Goal: Transaction & Acquisition: Purchase product/service

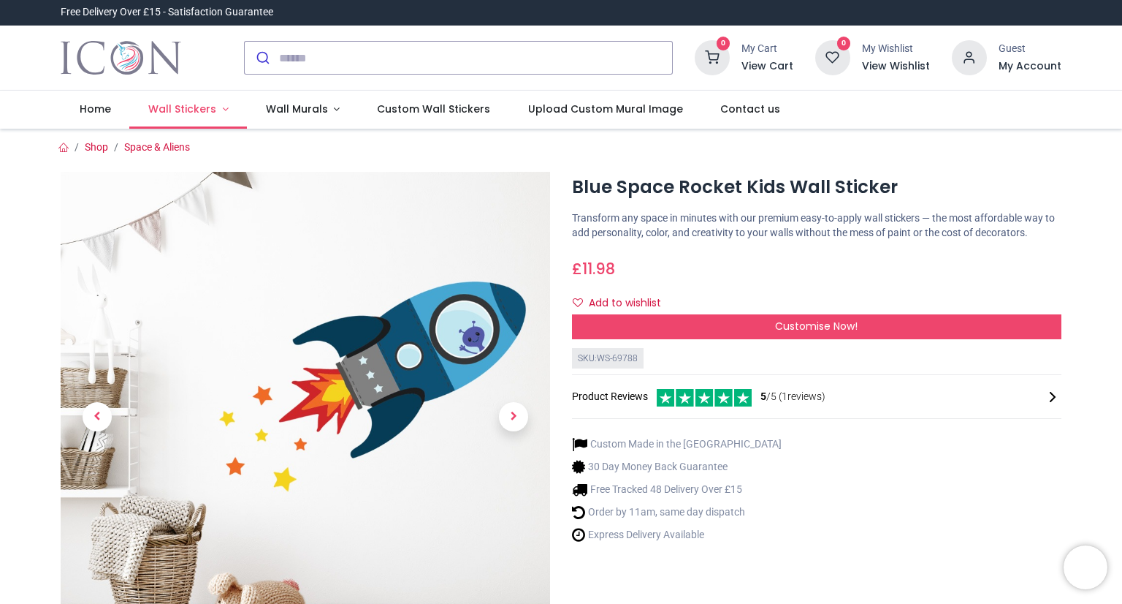
click at [208, 107] on span "Wall Stickers" at bounding box center [182, 109] width 68 height 15
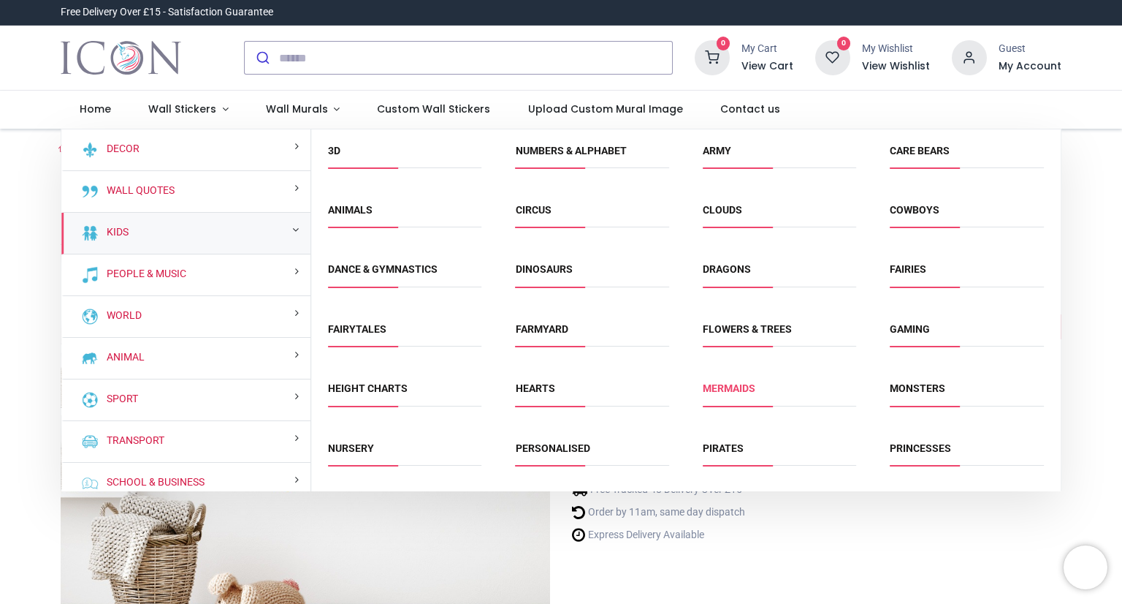
scroll to position [172, 0]
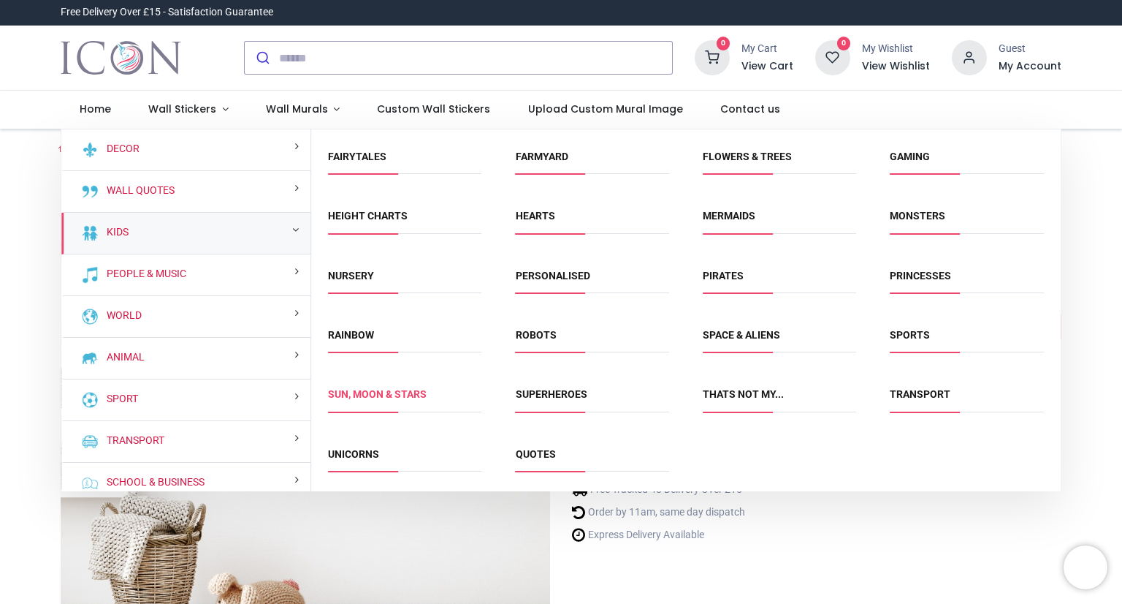
click at [405, 394] on link "Sun, Moon & Stars" at bounding box center [377, 394] width 99 height 12
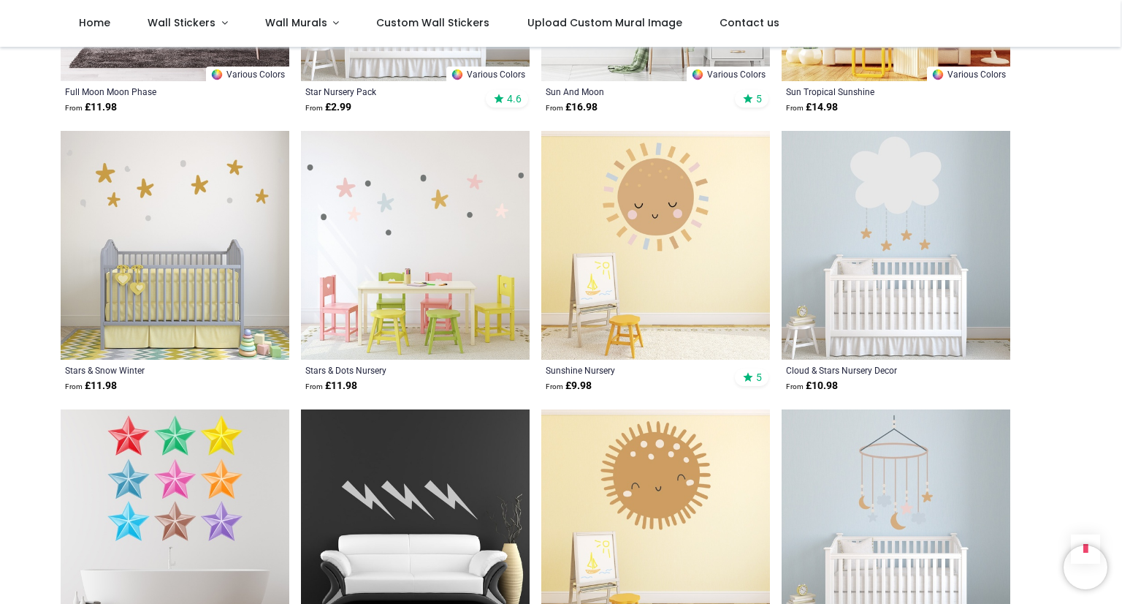
scroll to position [353, 0]
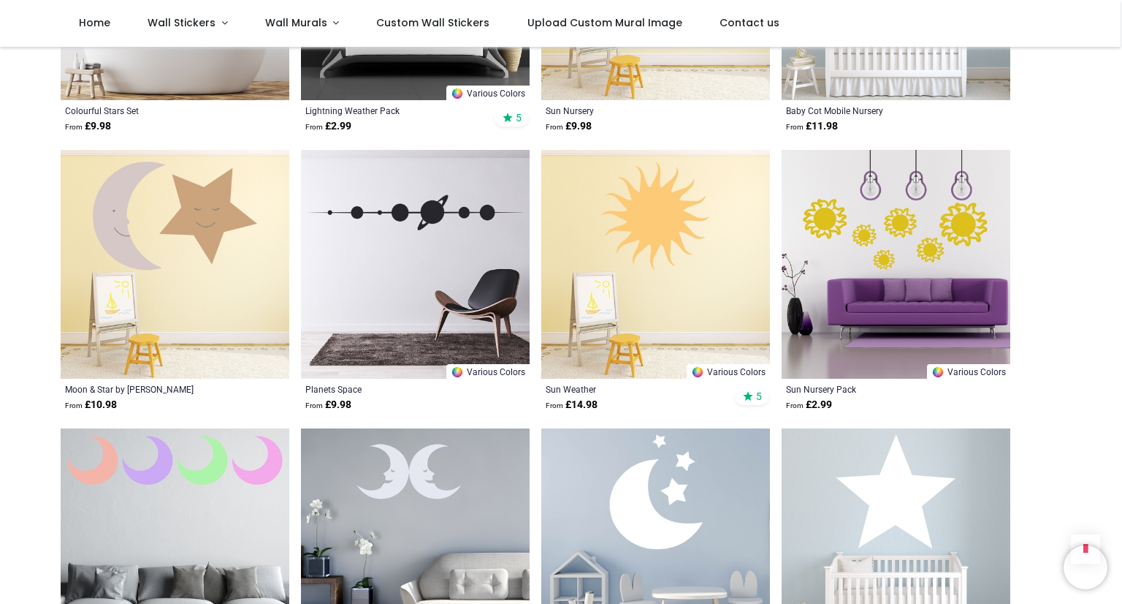
scroll to position [1301, 0]
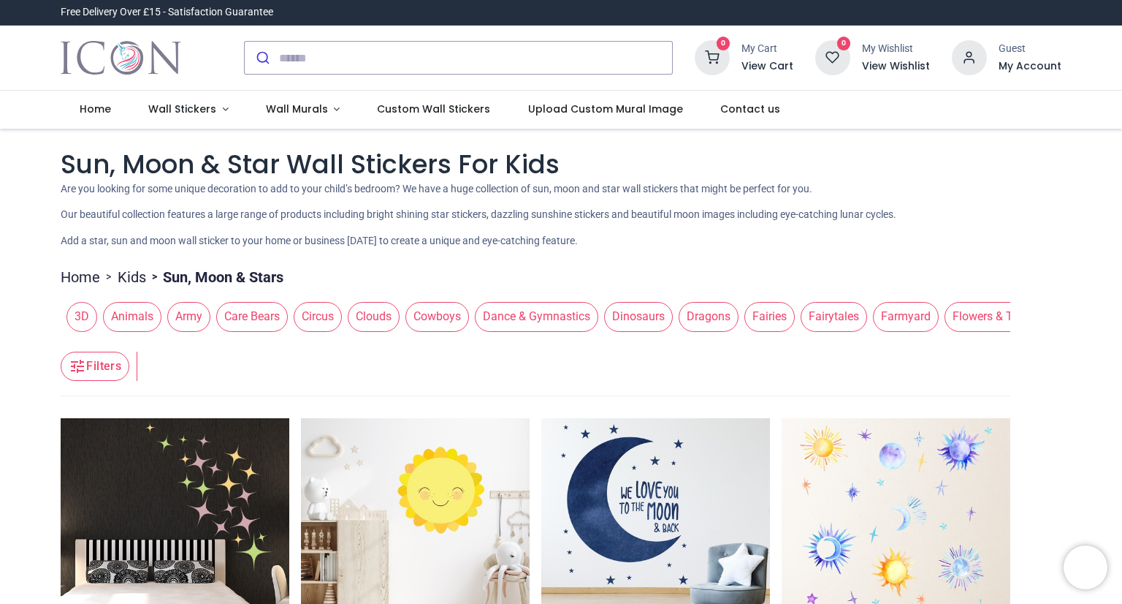
click at [827, 320] on span "Fairytales" at bounding box center [834, 316] width 66 height 29
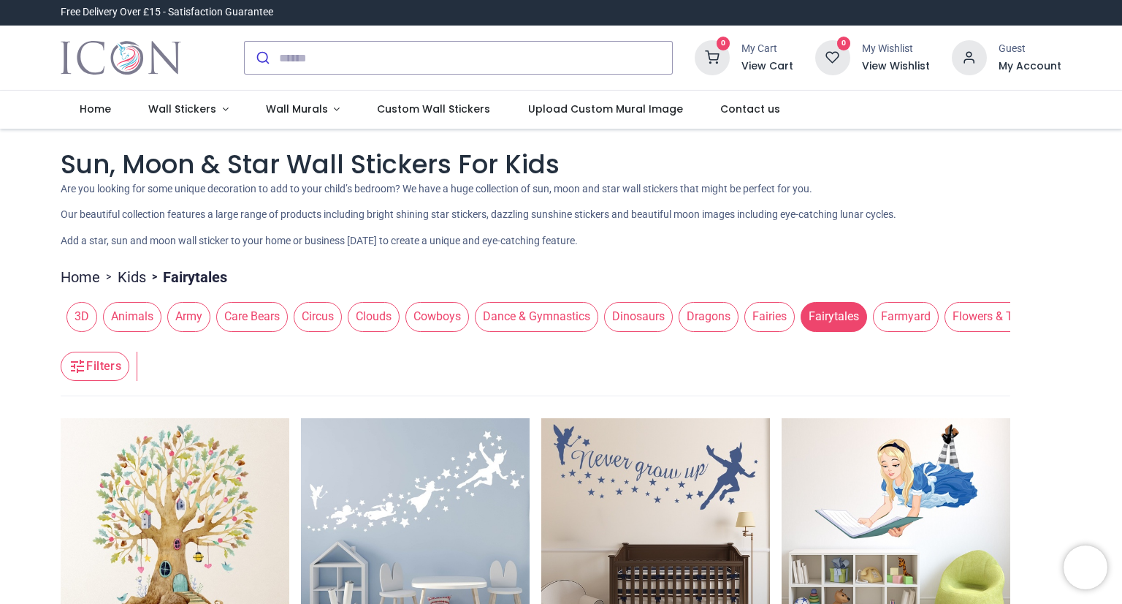
click at [894, 319] on span "Farmyard" at bounding box center [906, 316] width 66 height 29
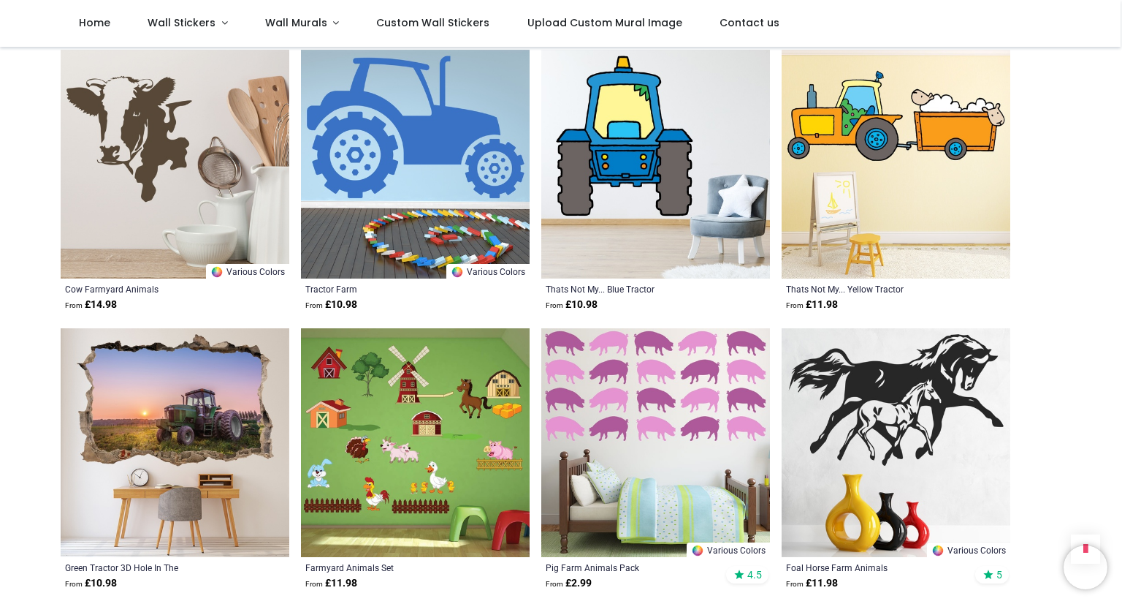
scroll to position [1403, 0]
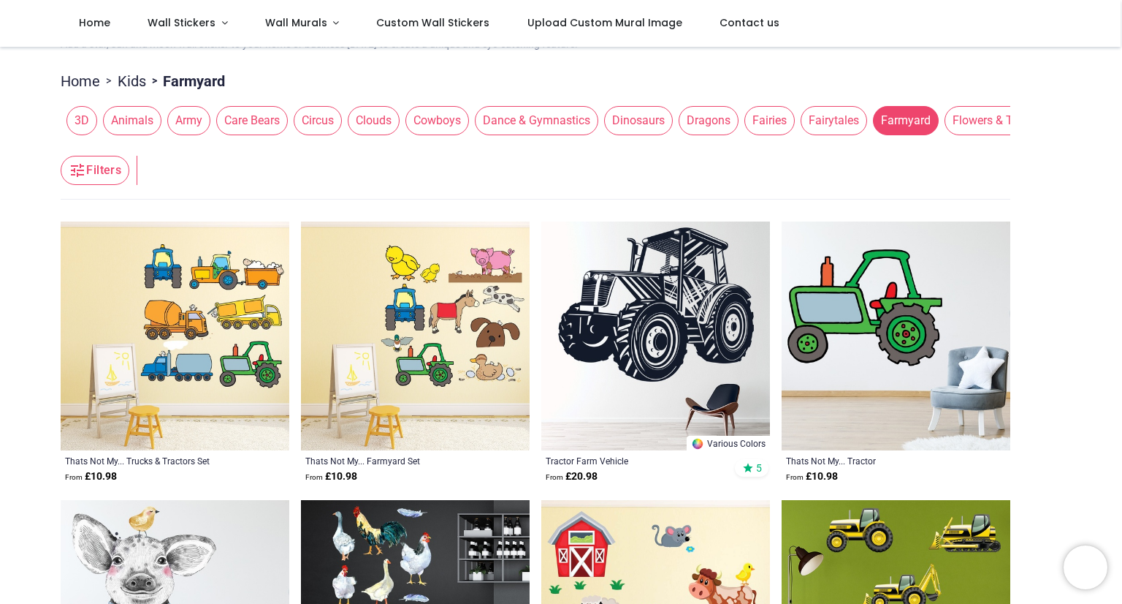
scroll to position [0, 9]
click at [129, 126] on span "Animals" at bounding box center [123, 120] width 58 height 29
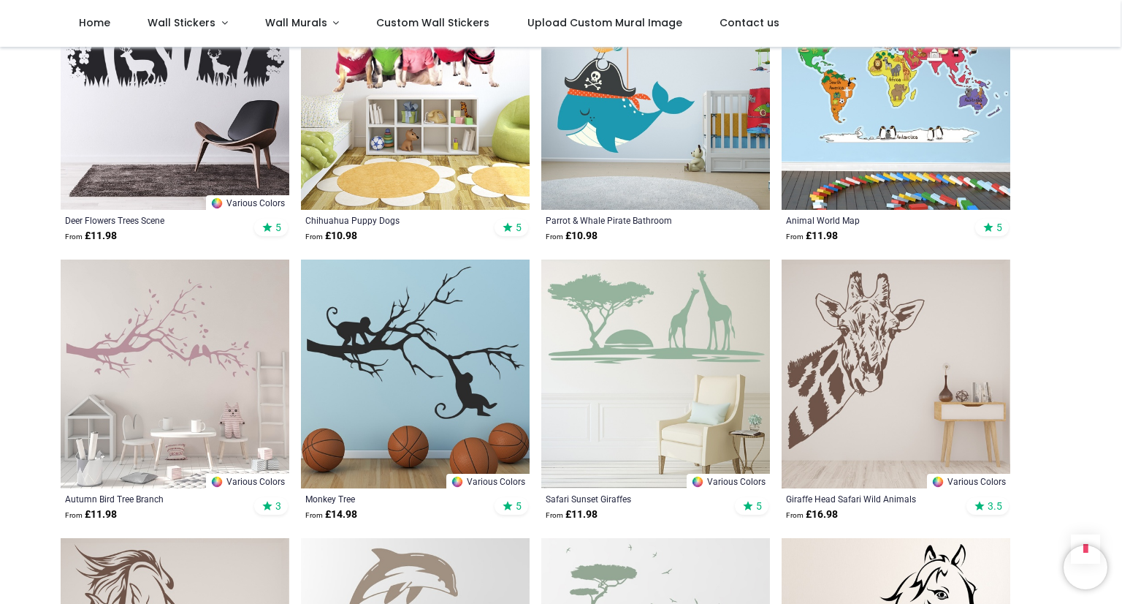
scroll to position [1473, 0]
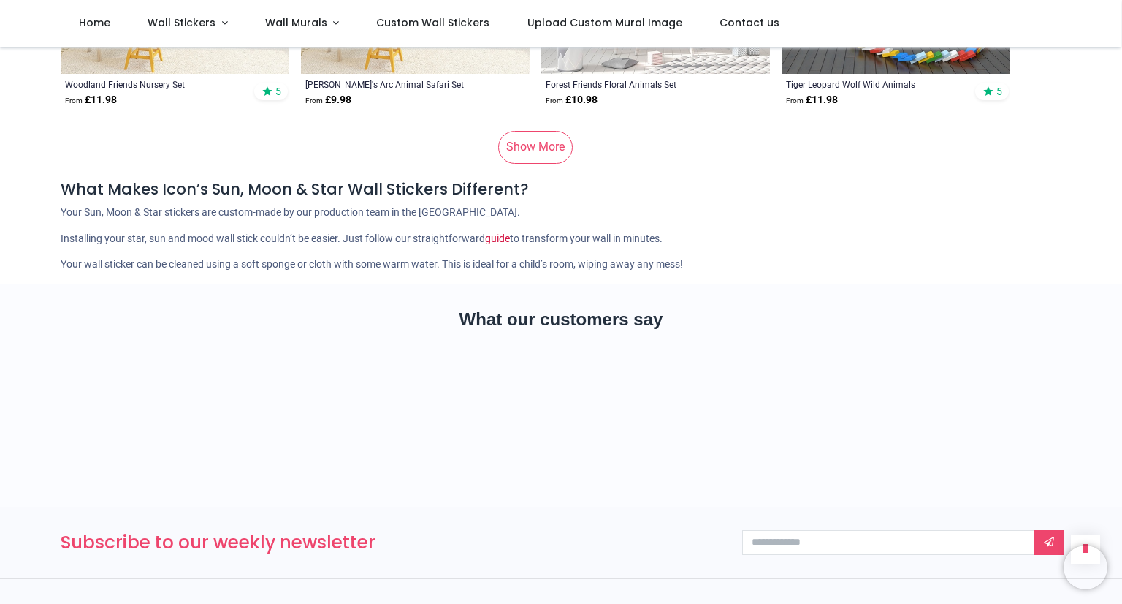
scroll to position [4127, 0]
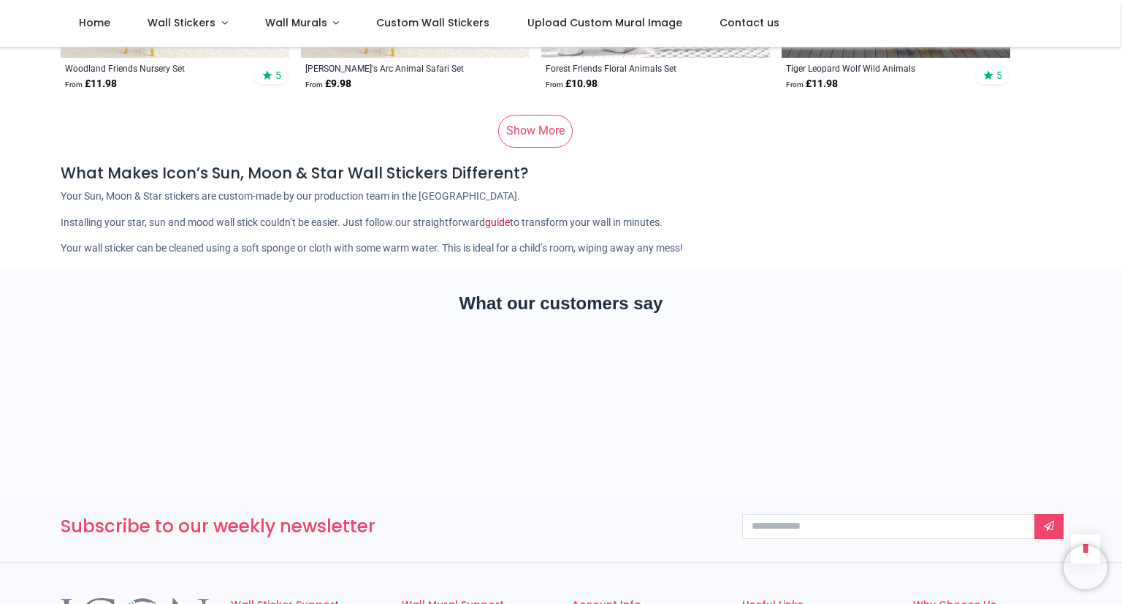
click at [541, 137] on link "Show More" at bounding box center [535, 131] width 75 height 32
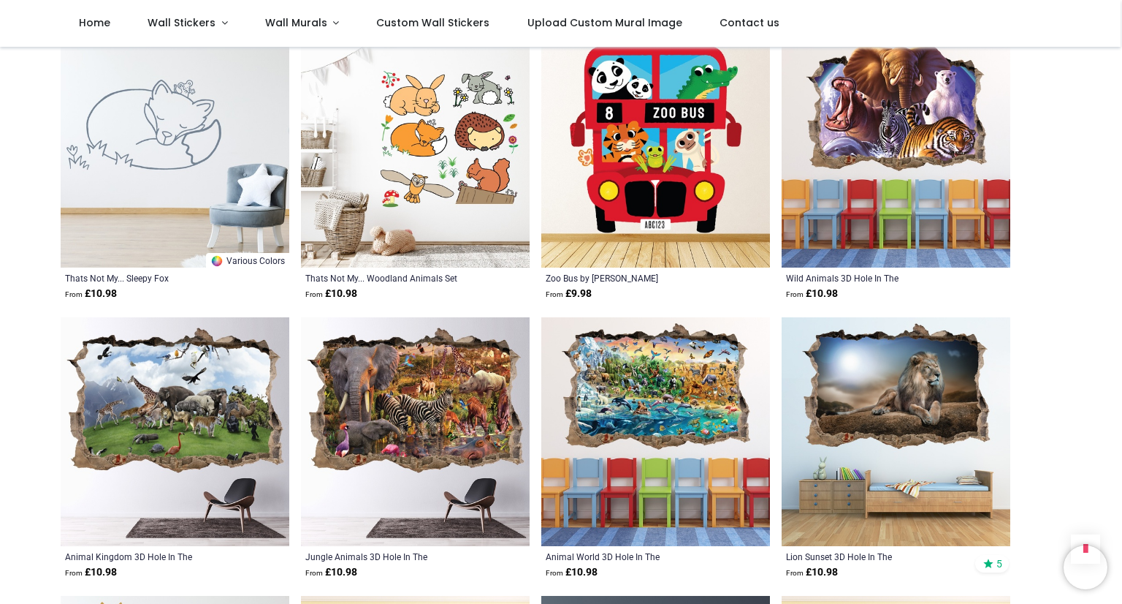
scroll to position [5310, 0]
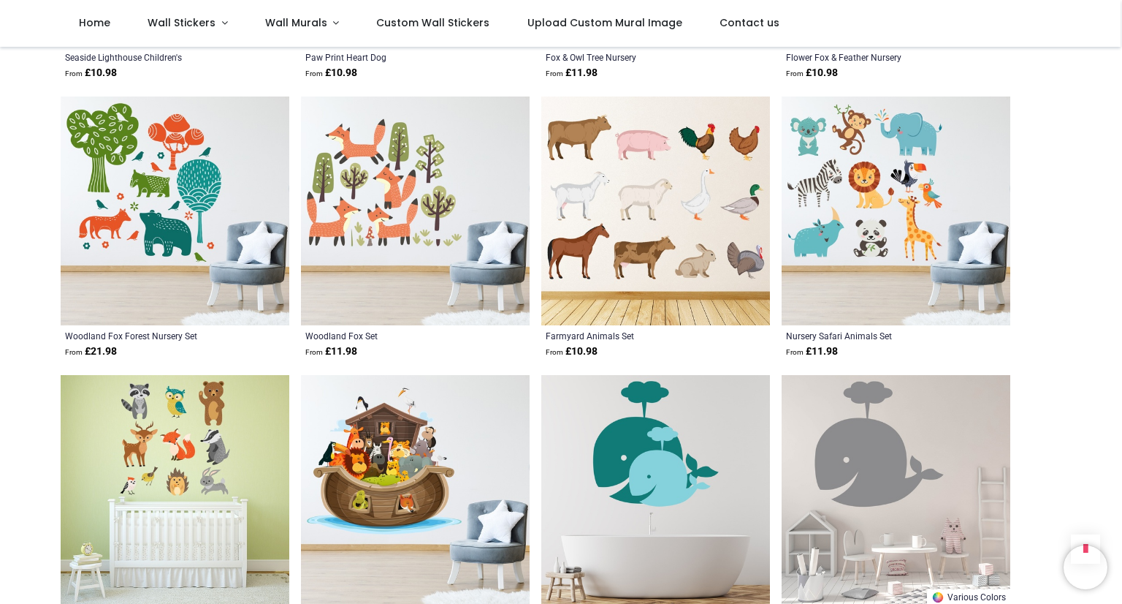
scroll to position [7211, 0]
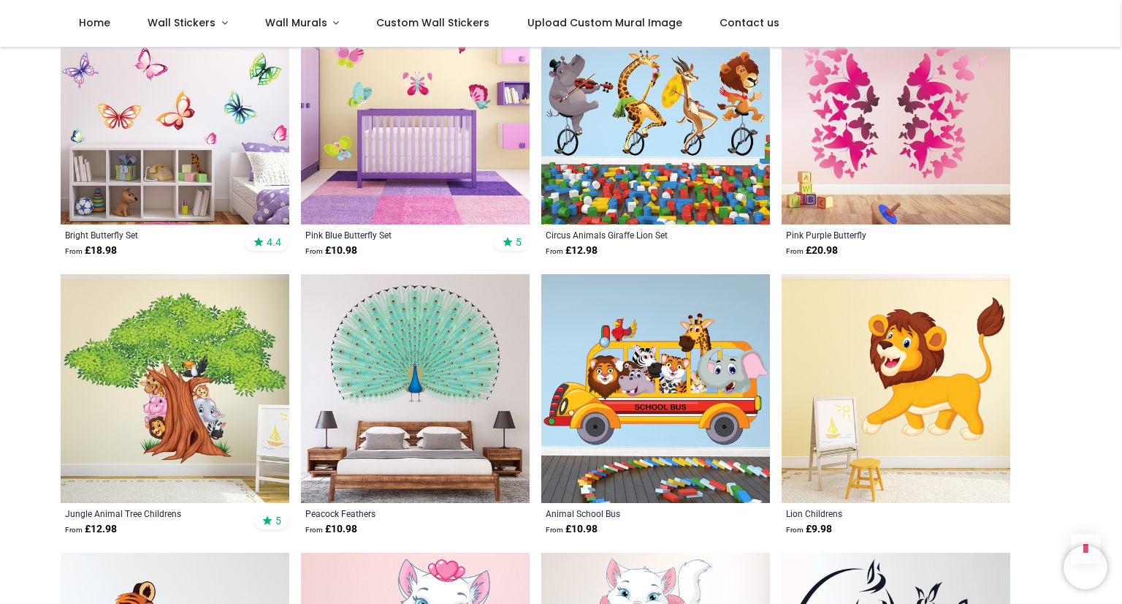
scroll to position [8992, 0]
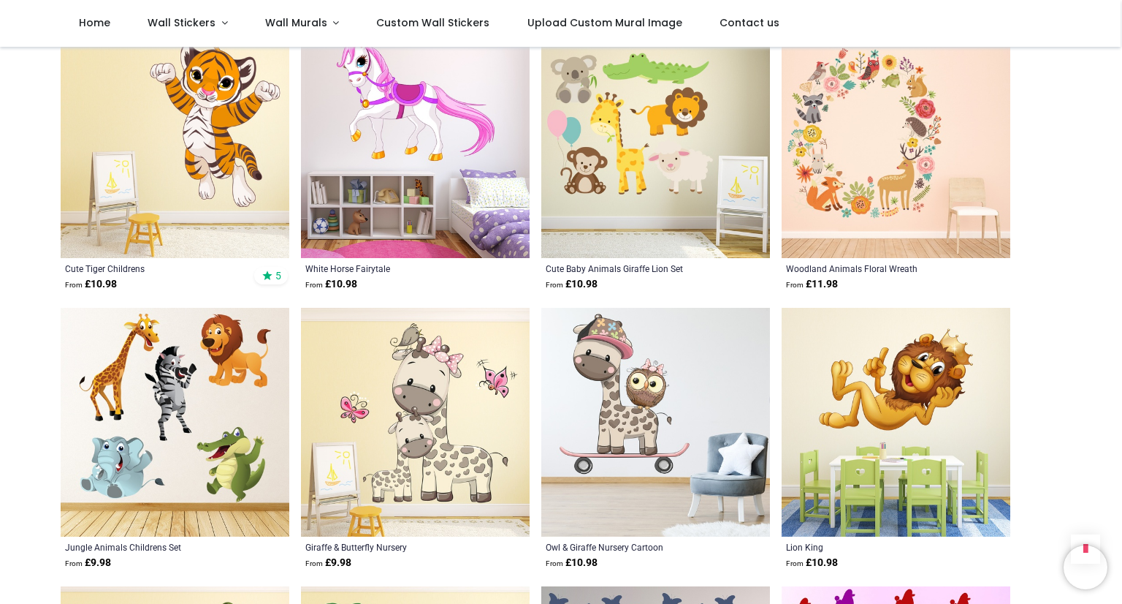
scroll to position [10055, 0]
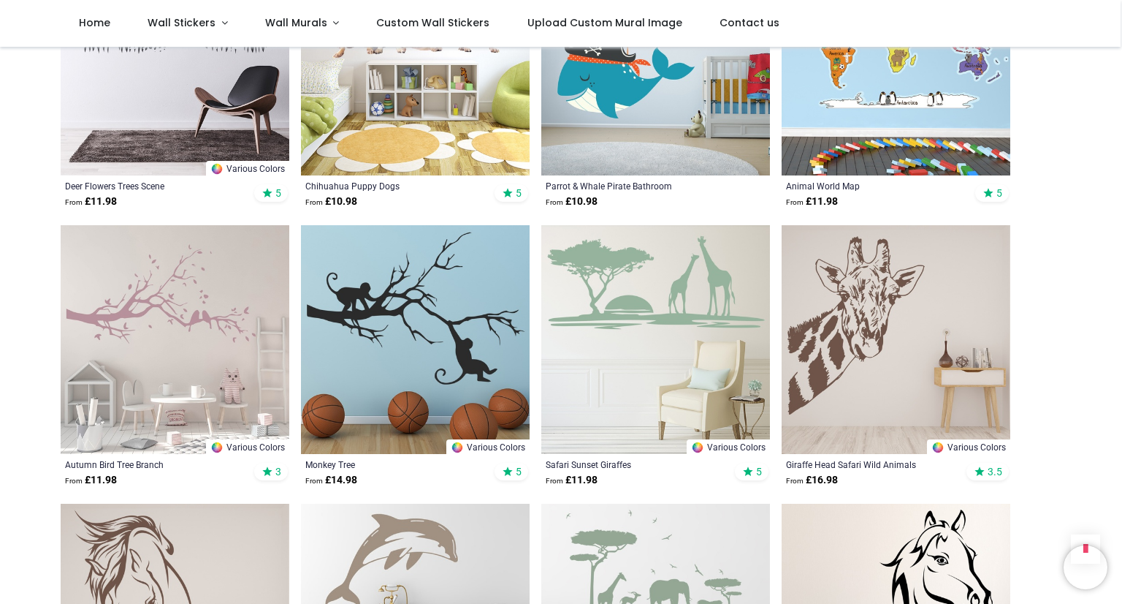
scroll to position [186, 0]
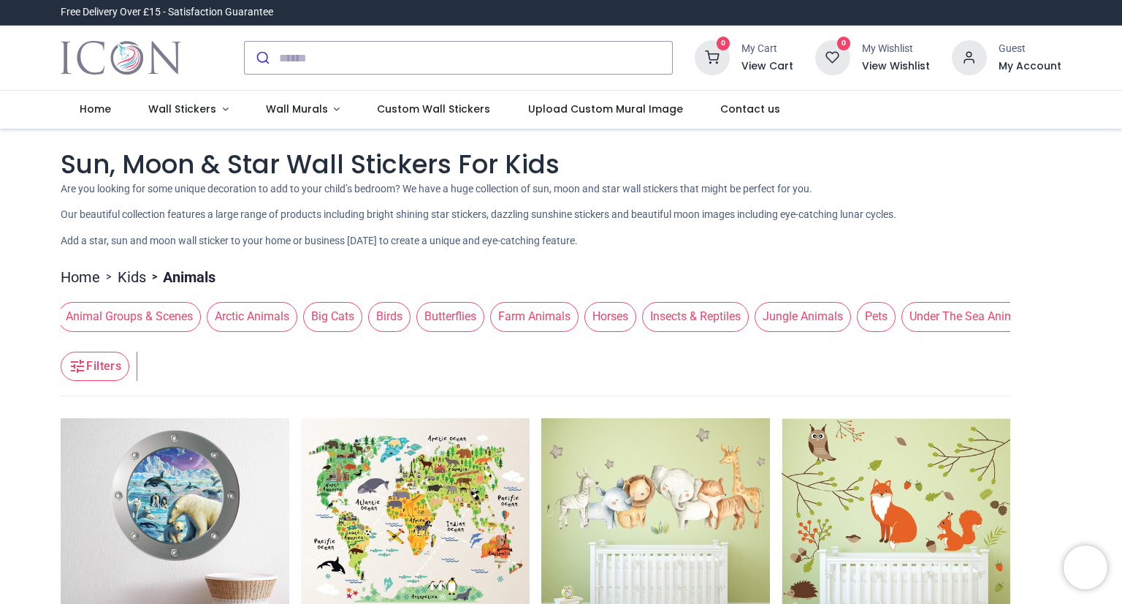
click at [527, 322] on span "Farm Animals" at bounding box center [534, 316] width 88 height 29
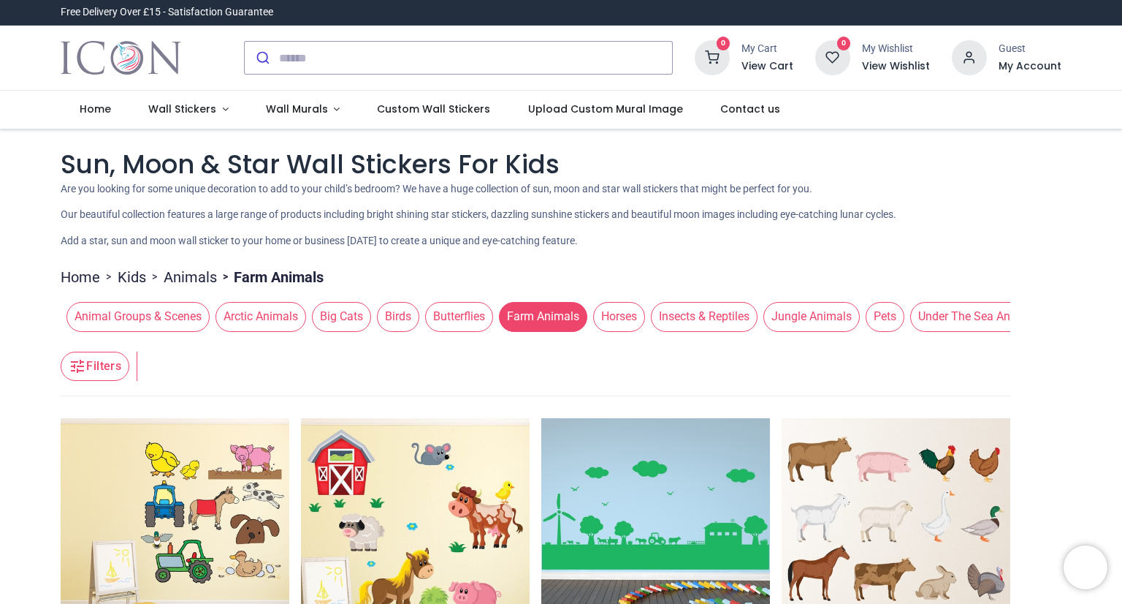
click at [186, 284] on link "Animals" at bounding box center [190, 277] width 53 height 20
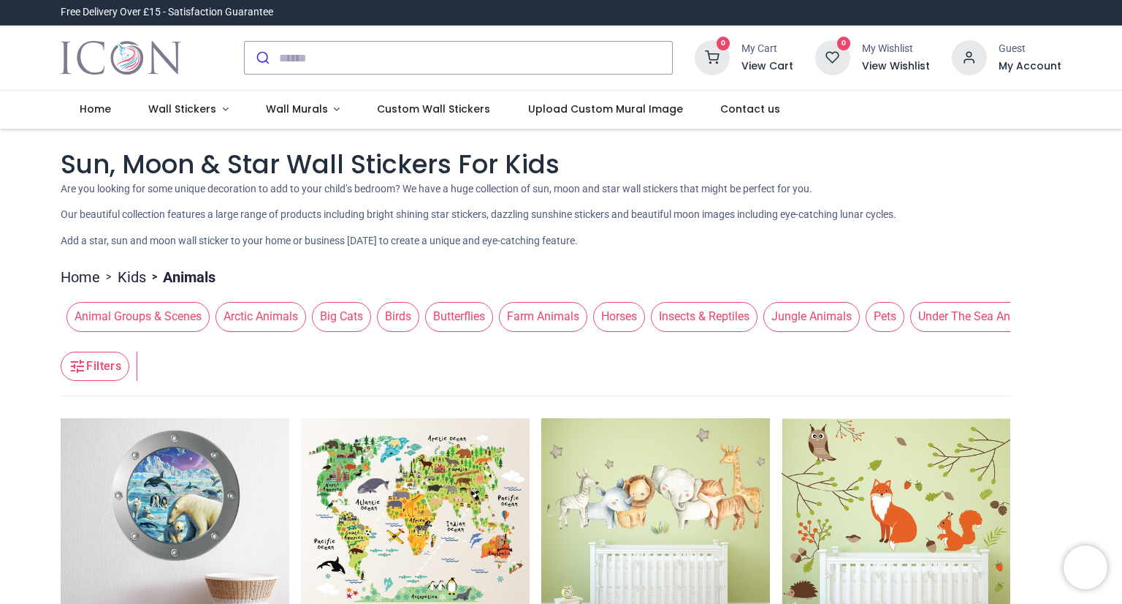
click at [134, 284] on link "Kids" at bounding box center [132, 277] width 28 height 20
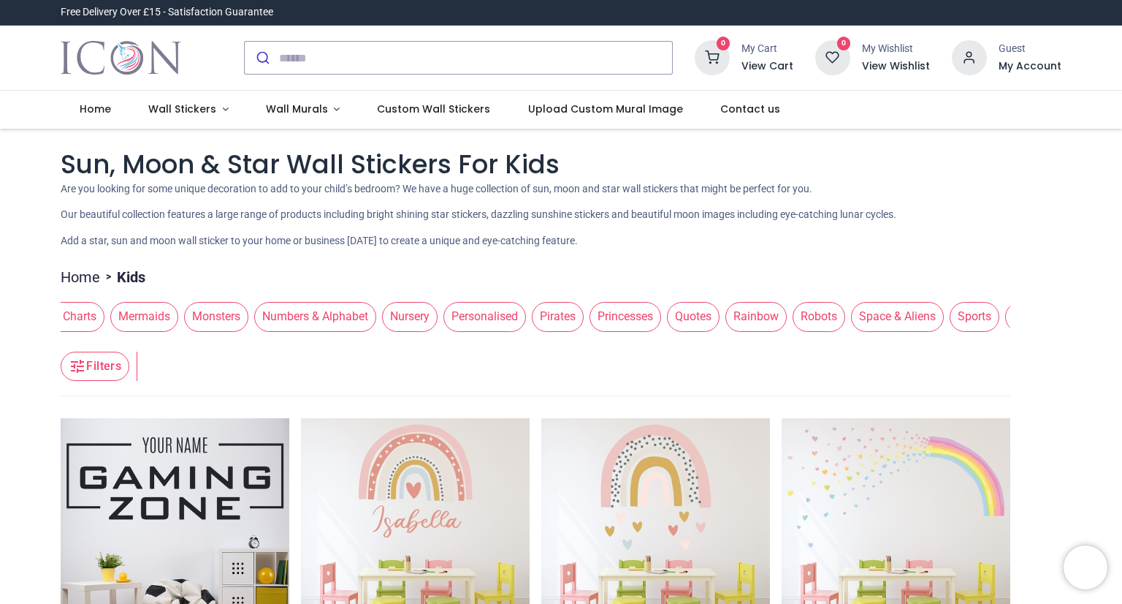
scroll to position [0, 1165]
click at [137, 321] on span "Mermaids" at bounding box center [128, 316] width 68 height 29
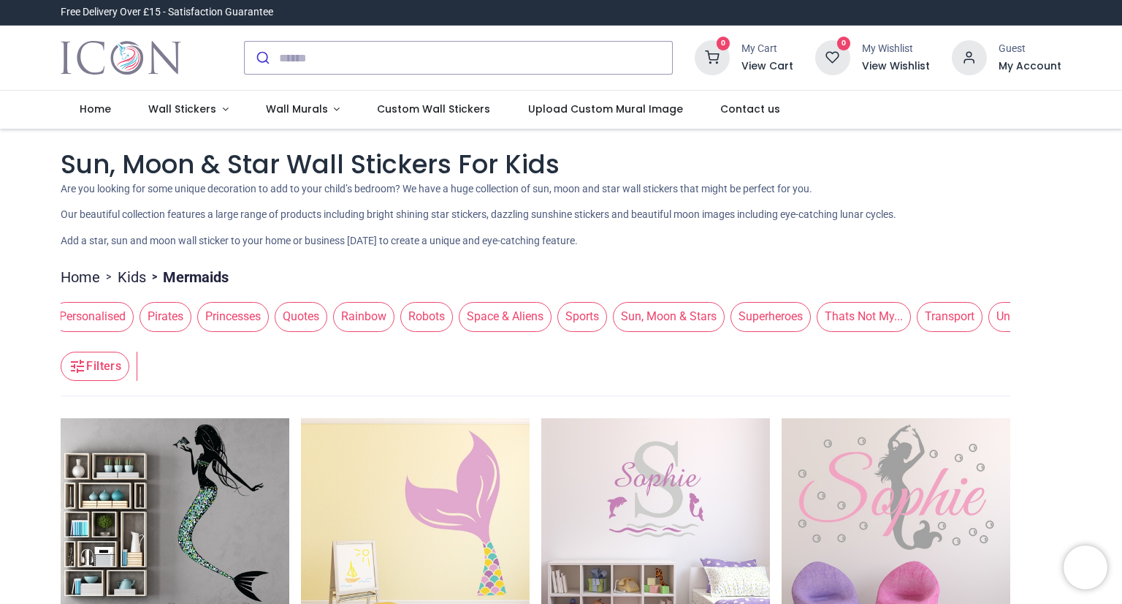
scroll to position [0, 1556]
click at [661, 325] on span "Sun, Moon & Stars" at bounding box center [653, 316] width 112 height 29
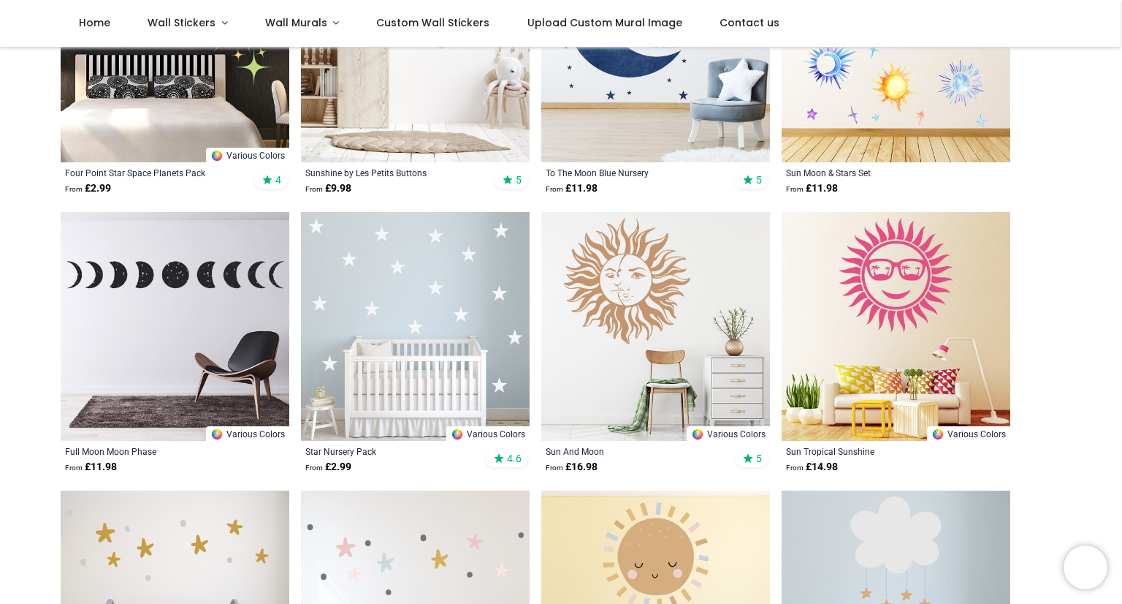
scroll to position [409, 0]
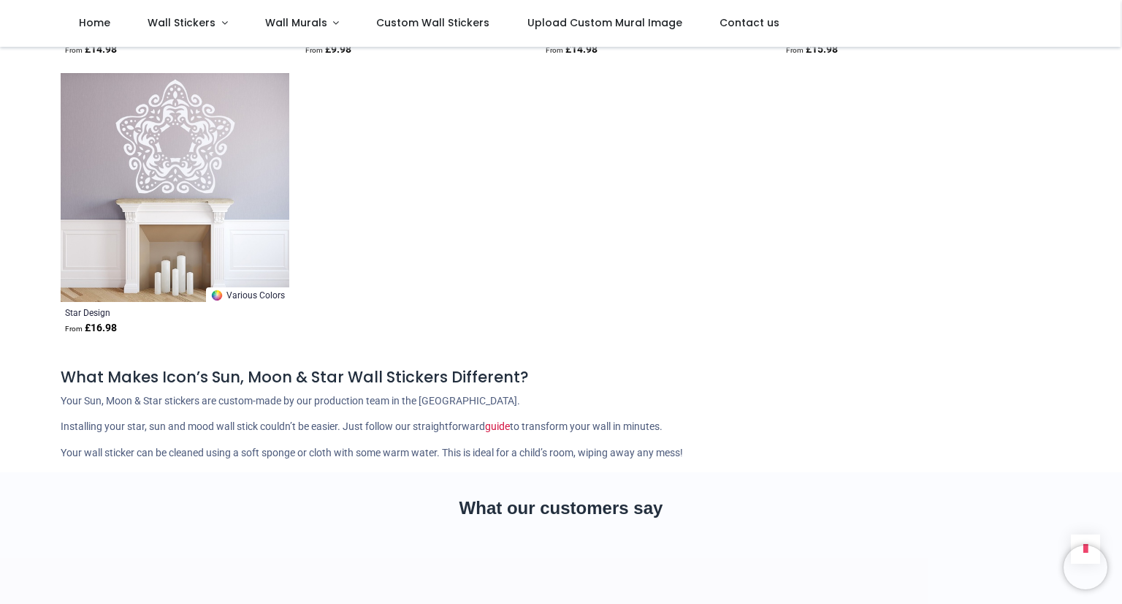
scroll to position [357, 0]
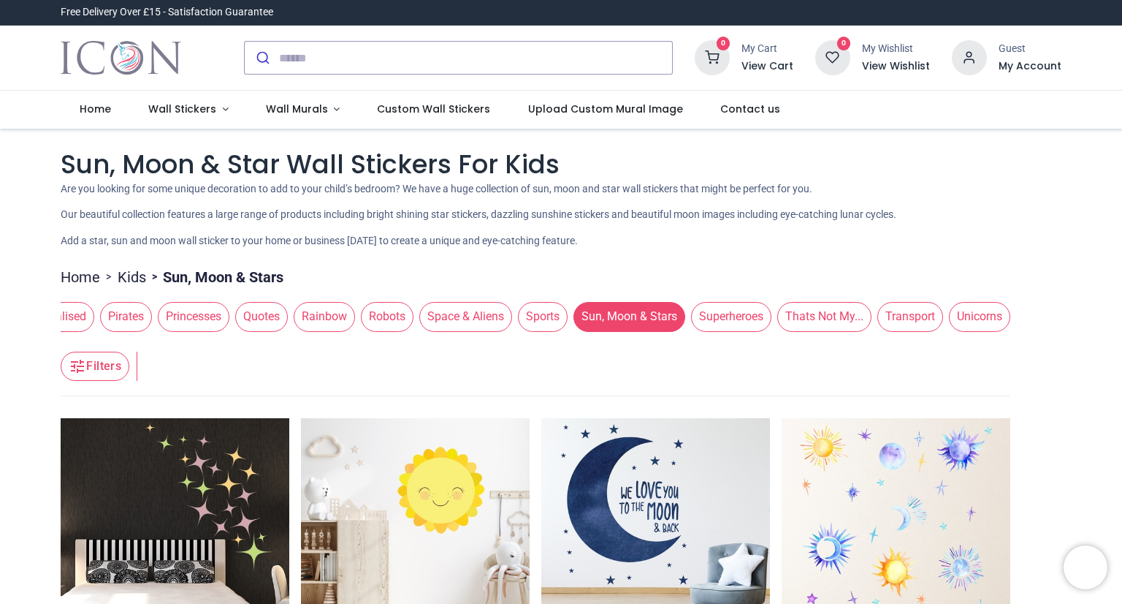
scroll to position [0, 1587]
click at [921, 318] on span "Transport" at bounding box center [911, 316] width 66 height 29
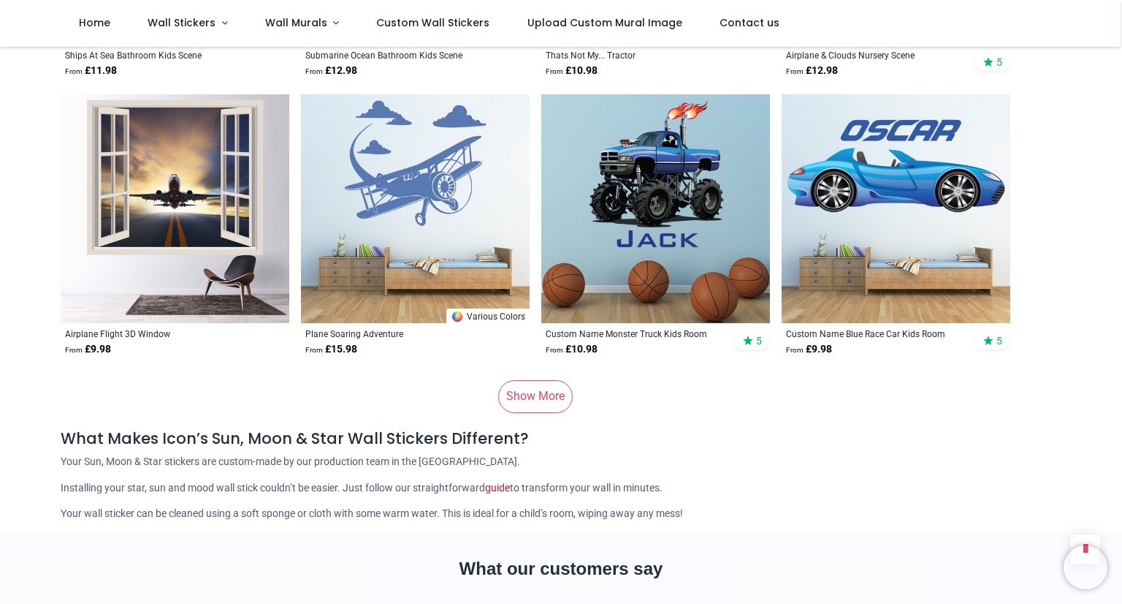
scroll to position [1918, 0]
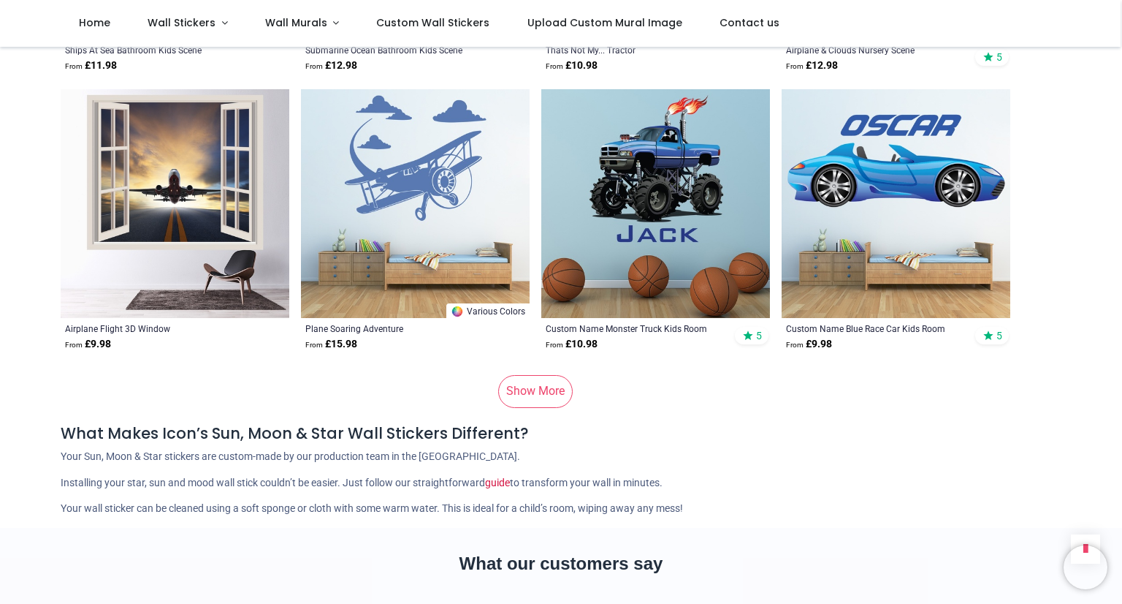
click at [557, 398] on link "Show More" at bounding box center [535, 391] width 75 height 32
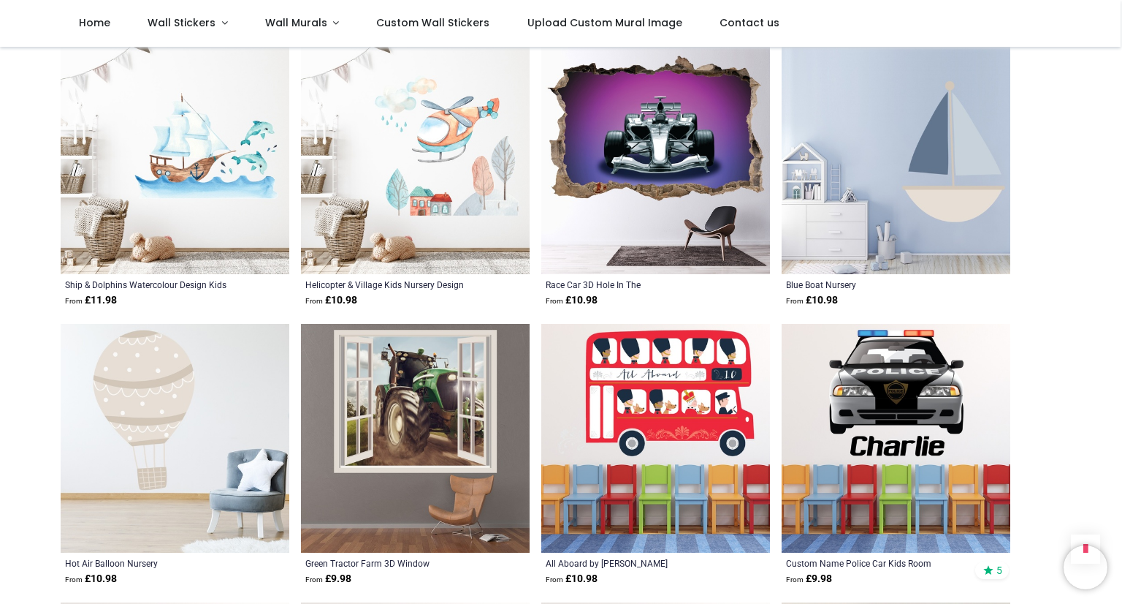
scroll to position [3355, 0]
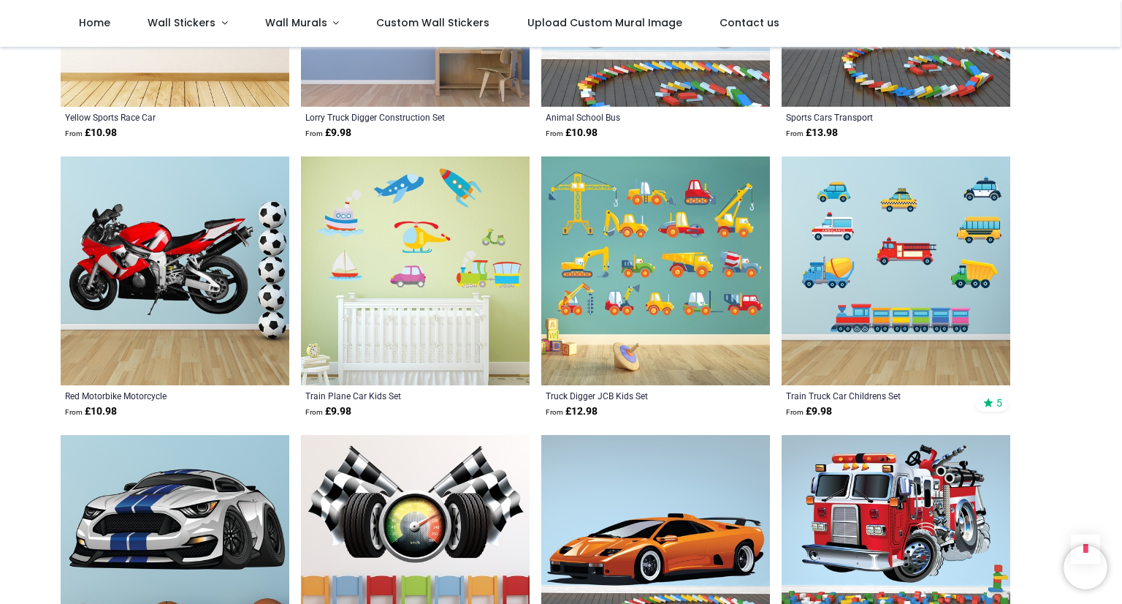
scroll to position [4913, 0]
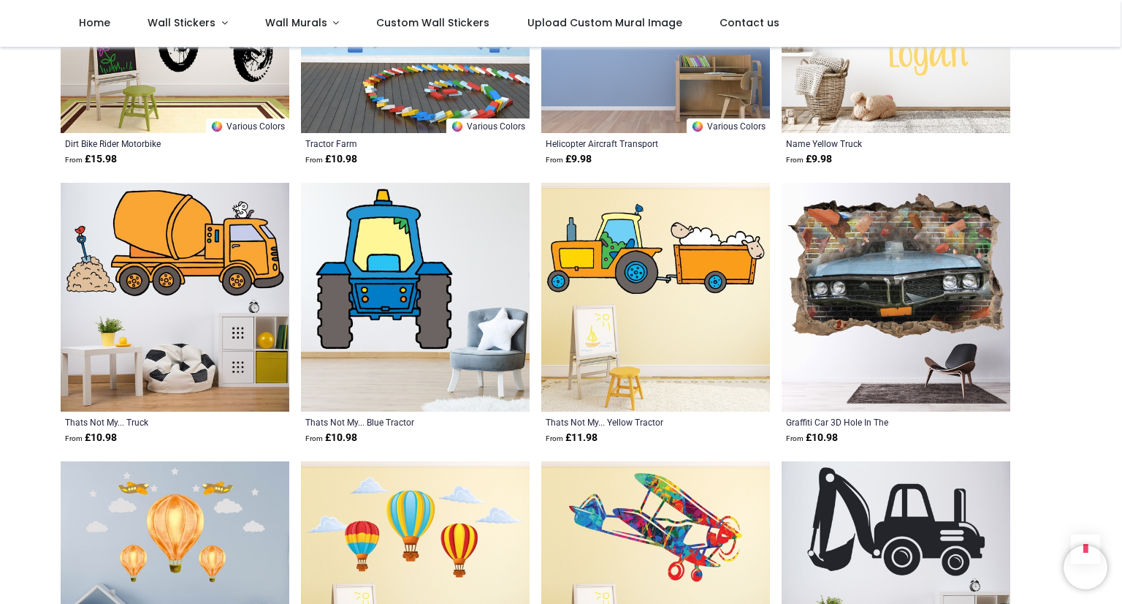
scroll to position [6276, 0]
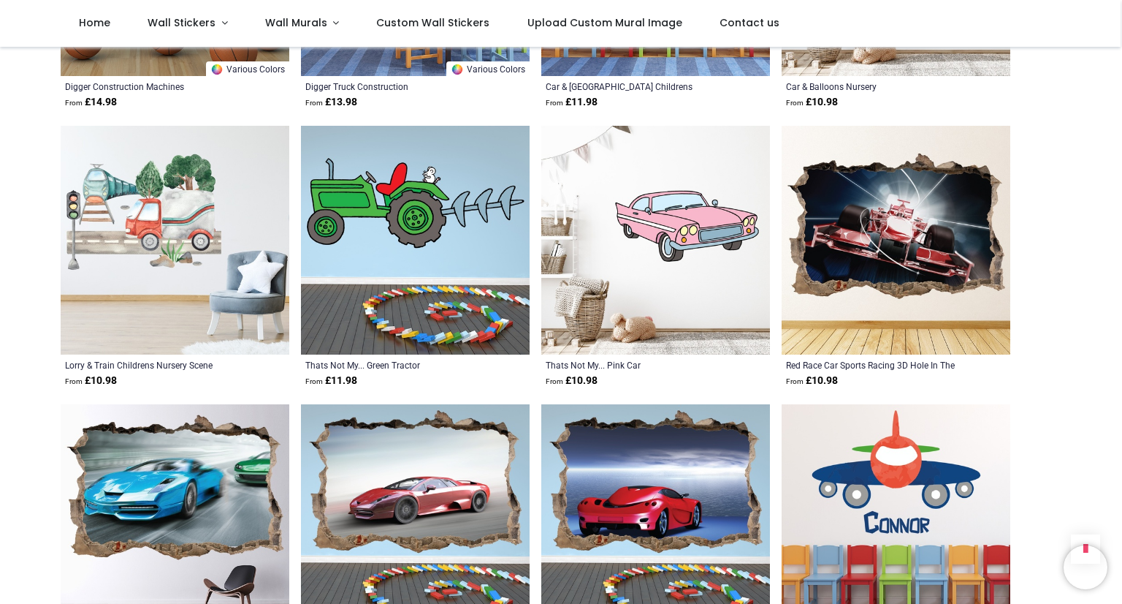
scroll to position [9155, 0]
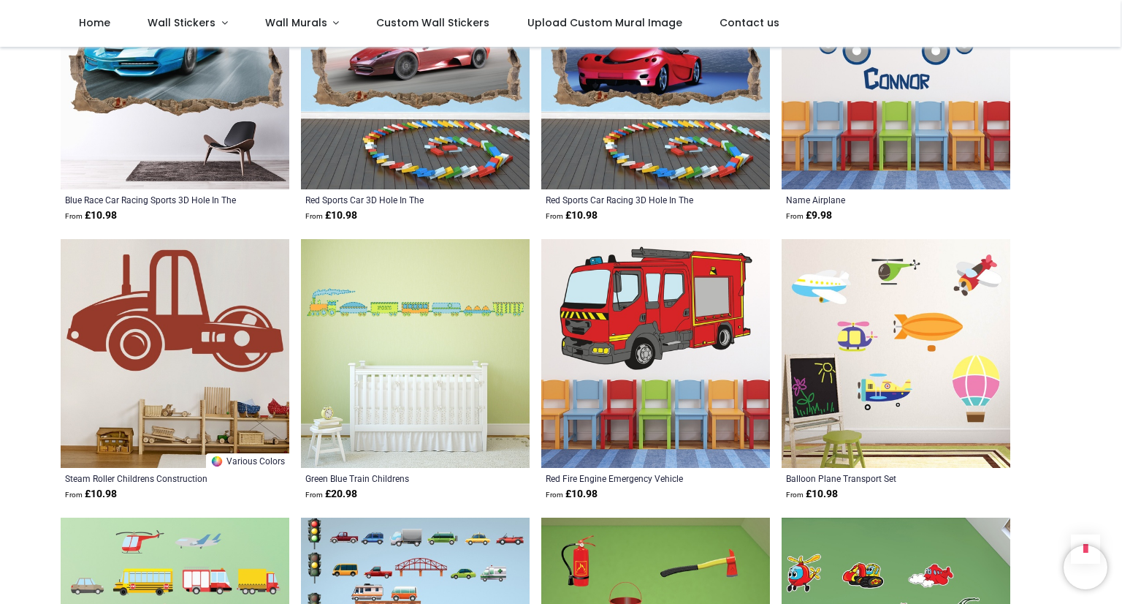
scroll to position [9562, 0]
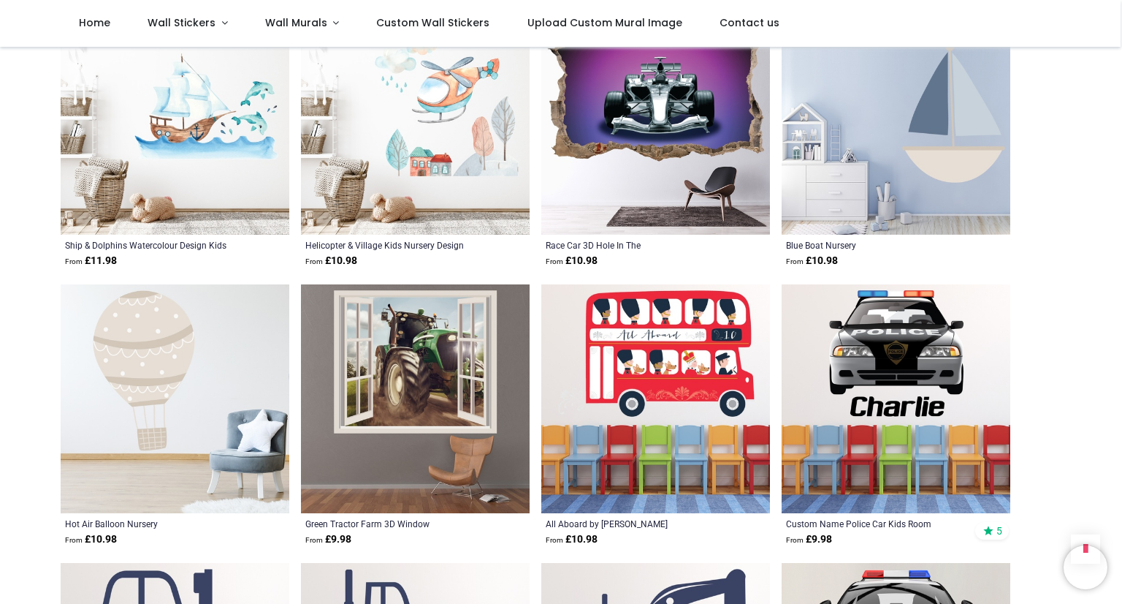
scroll to position [1985, 0]
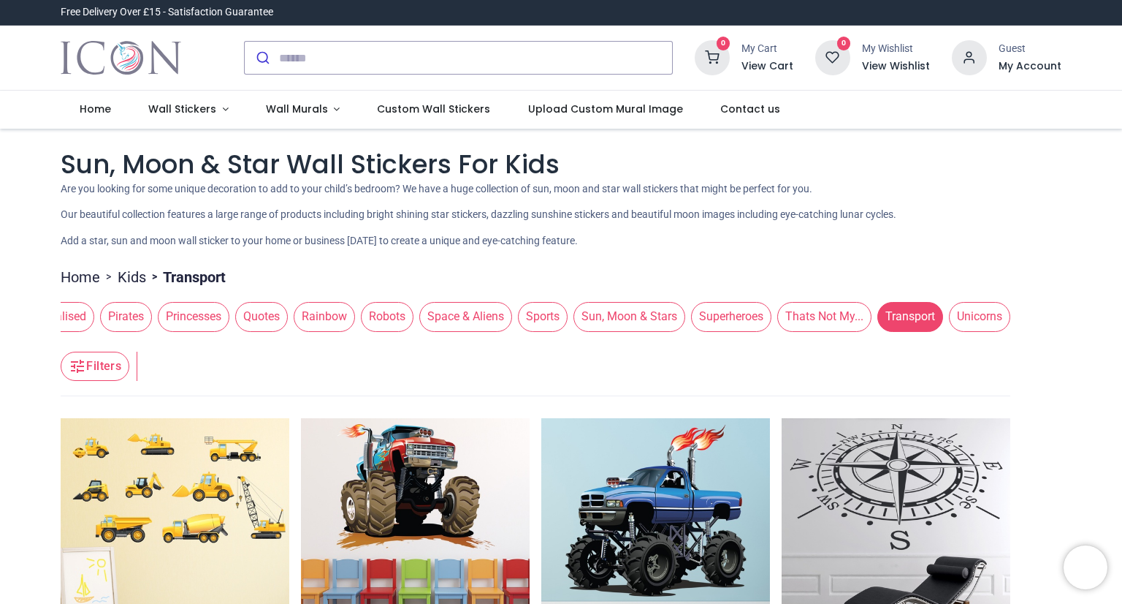
click at [88, 381] on button "Filters" at bounding box center [95, 365] width 69 height 29
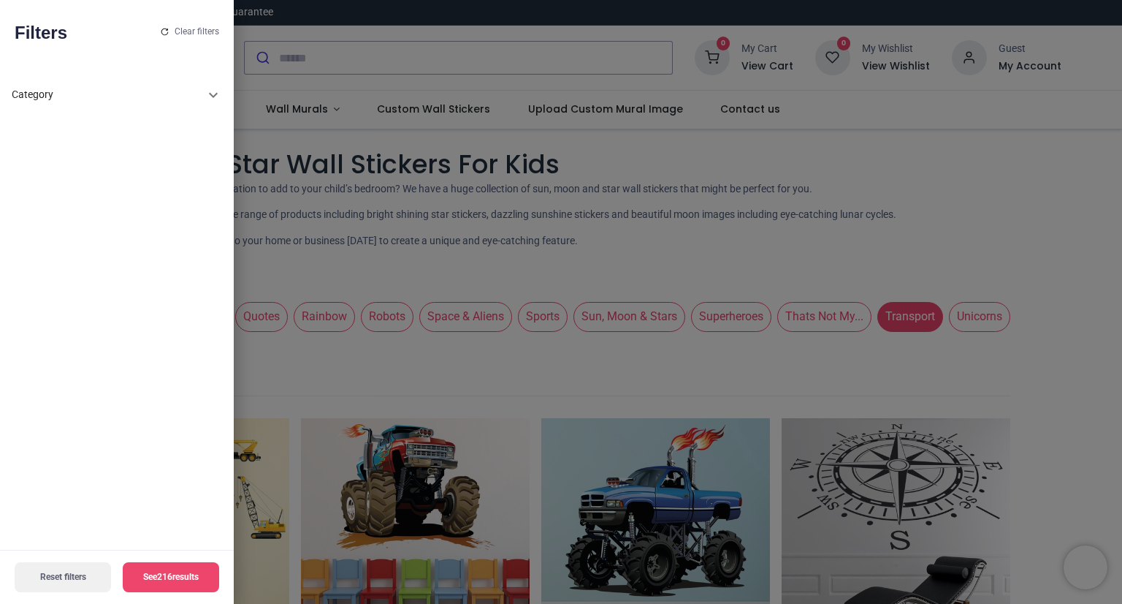
click at [209, 91] on icon at bounding box center [214, 95] width 18 height 18
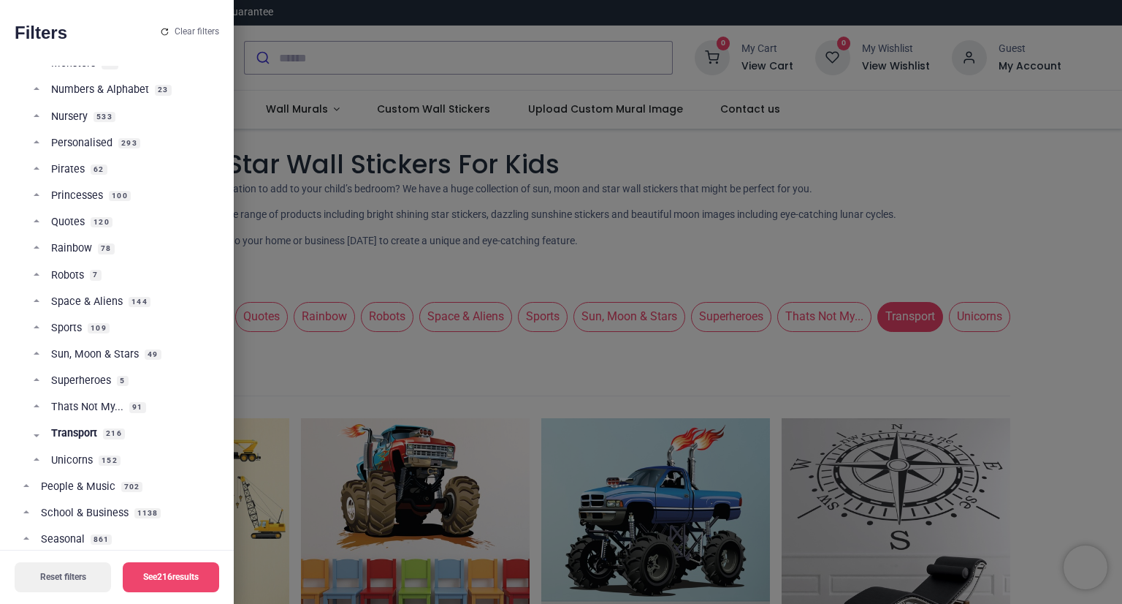
scroll to position [633, 0]
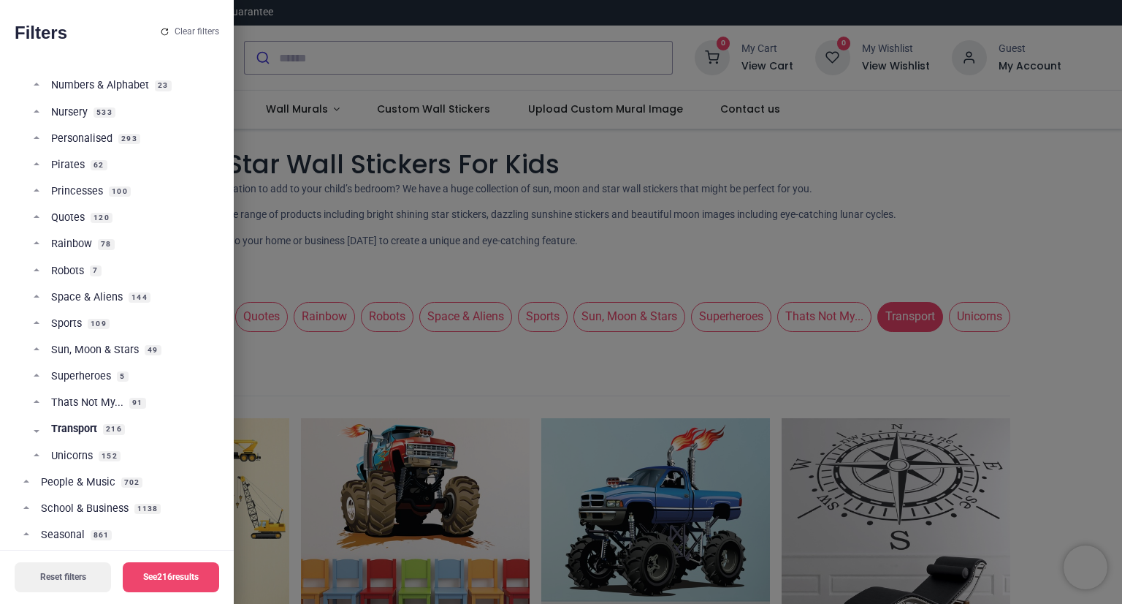
click at [37, 428] on link "Transport 216" at bounding box center [122, 435] width 177 height 26
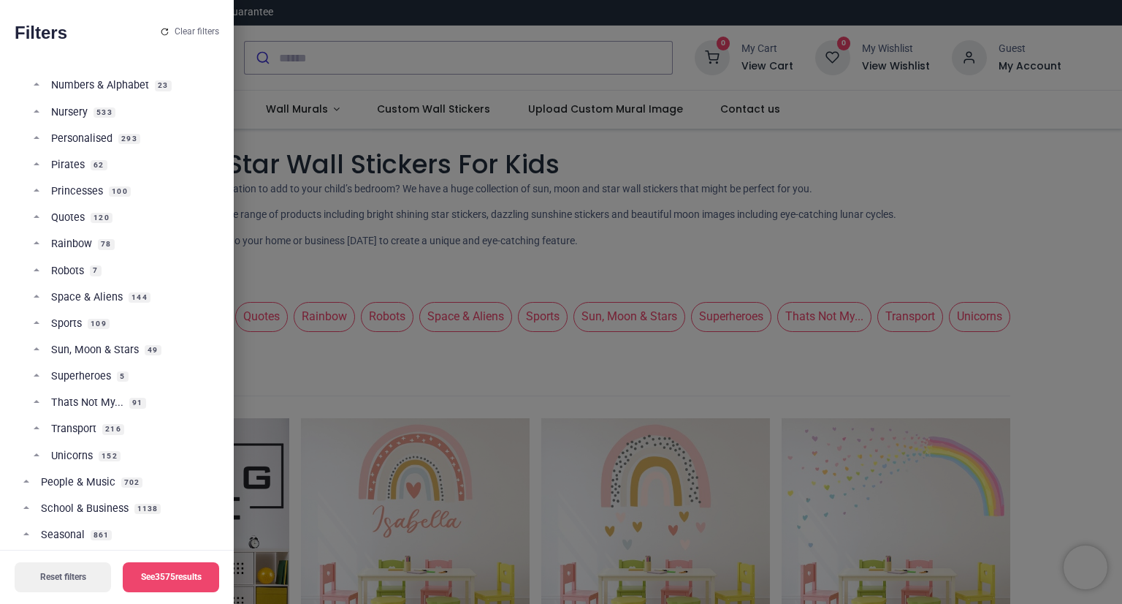
click at [76, 427] on span "Transport" at bounding box center [73, 429] width 45 height 15
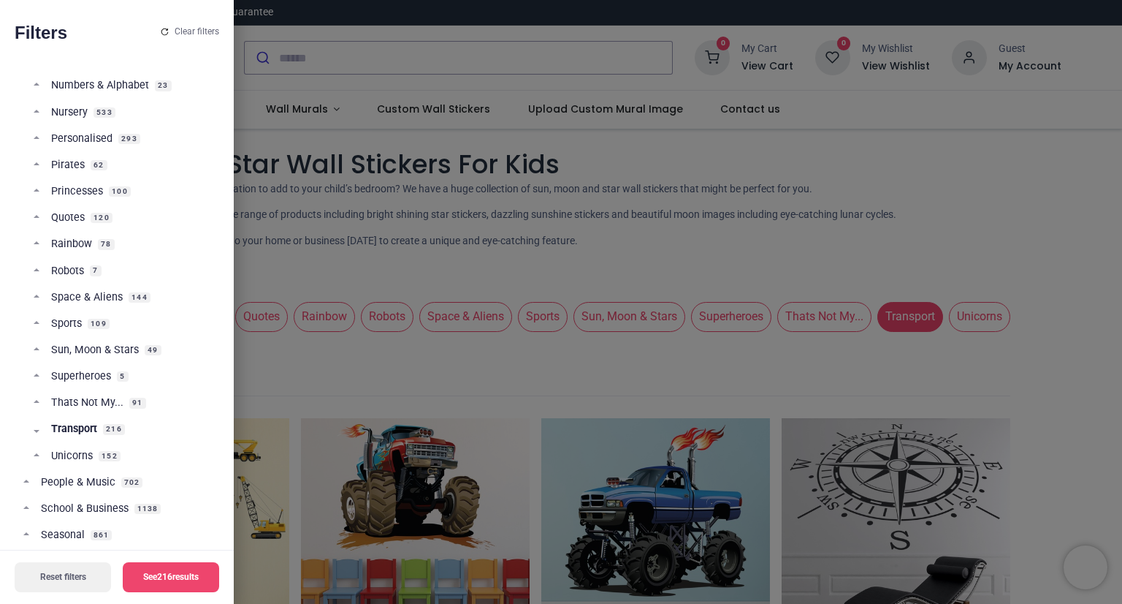
click at [304, 383] on div at bounding box center [561, 302] width 1122 height 604
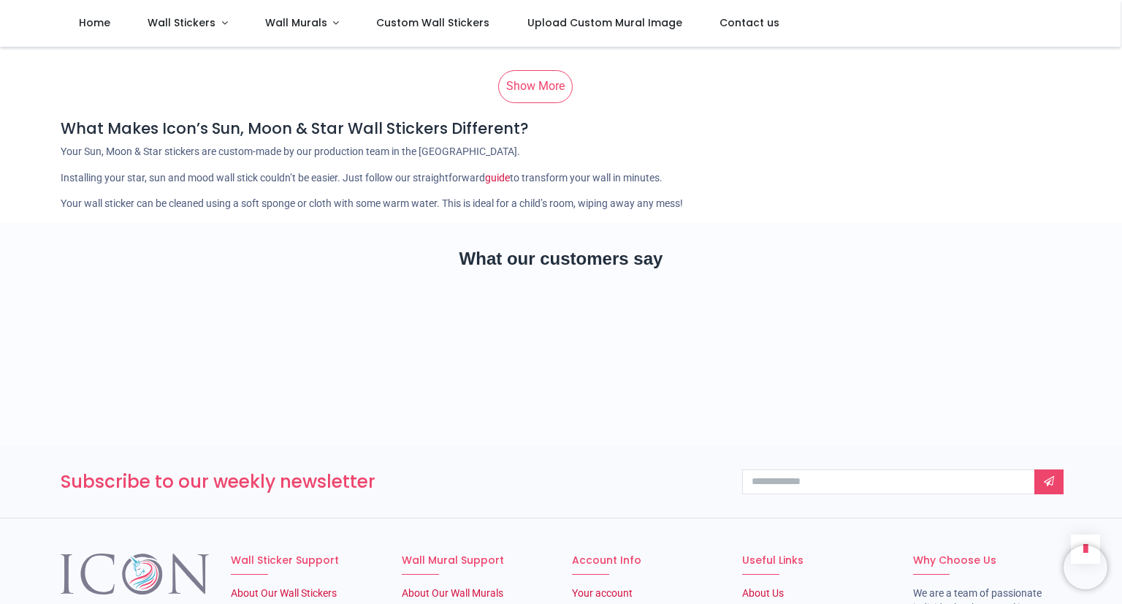
scroll to position [2224, 0]
click at [526, 94] on link "Show More" at bounding box center [535, 85] width 75 height 32
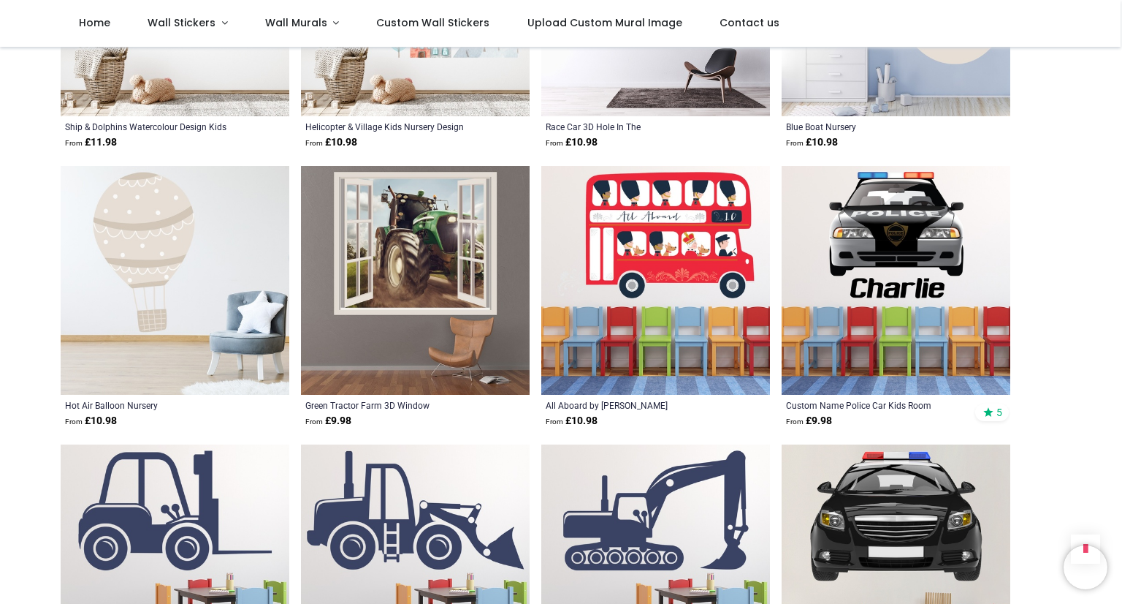
scroll to position [3523, 0]
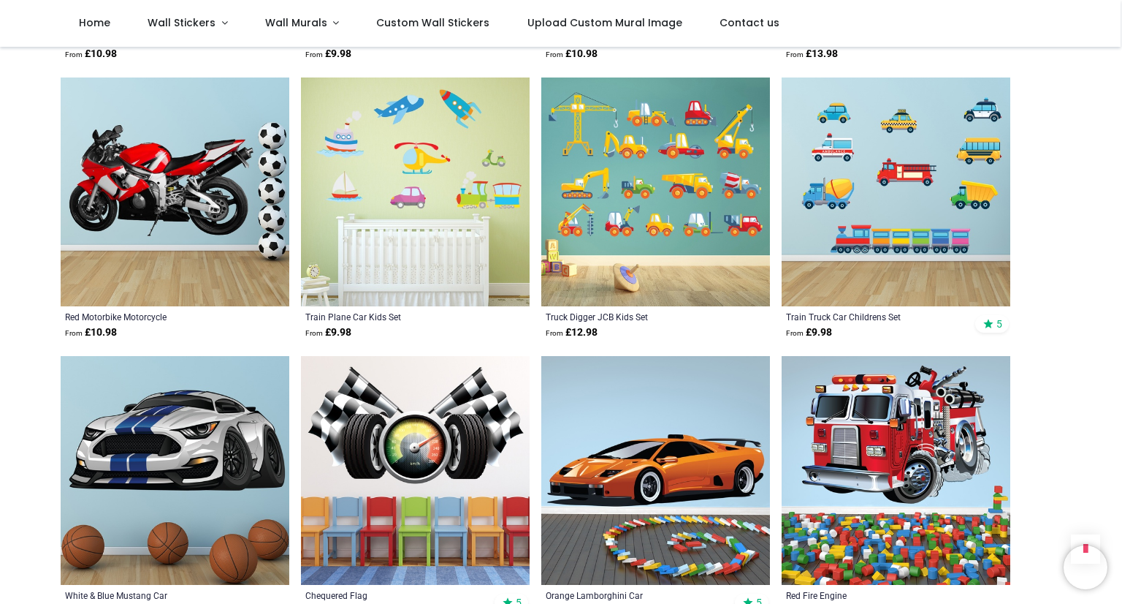
scroll to position [5007, 0]
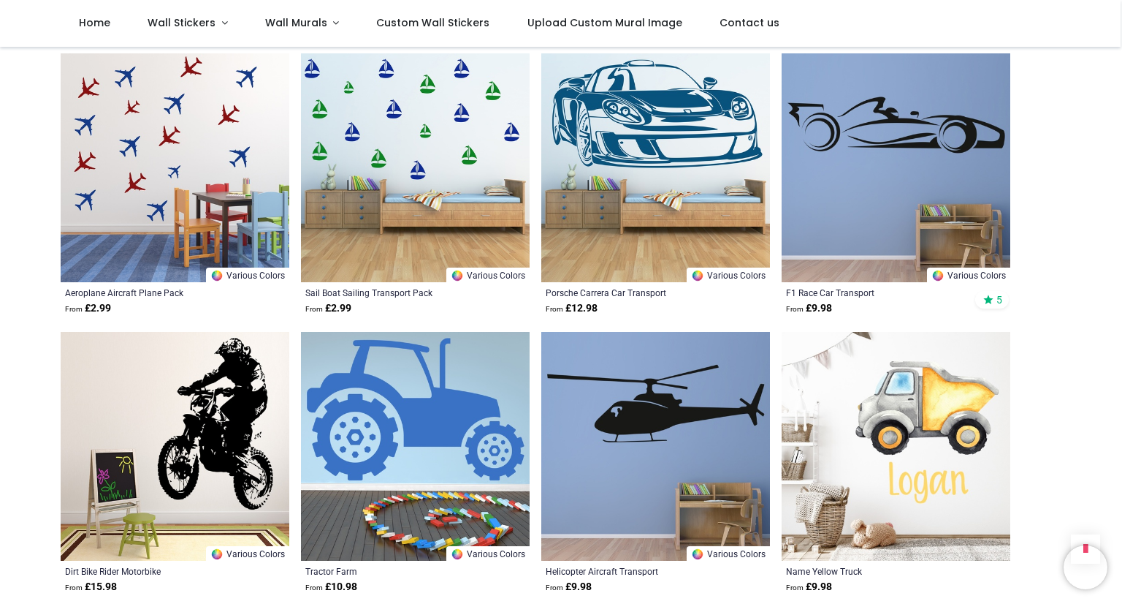
scroll to position [5877, 0]
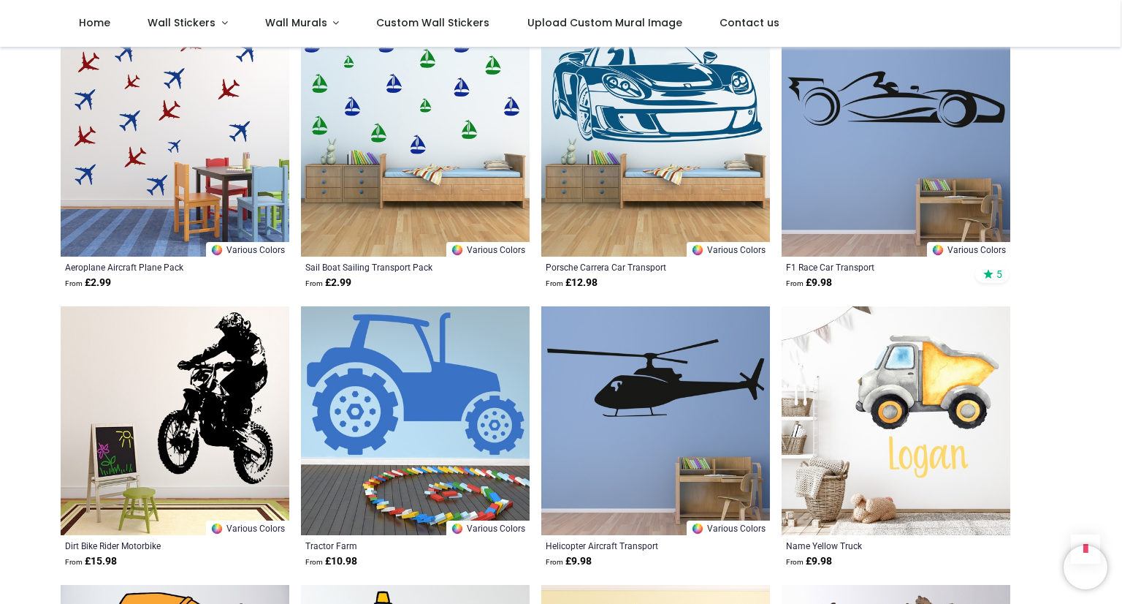
click at [430, 412] on img at bounding box center [415, 420] width 229 height 229
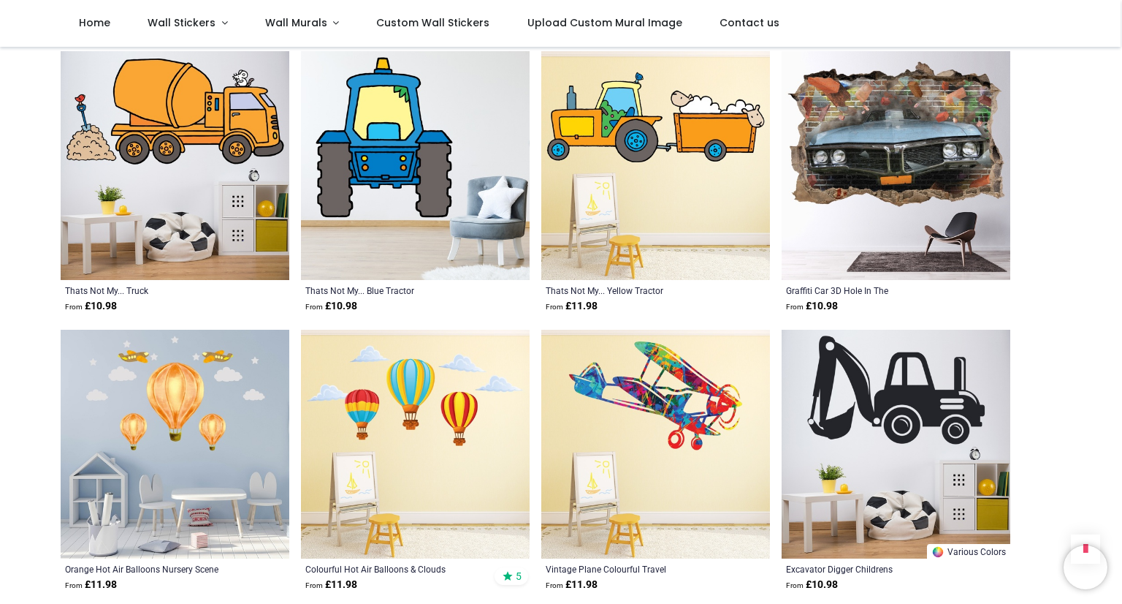
scroll to position [6341, 0]
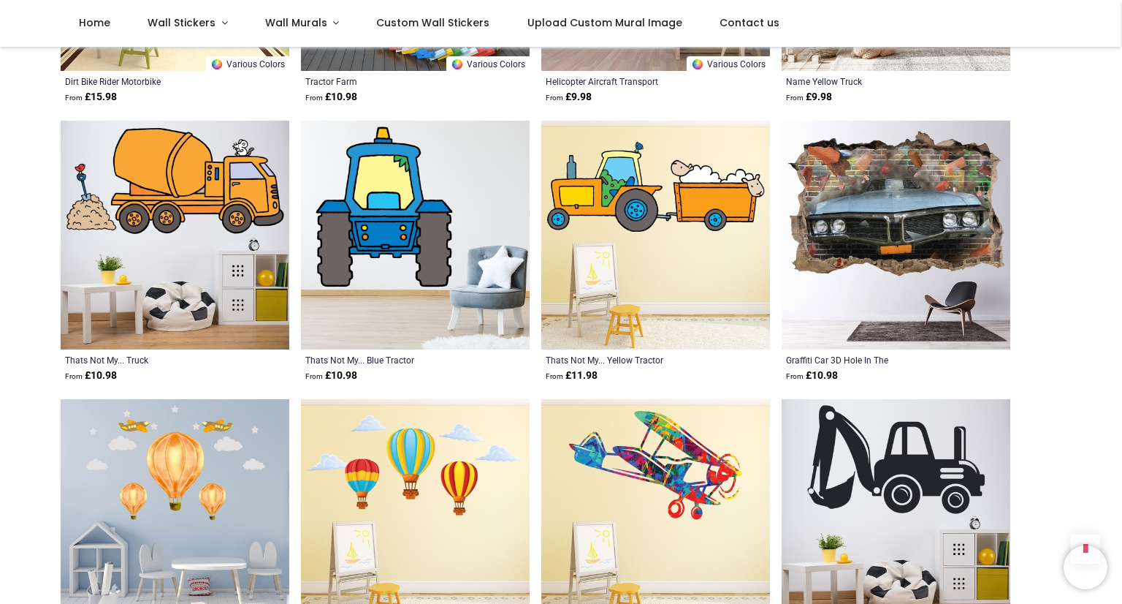
click at [664, 246] on img at bounding box center [655, 235] width 229 height 229
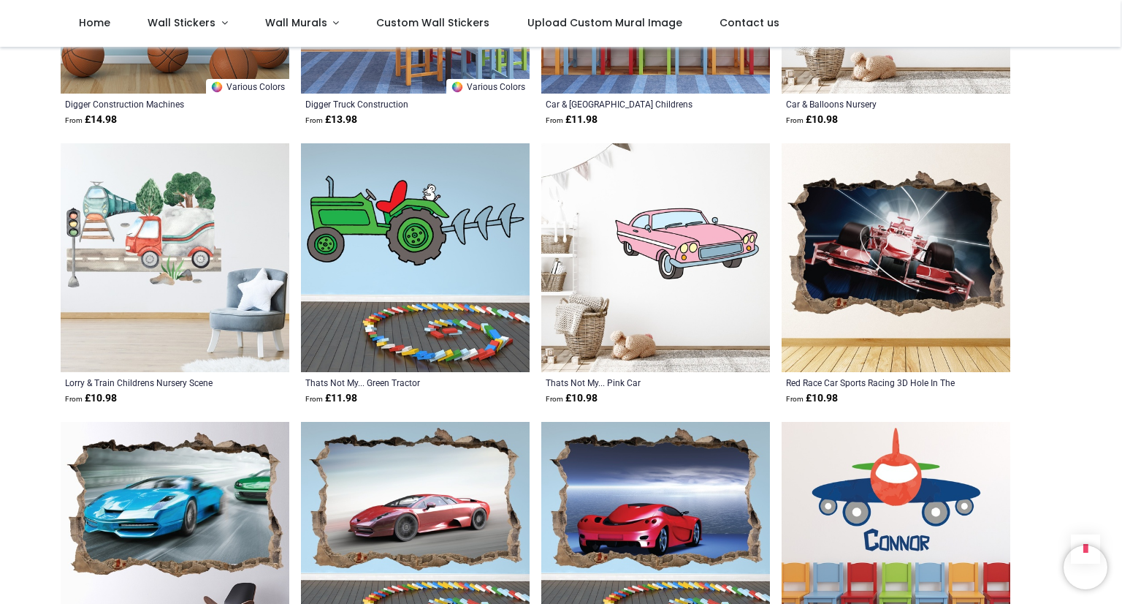
scroll to position [9106, 0]
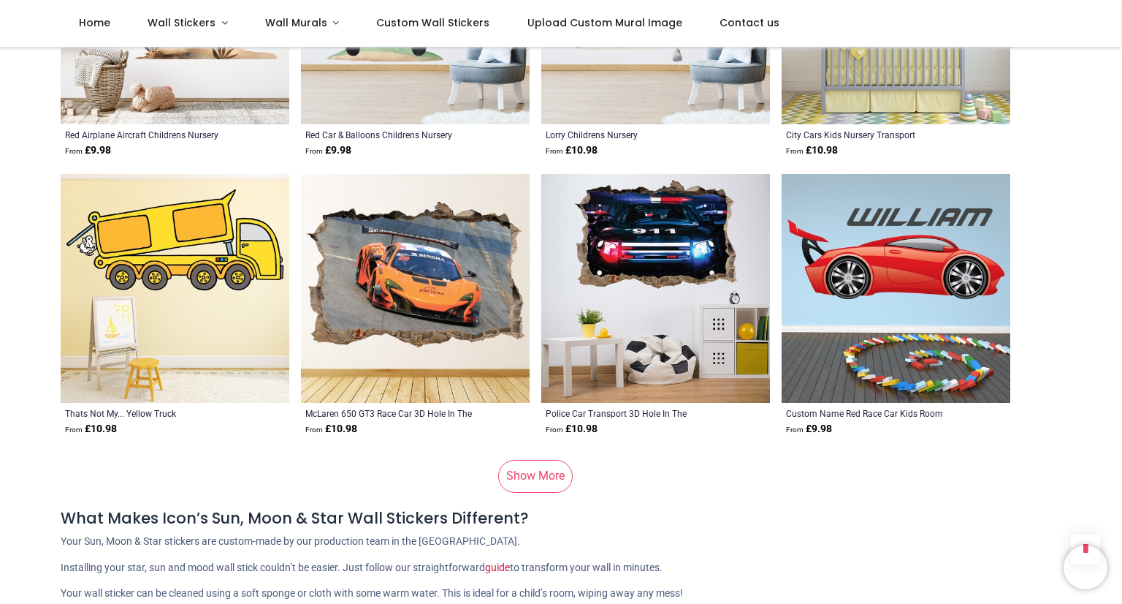
scroll to position [11582, 0]
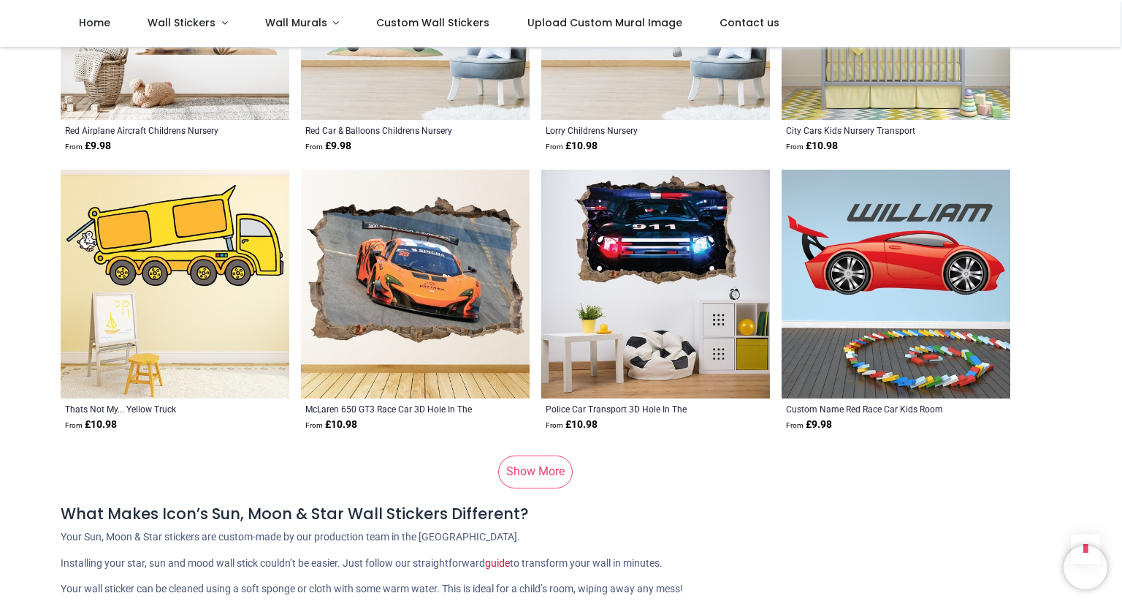
click at [538, 465] on link "Show More" at bounding box center [535, 471] width 75 height 32
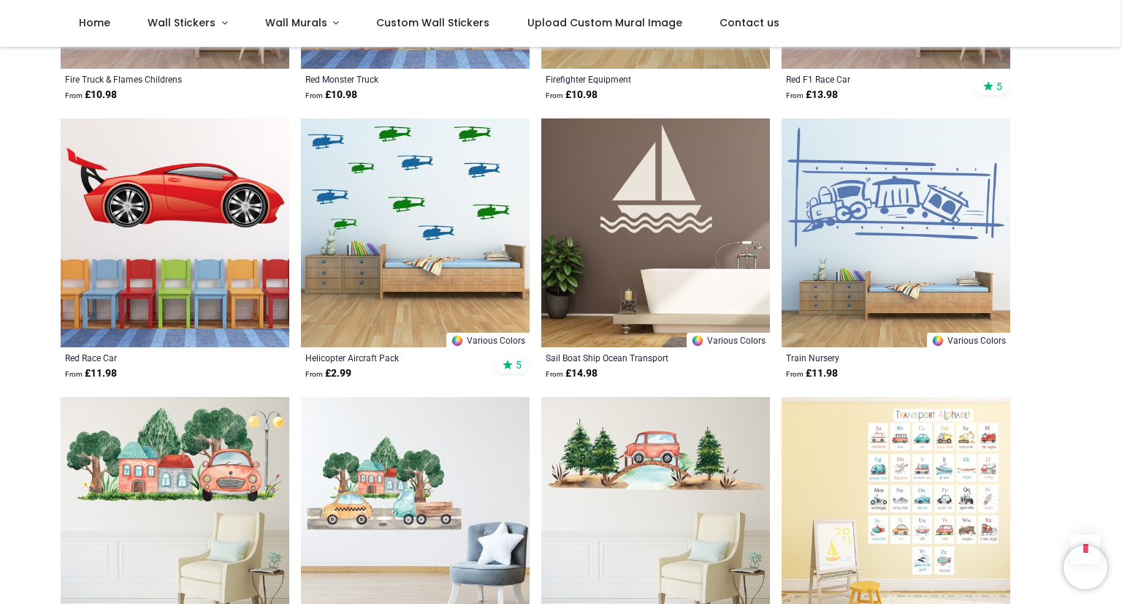
scroll to position [12494, 0]
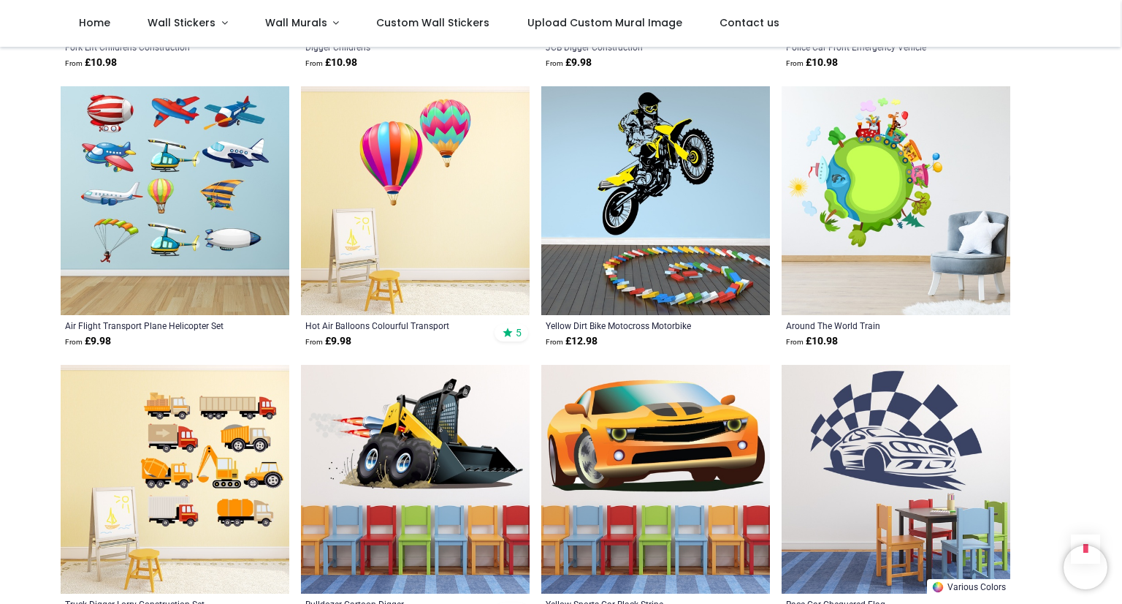
scroll to position [670, 0]
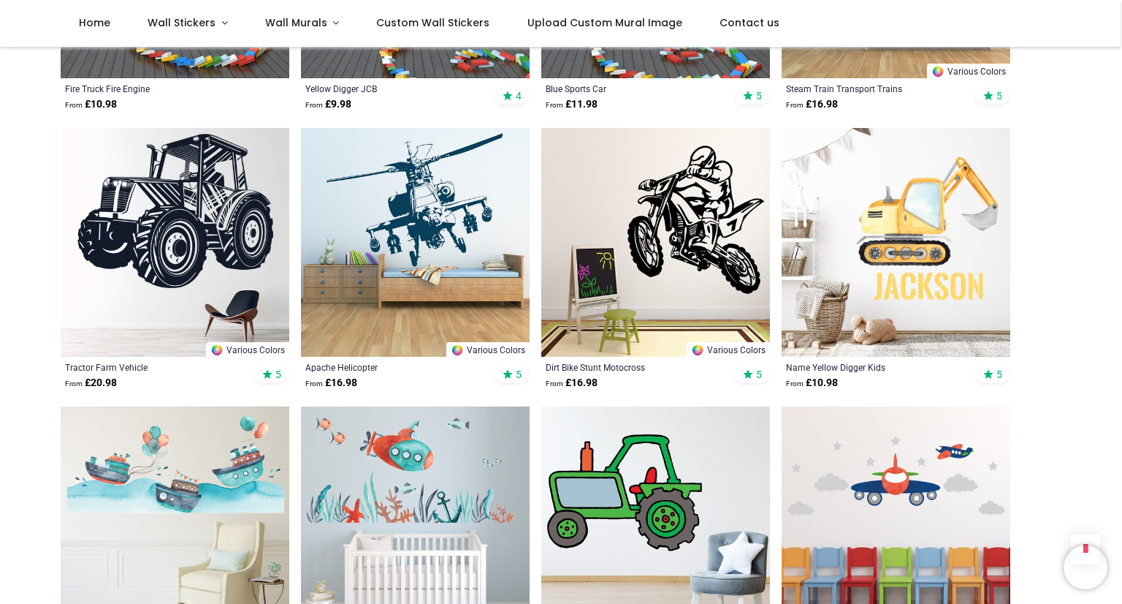
scroll to position [1315, 0]
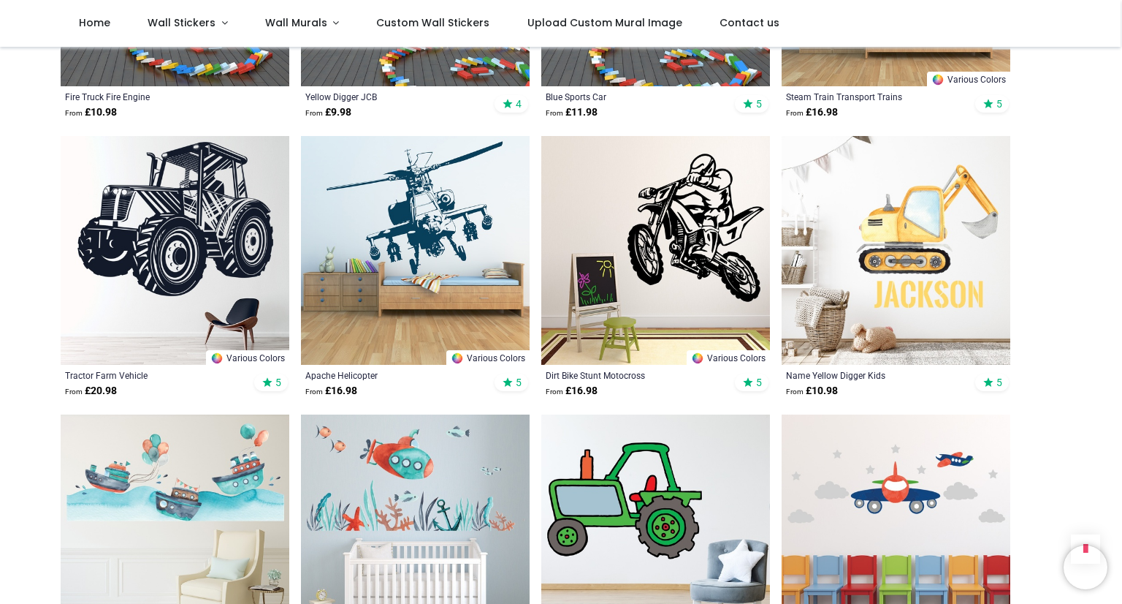
click at [697, 482] on img at bounding box center [655, 528] width 229 height 229
click at [158, 186] on img at bounding box center [175, 250] width 229 height 229
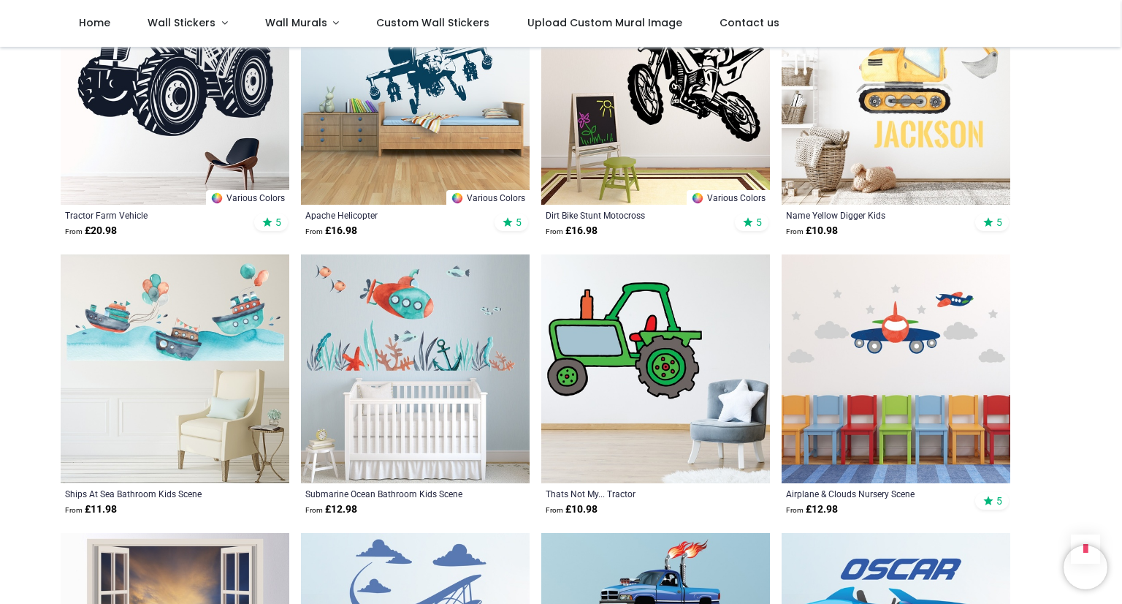
scroll to position [1504, 0]
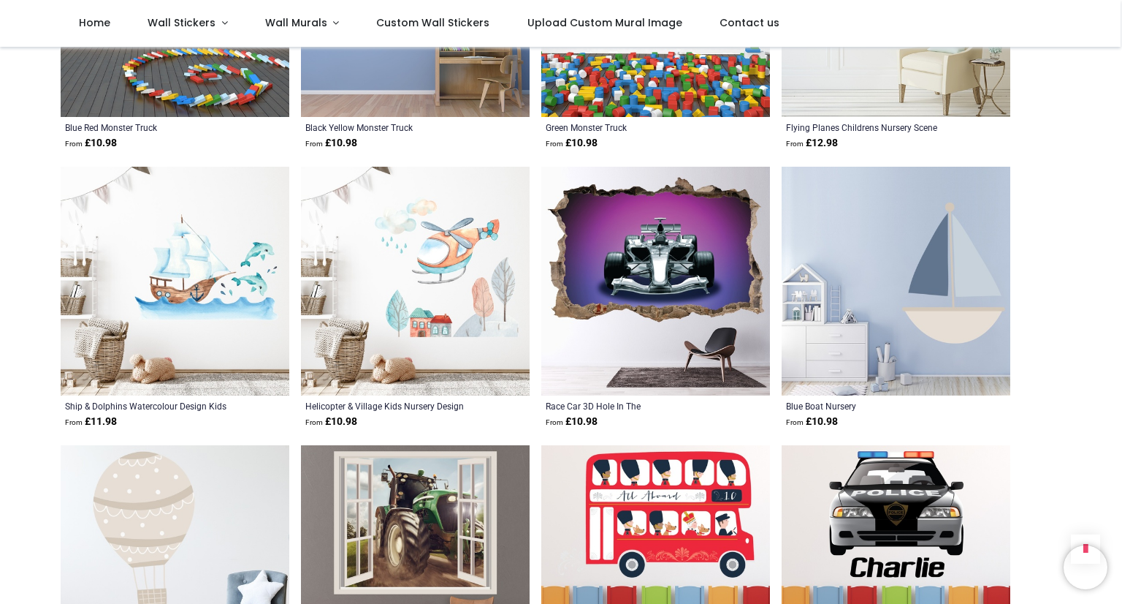
scroll to position [3233, 0]
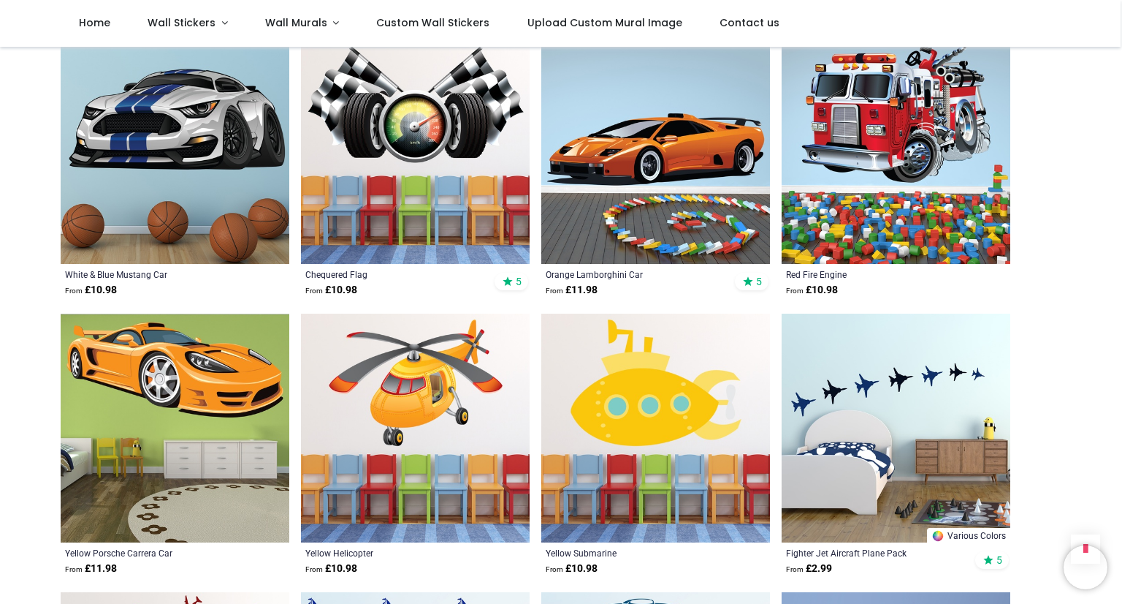
scroll to position [5463, 0]
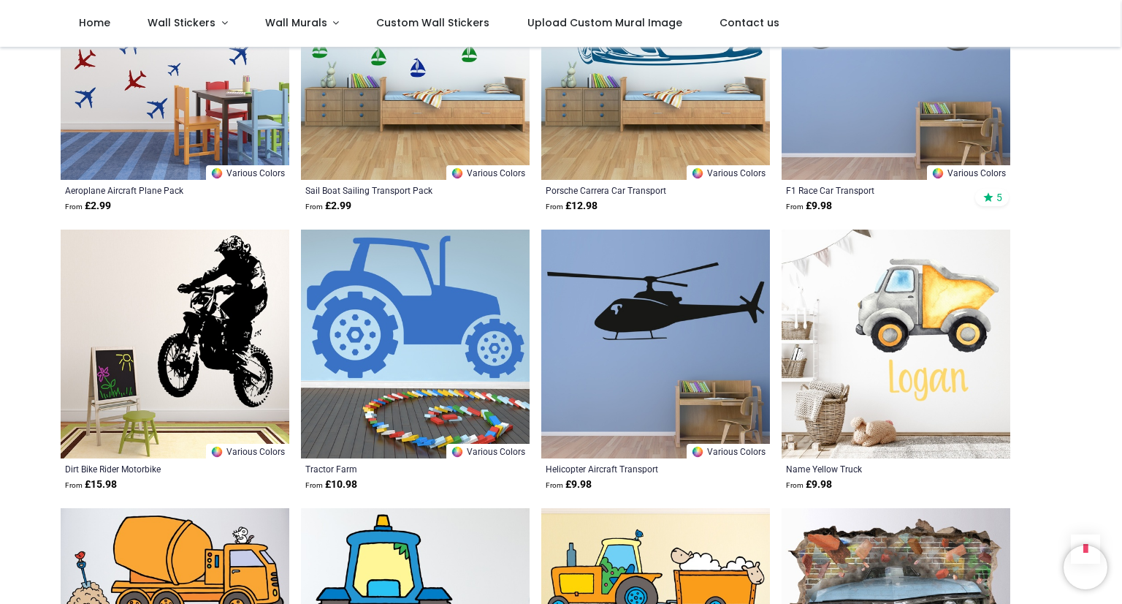
scroll to position [5949, 0]
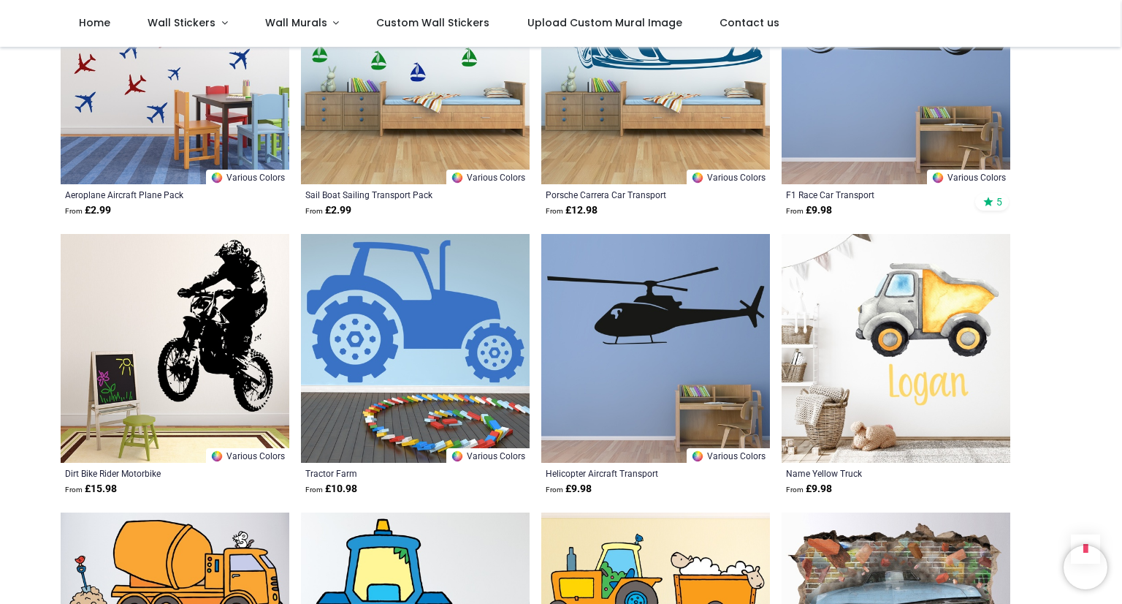
click at [474, 290] on img at bounding box center [415, 348] width 229 height 229
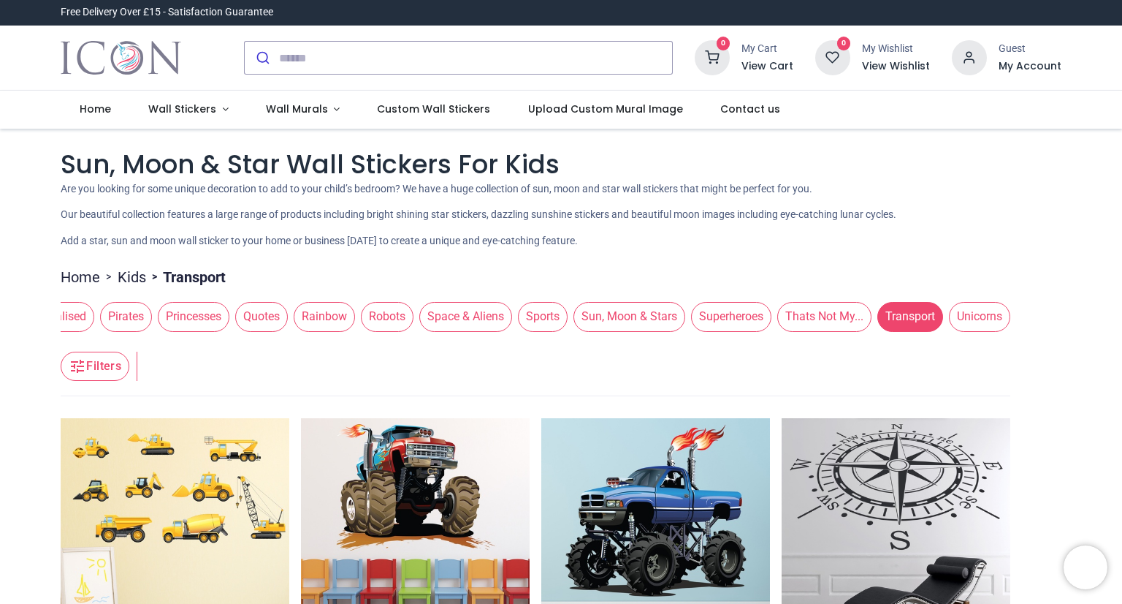
scroll to position [0, 1587]
click at [131, 283] on link "Kids" at bounding box center [132, 277] width 28 height 20
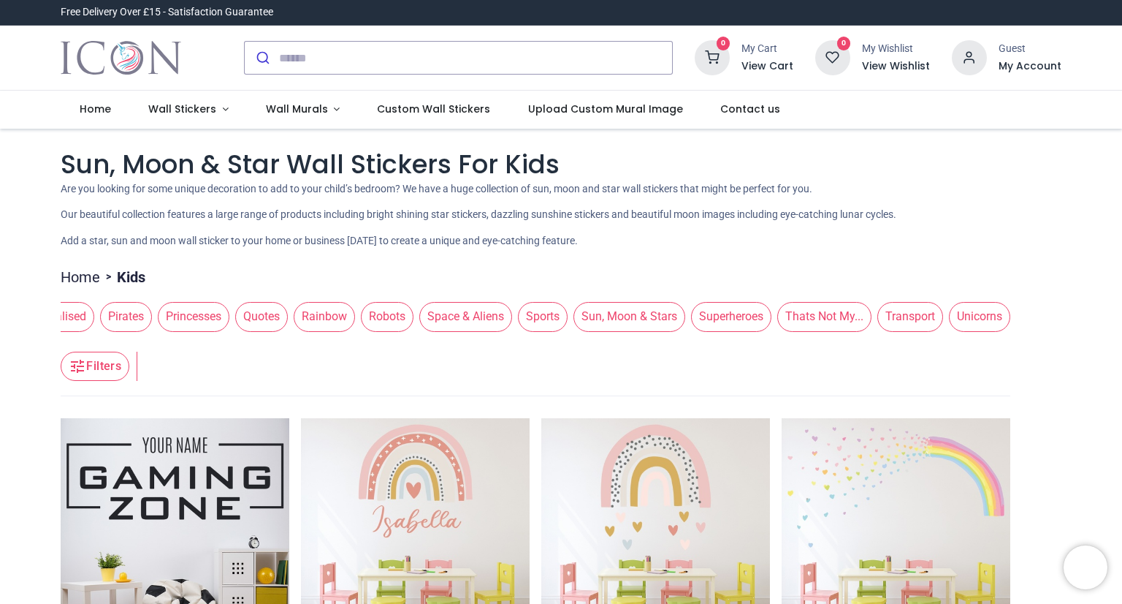
click at [471, 327] on span "Space & Aliens" at bounding box center [465, 316] width 93 height 29
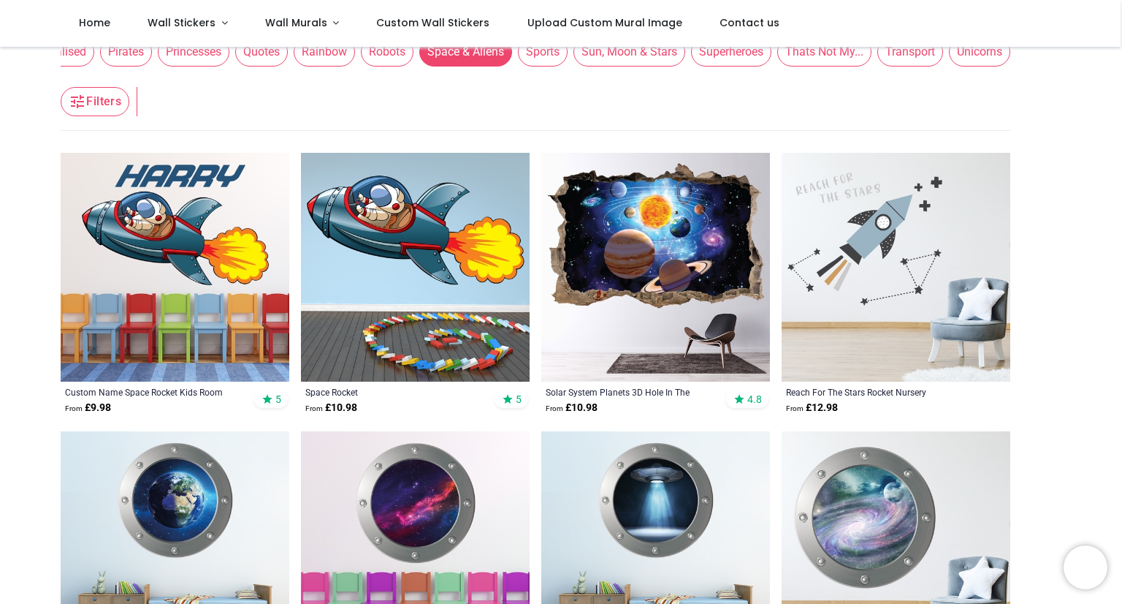
scroll to position [183, 0]
click at [890, 283] on img at bounding box center [896, 267] width 229 height 229
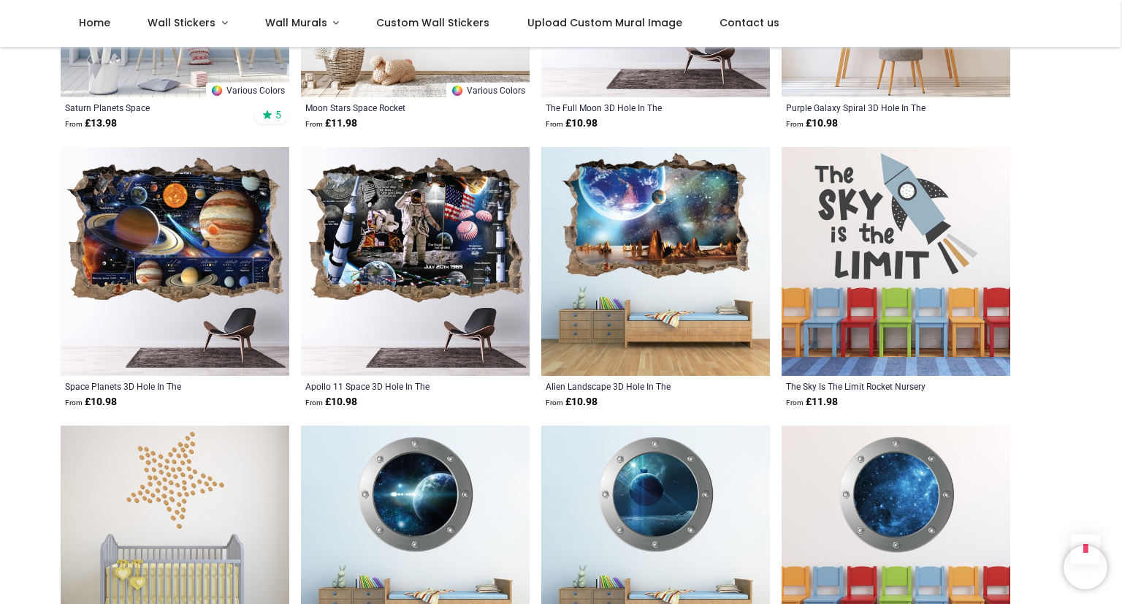
scroll to position [1613, 0]
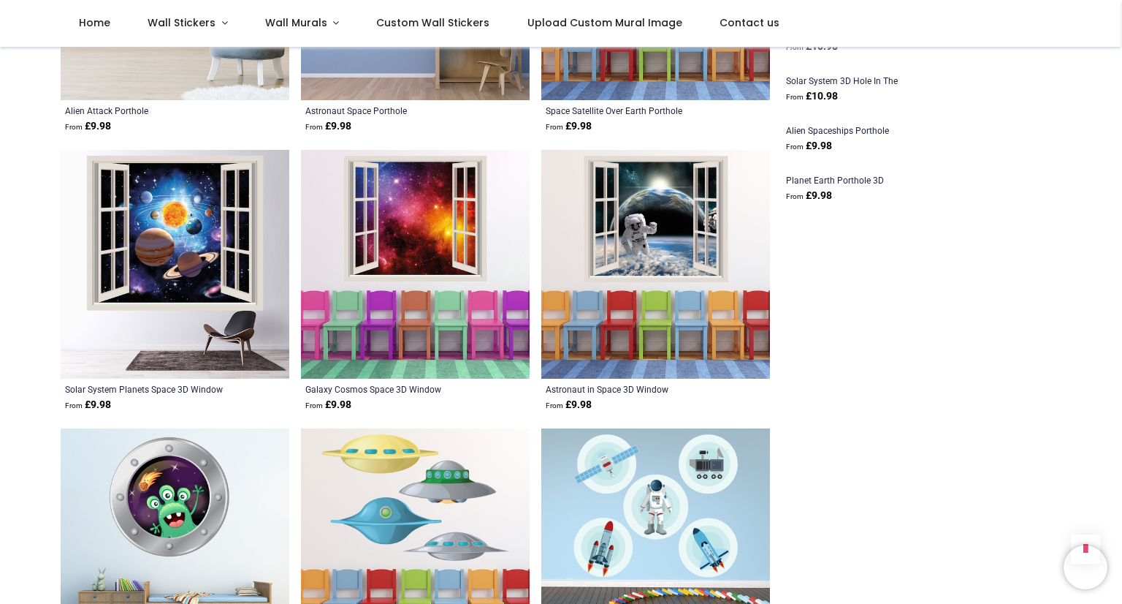
scroll to position [2417, 0]
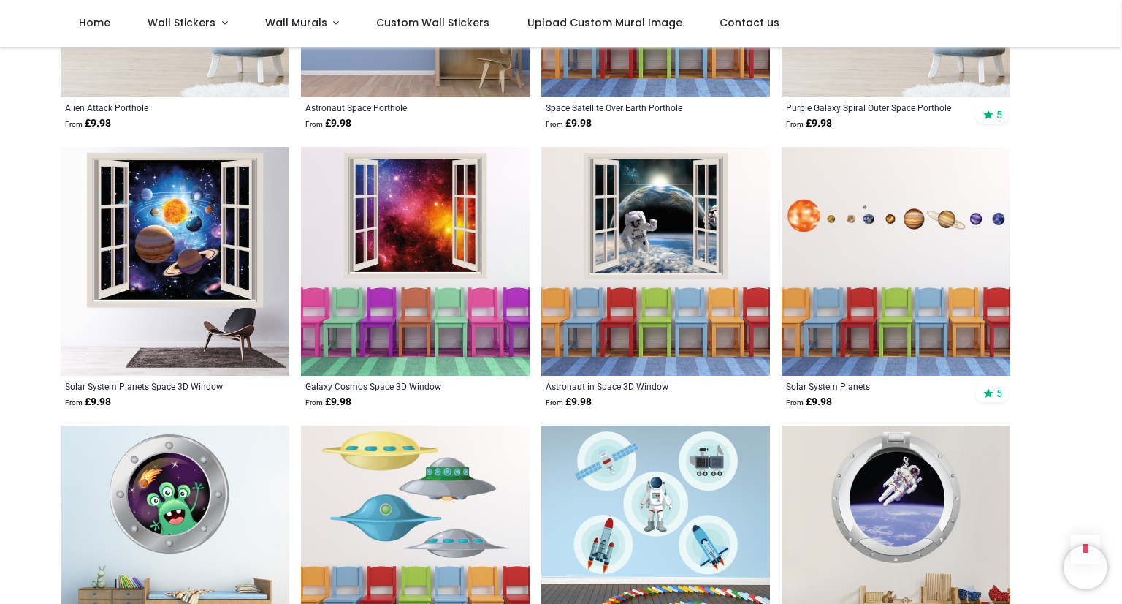
click at [871, 255] on img at bounding box center [896, 261] width 229 height 229
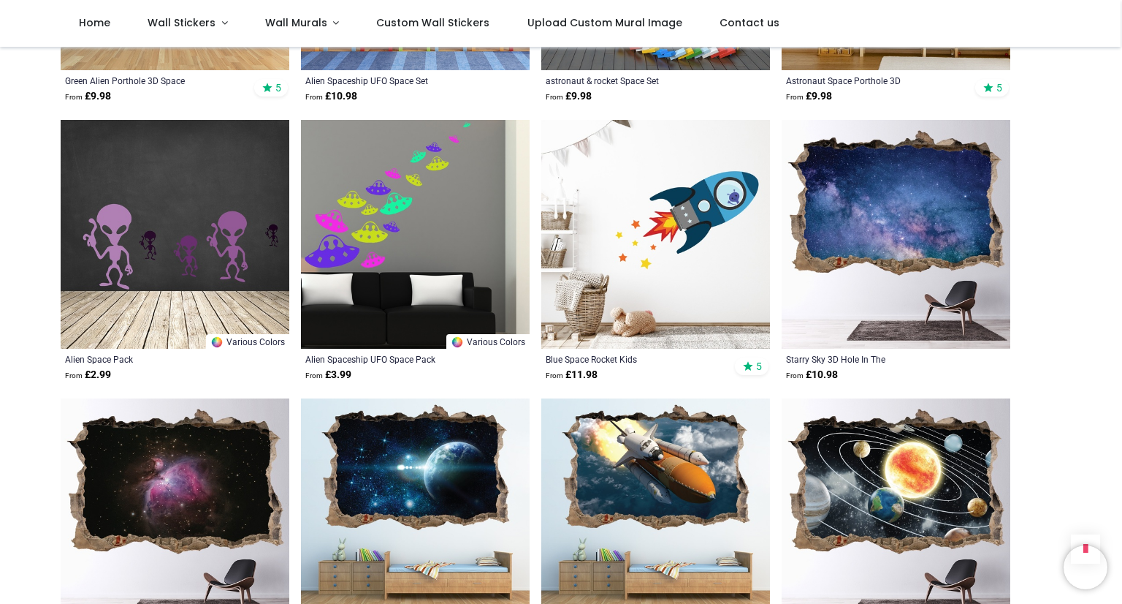
scroll to position [3008, 0]
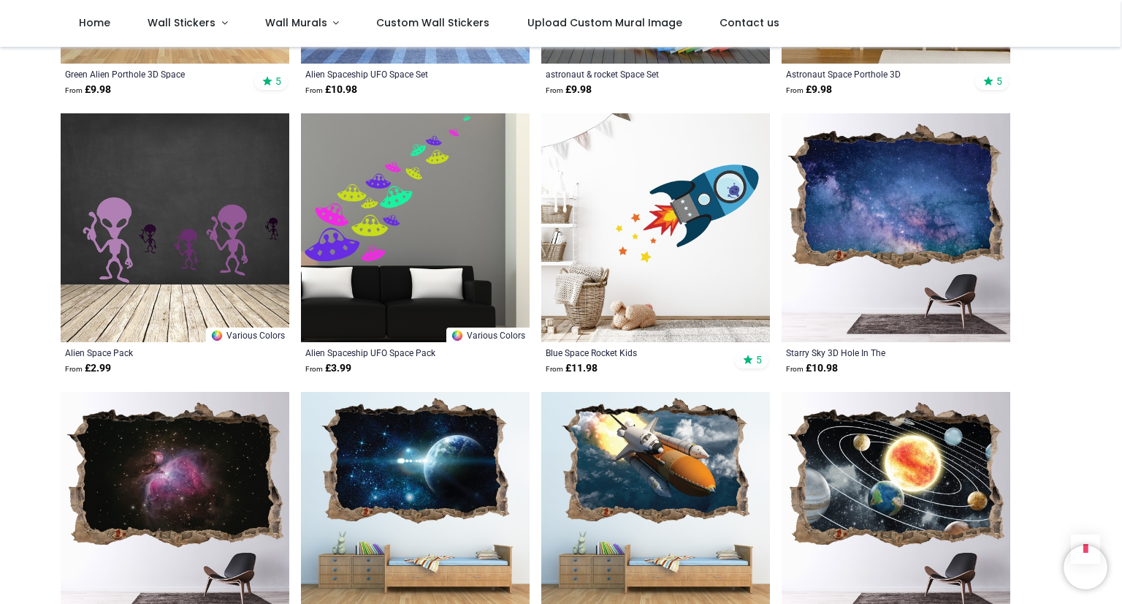
click at [644, 199] on img at bounding box center [655, 227] width 229 height 229
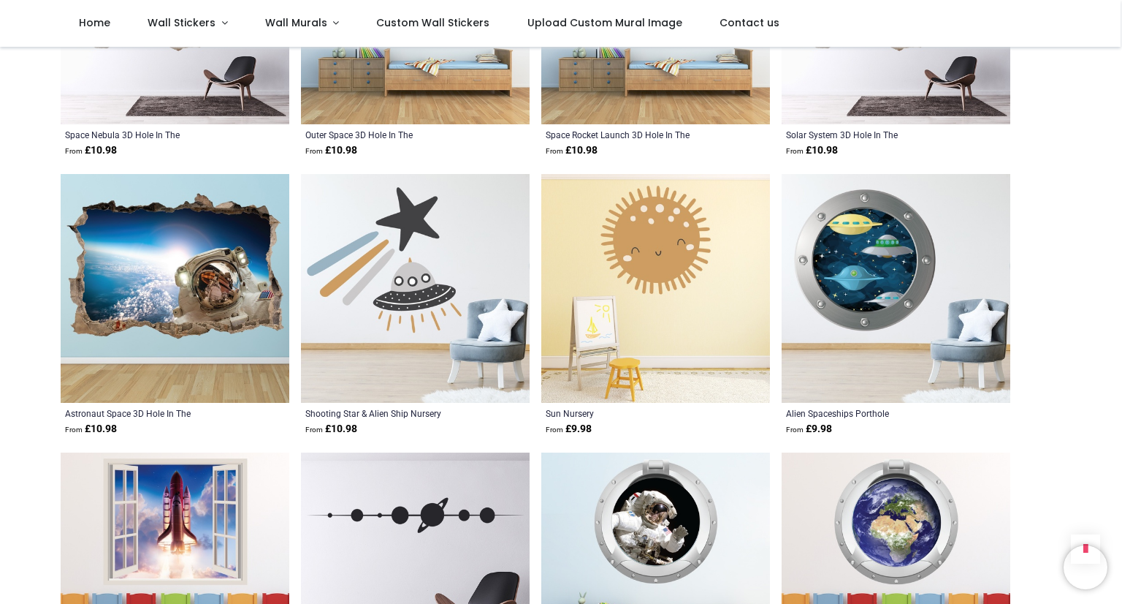
scroll to position [3504, 0]
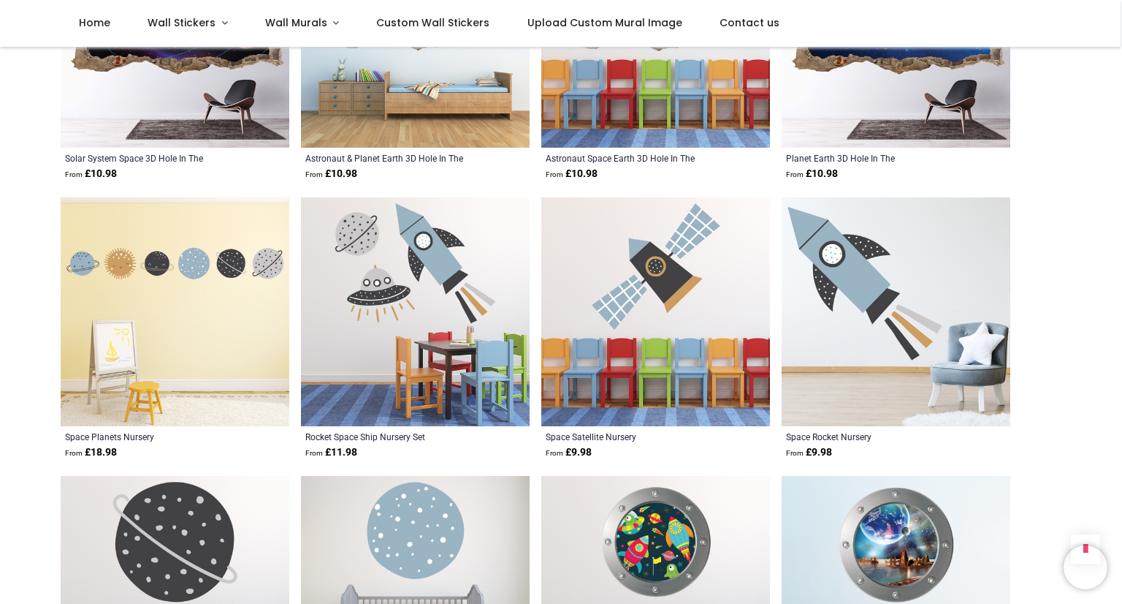
scroll to position [4595, 0]
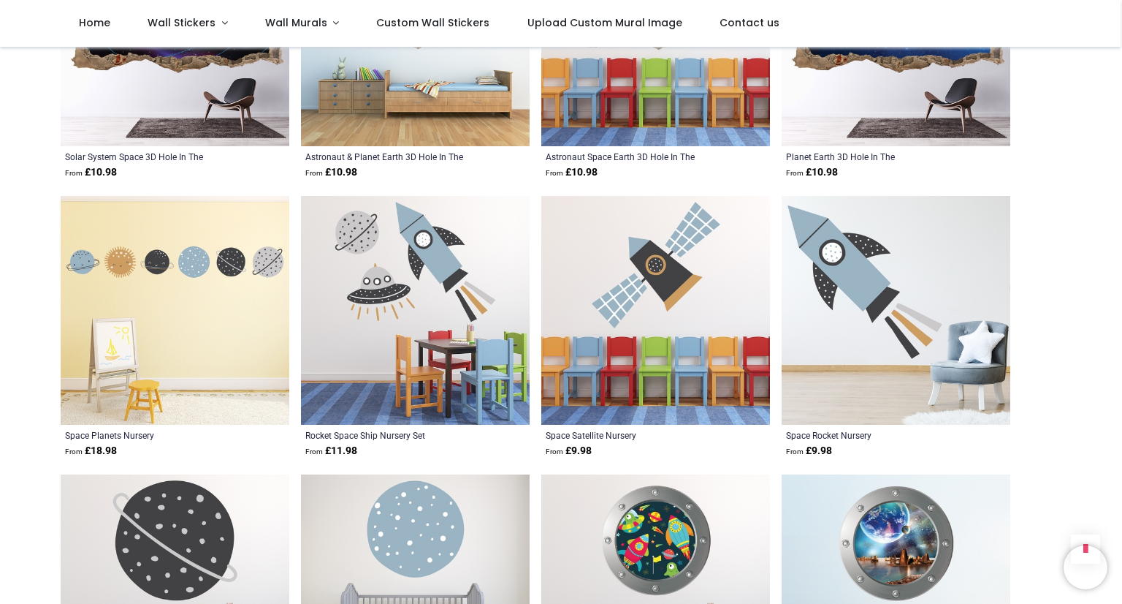
click at [834, 305] on img at bounding box center [896, 310] width 229 height 229
click at [457, 286] on img at bounding box center [415, 310] width 229 height 229
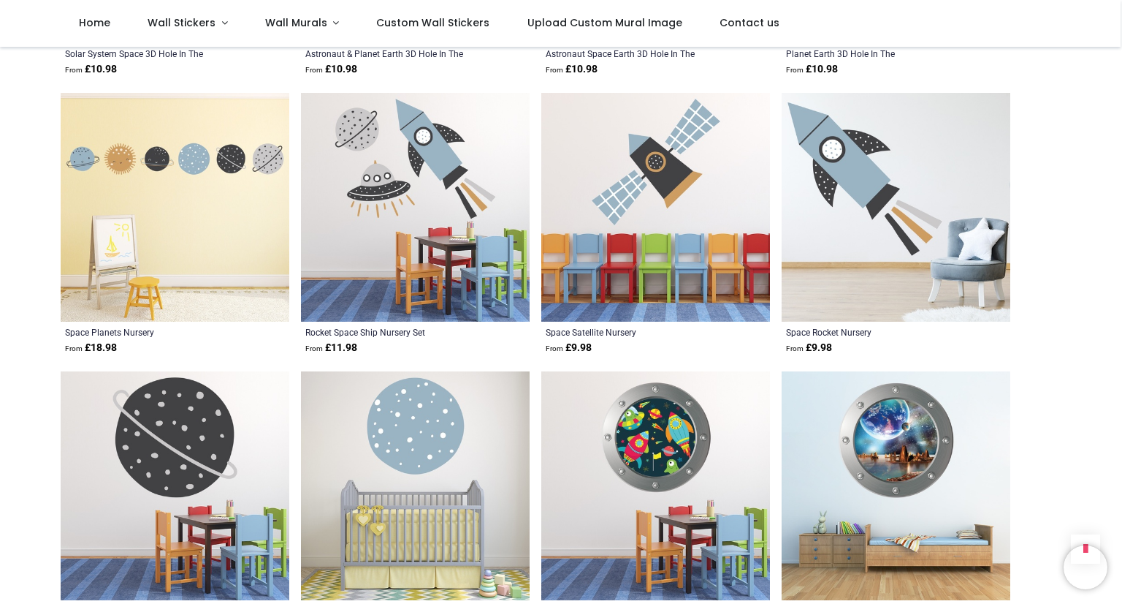
scroll to position [4699, 0]
click at [237, 192] on img at bounding box center [175, 206] width 229 height 229
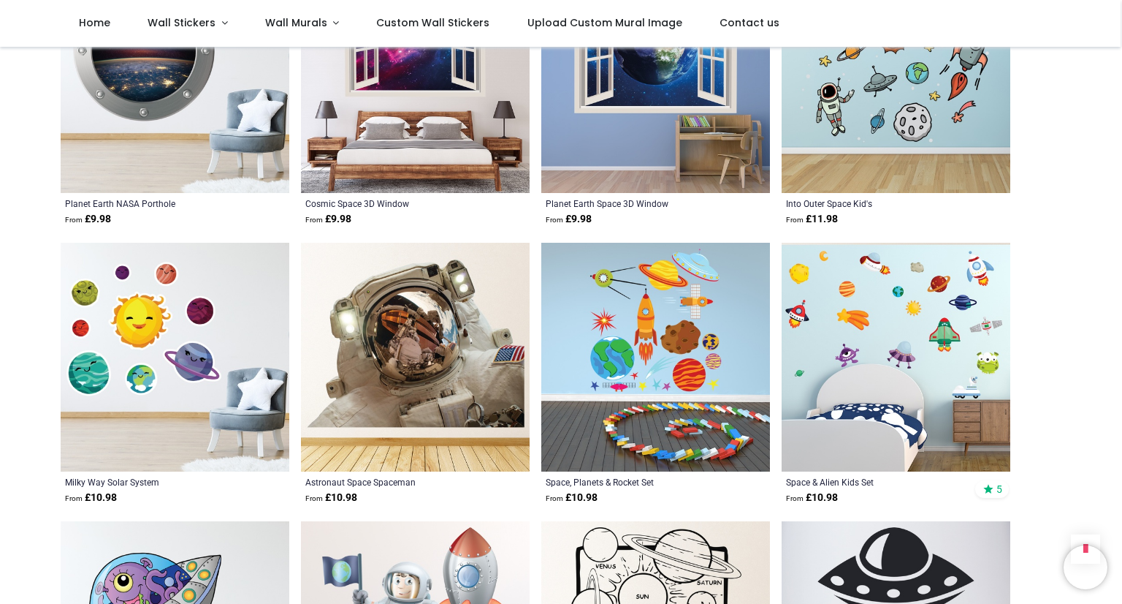
scroll to position [5413, 0]
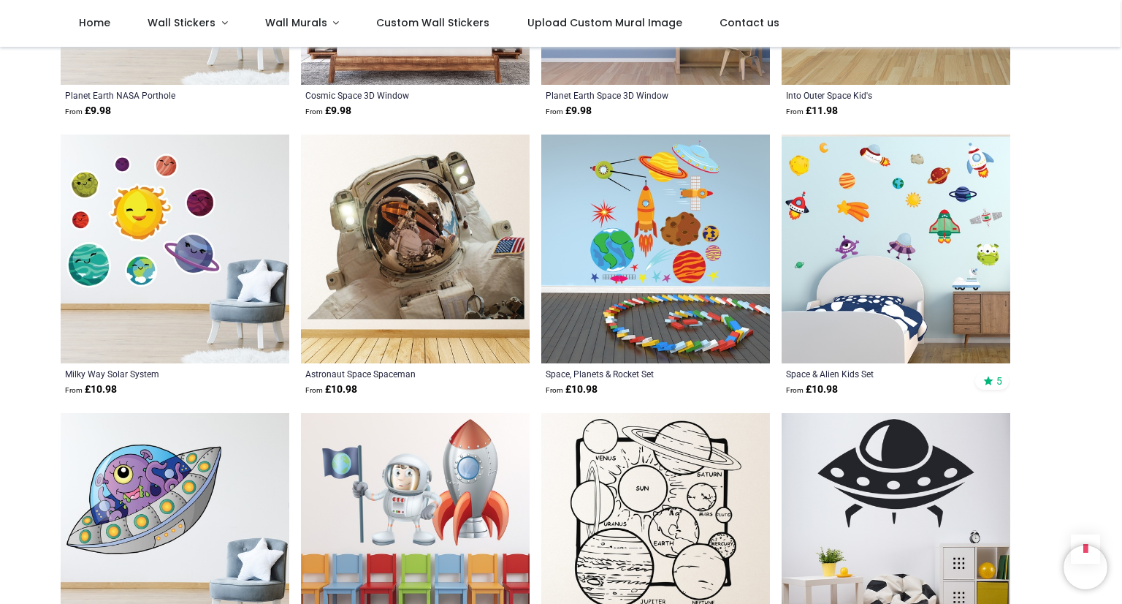
scroll to position [5491, 0]
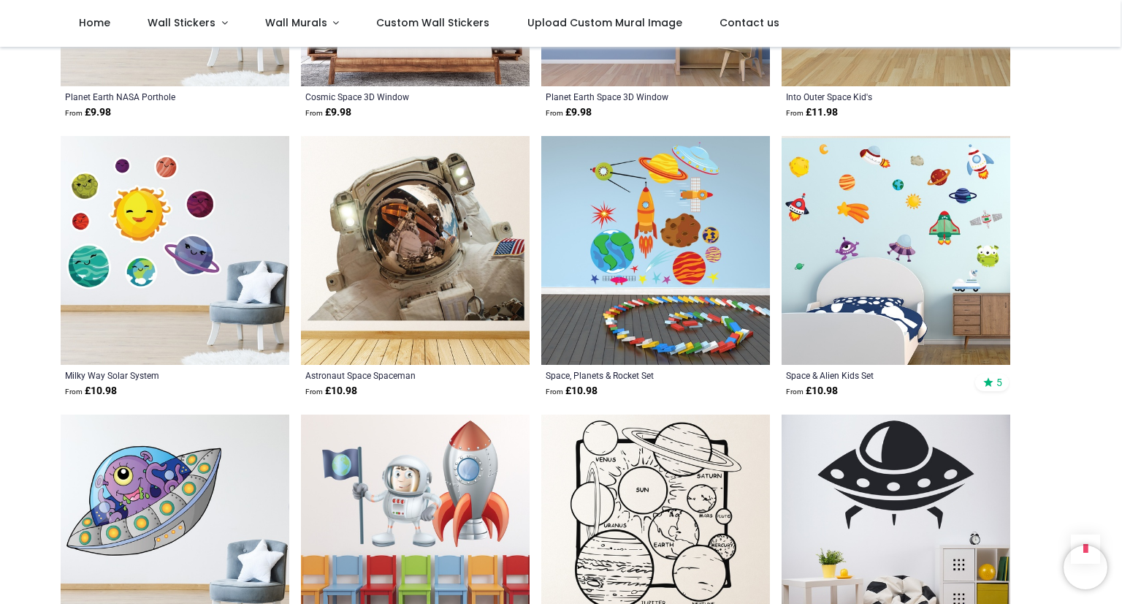
click at [167, 260] on img at bounding box center [175, 250] width 229 height 229
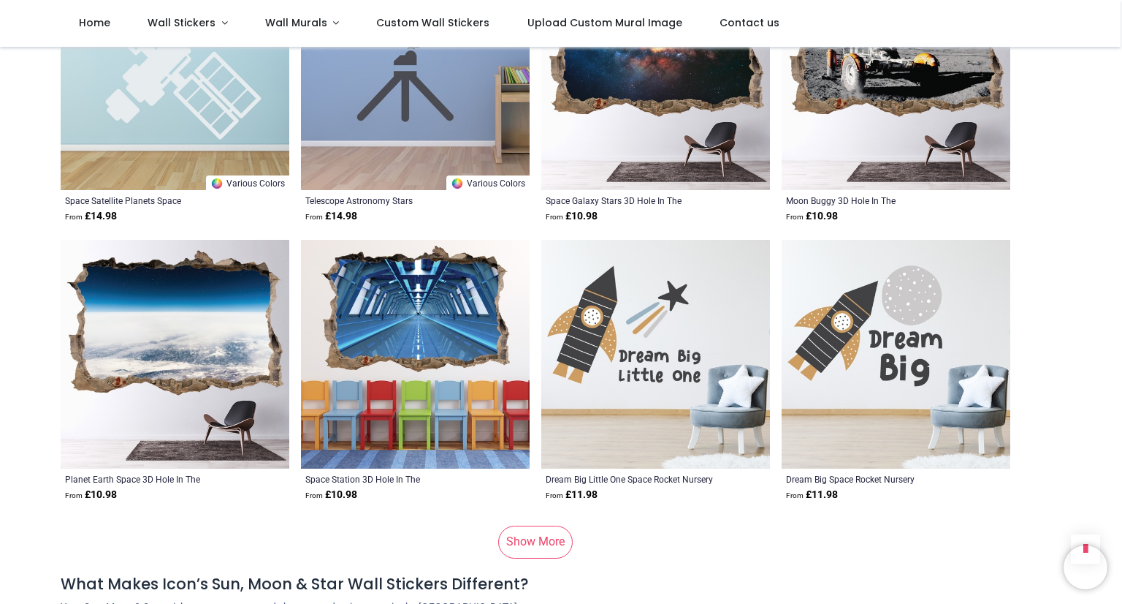
scroll to position [7618, 0]
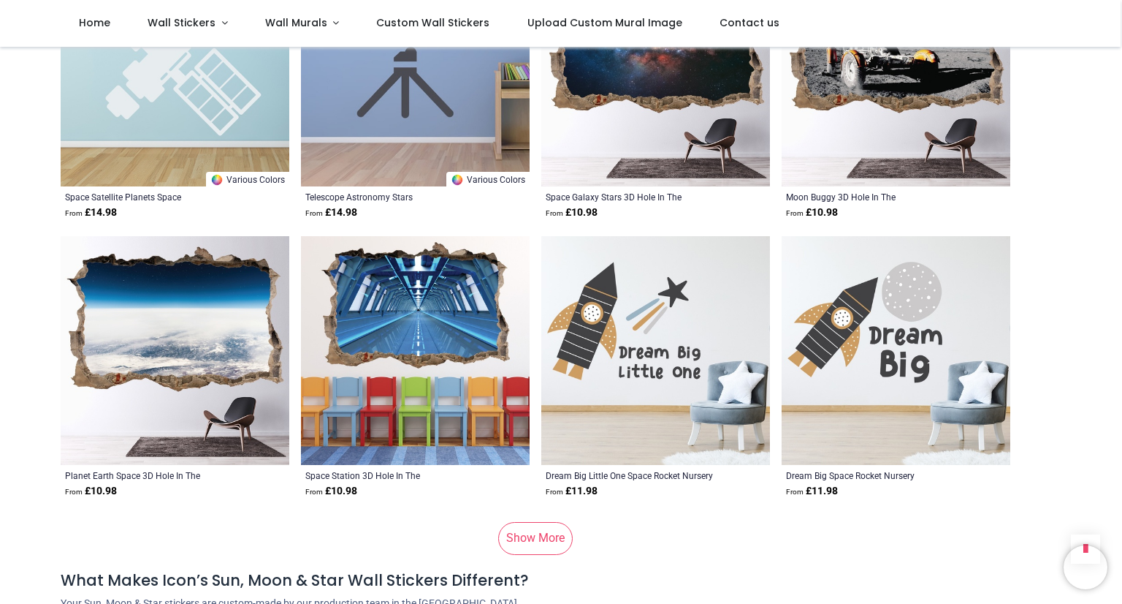
click at [524, 528] on link "Show More" at bounding box center [535, 538] width 75 height 32
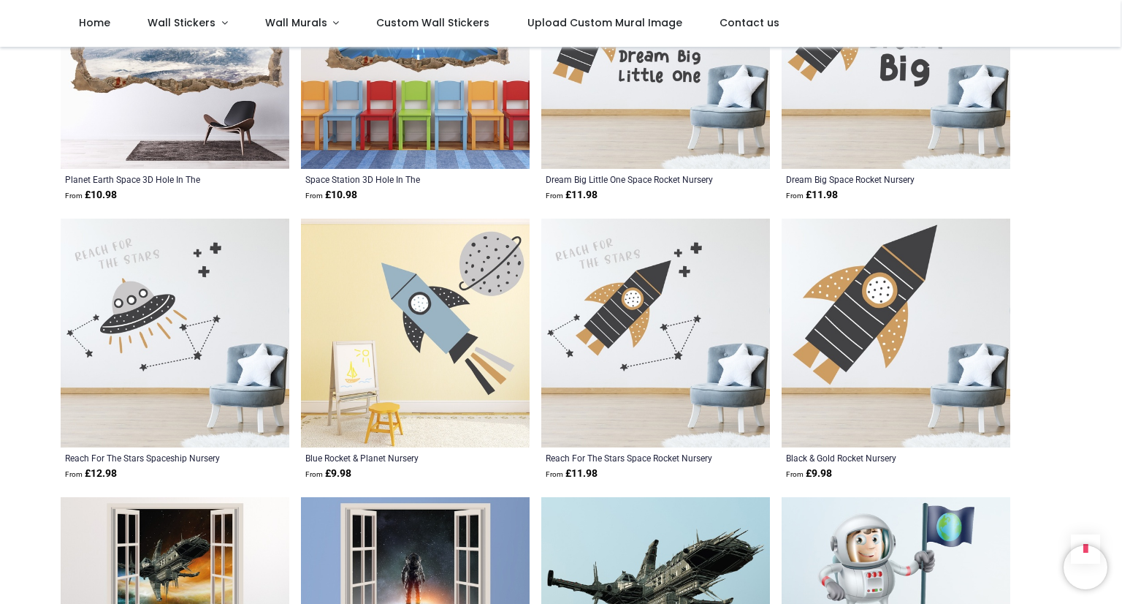
scroll to position [7909, 0]
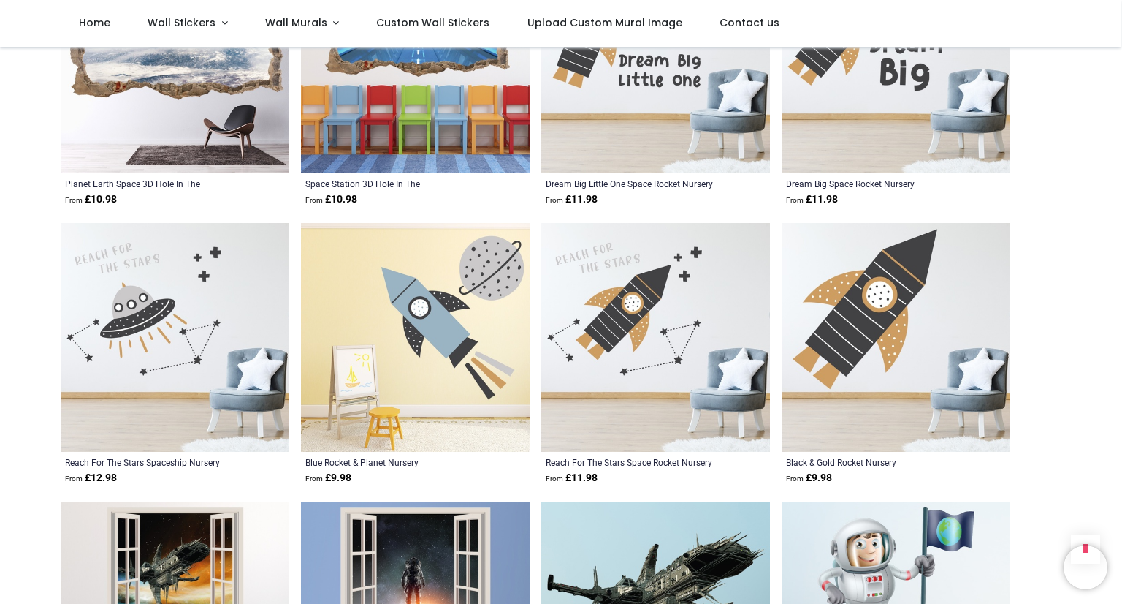
click at [435, 272] on img at bounding box center [415, 337] width 229 height 229
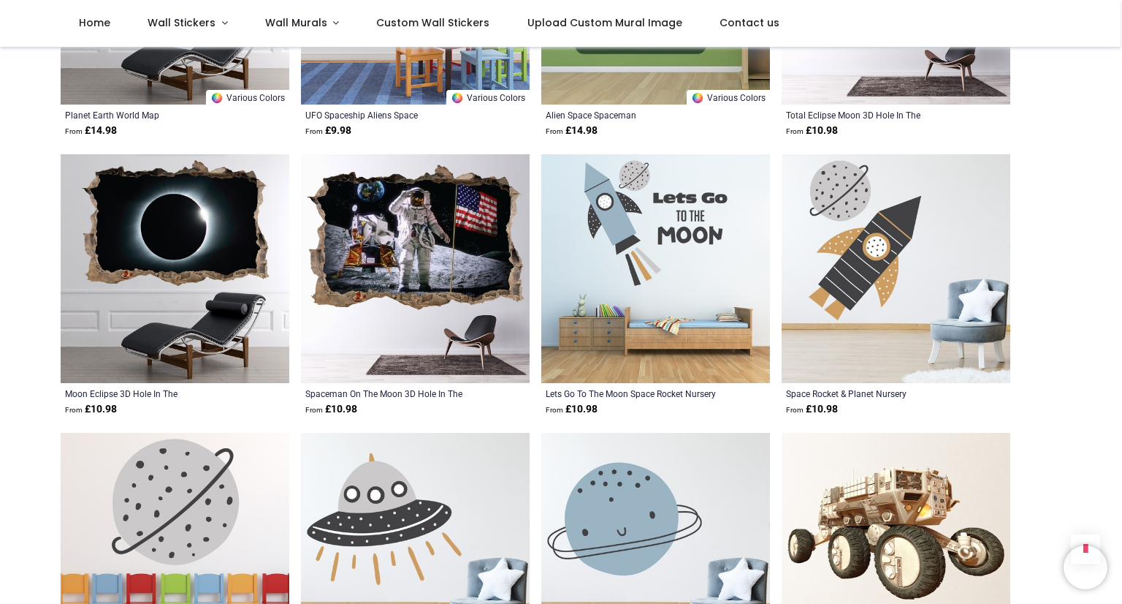
scroll to position [9094, 0]
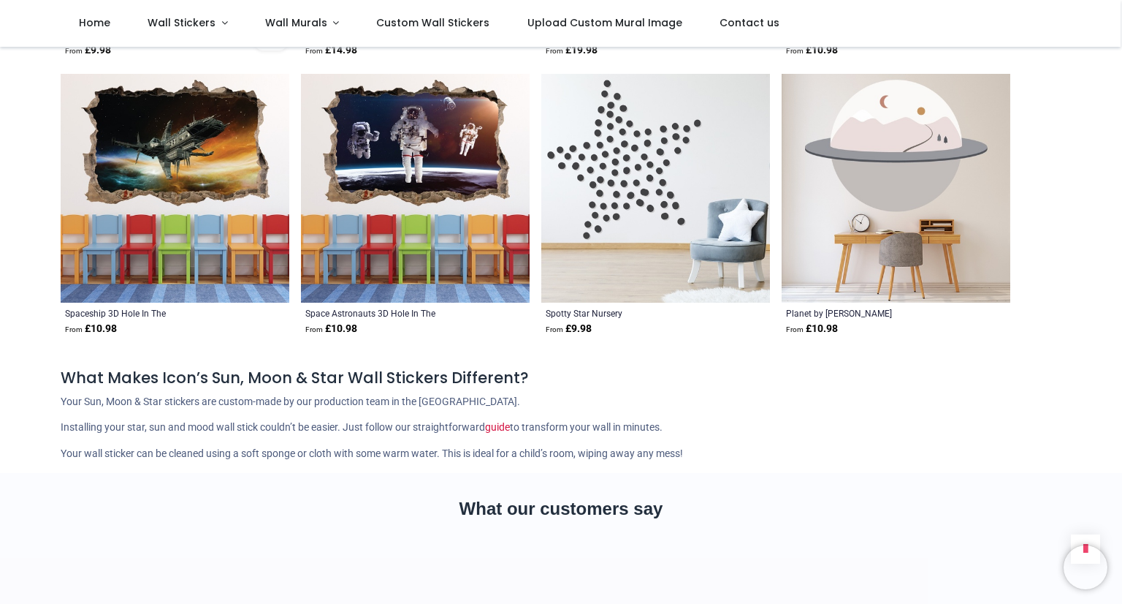
scroll to position [10014, 0]
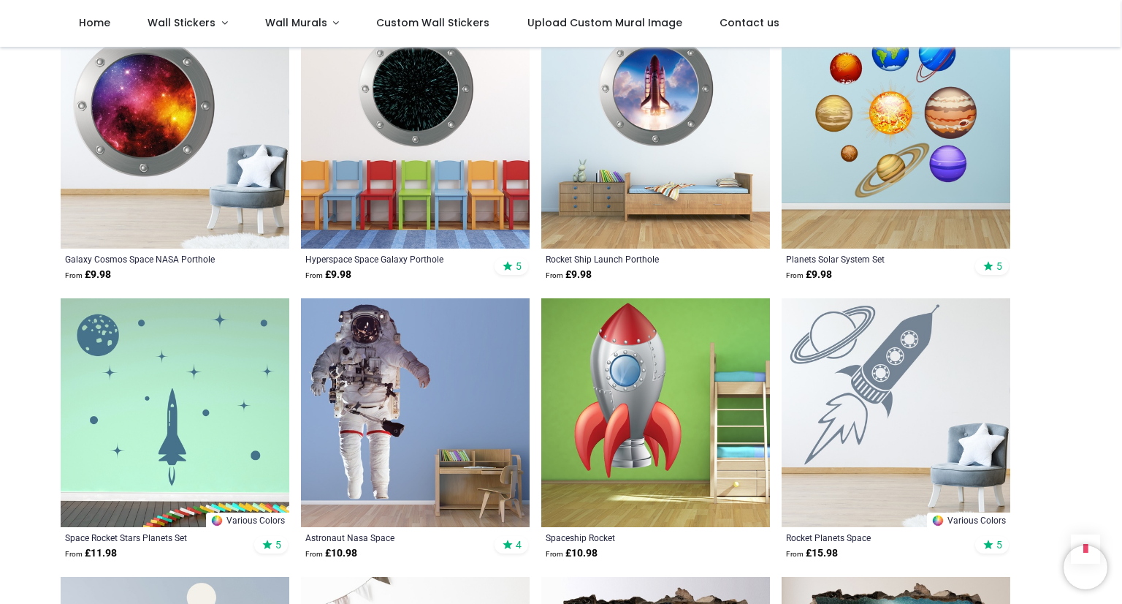
scroll to position [330, 0]
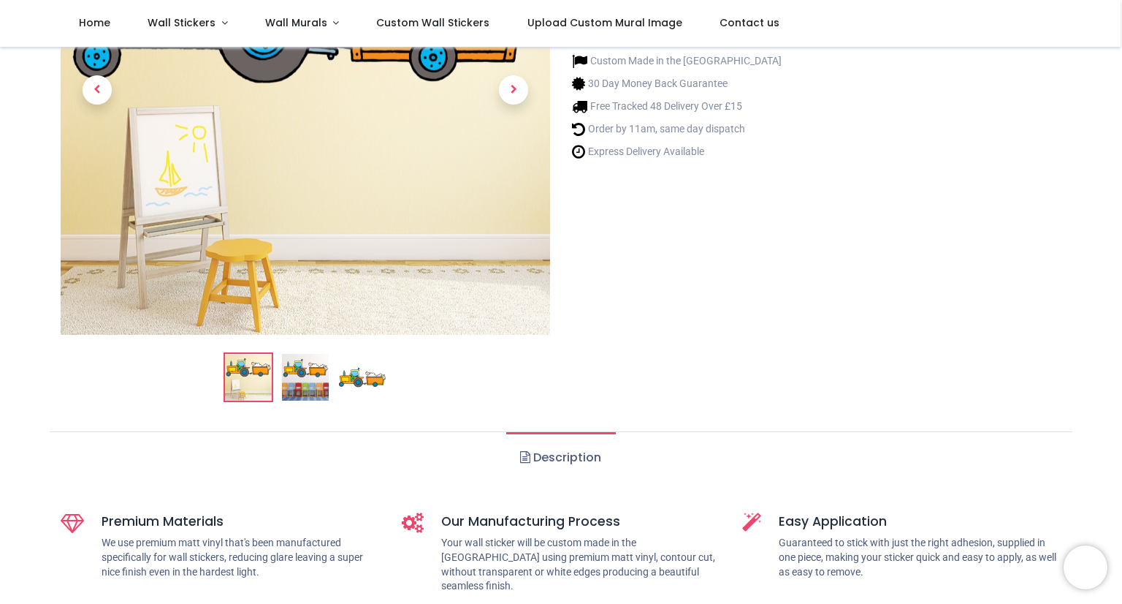
scroll to position [194, 0]
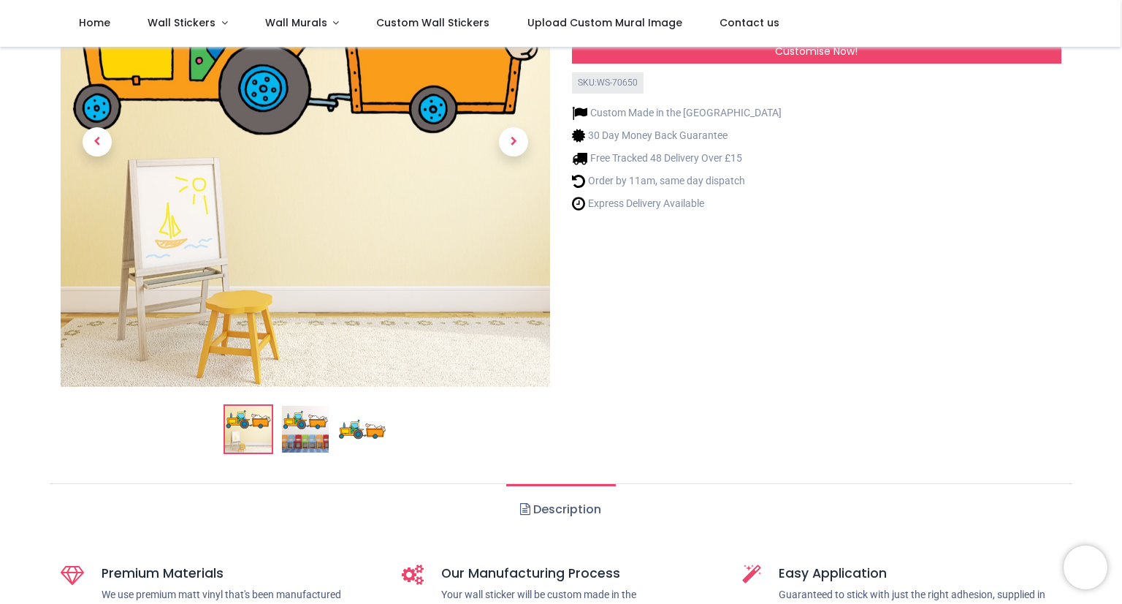
click at [315, 438] on img at bounding box center [305, 429] width 47 height 47
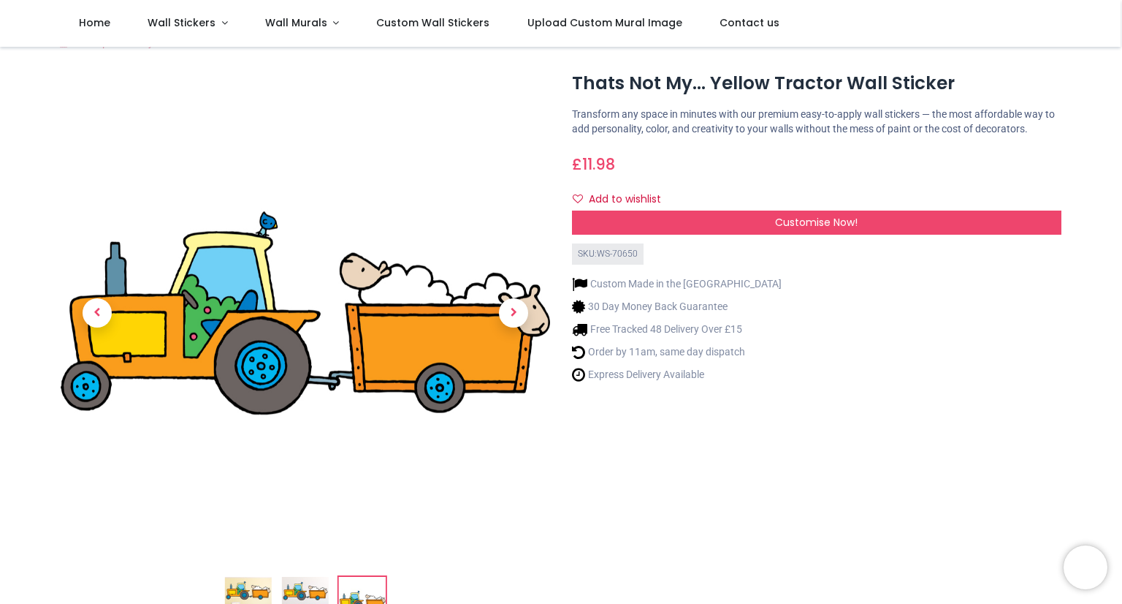
scroll to position [23, 0]
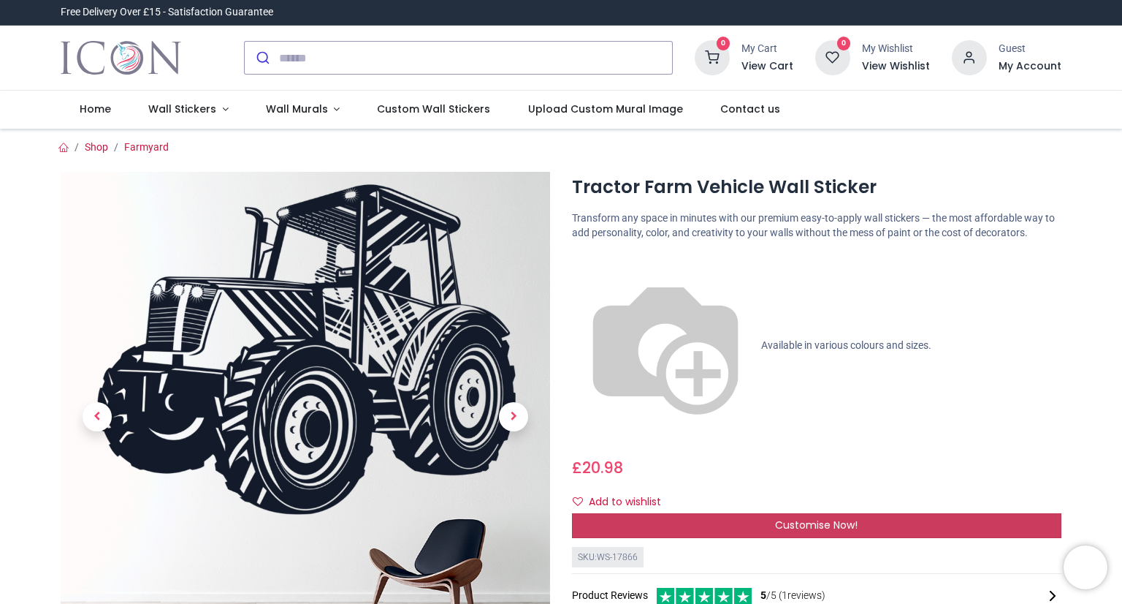
click at [699, 513] on div "Customise Now!" at bounding box center [817, 525] width 490 height 25
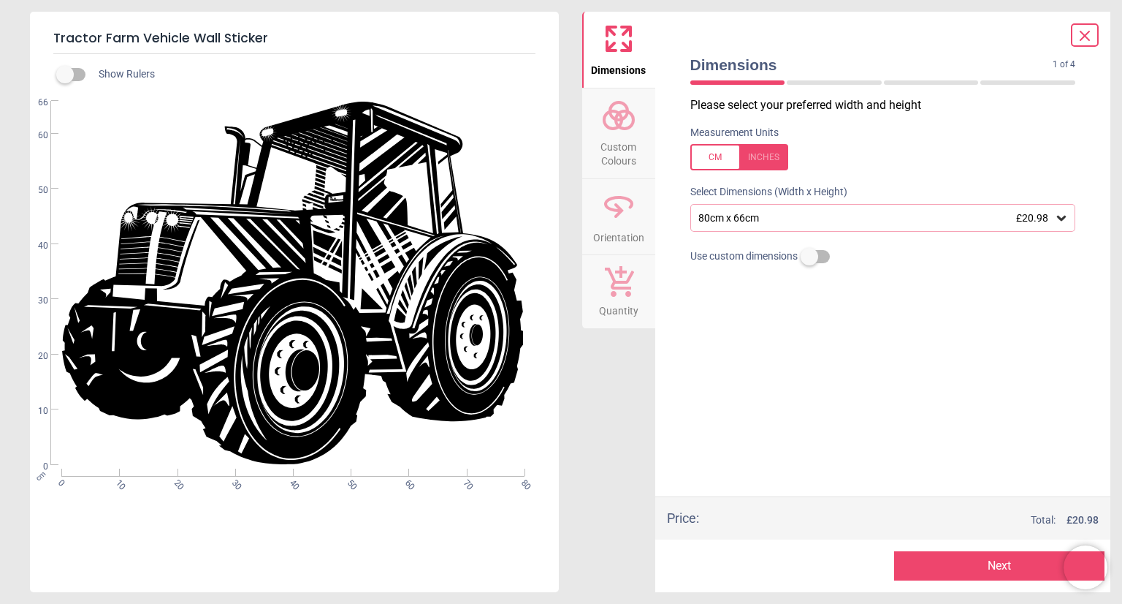
click at [630, 152] on span "Custom Colours" at bounding box center [619, 151] width 70 height 36
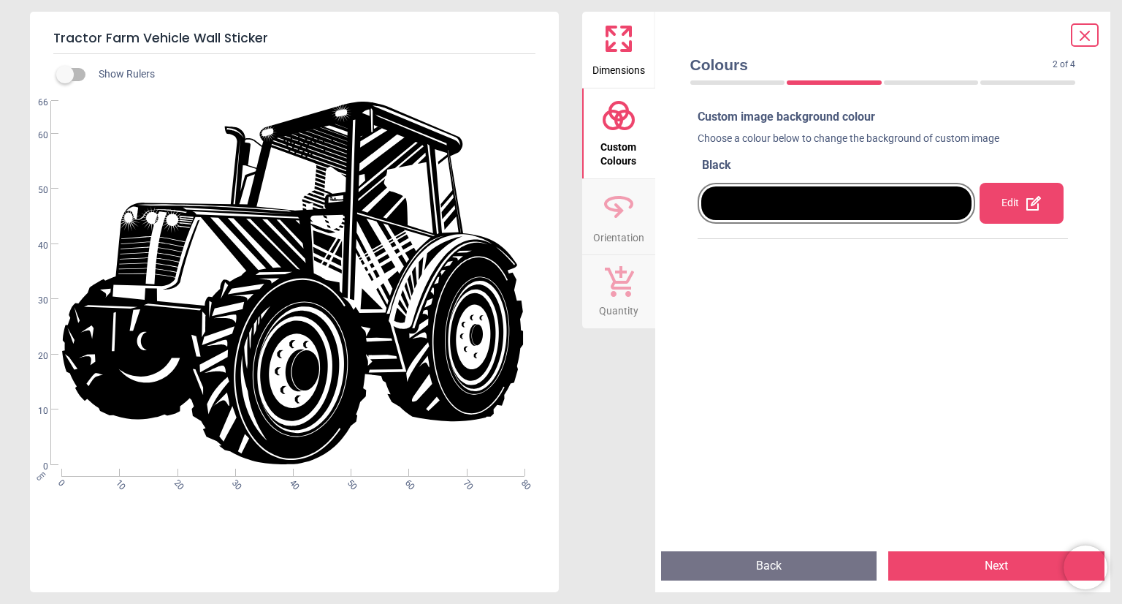
click at [918, 200] on div at bounding box center [836, 203] width 271 height 34
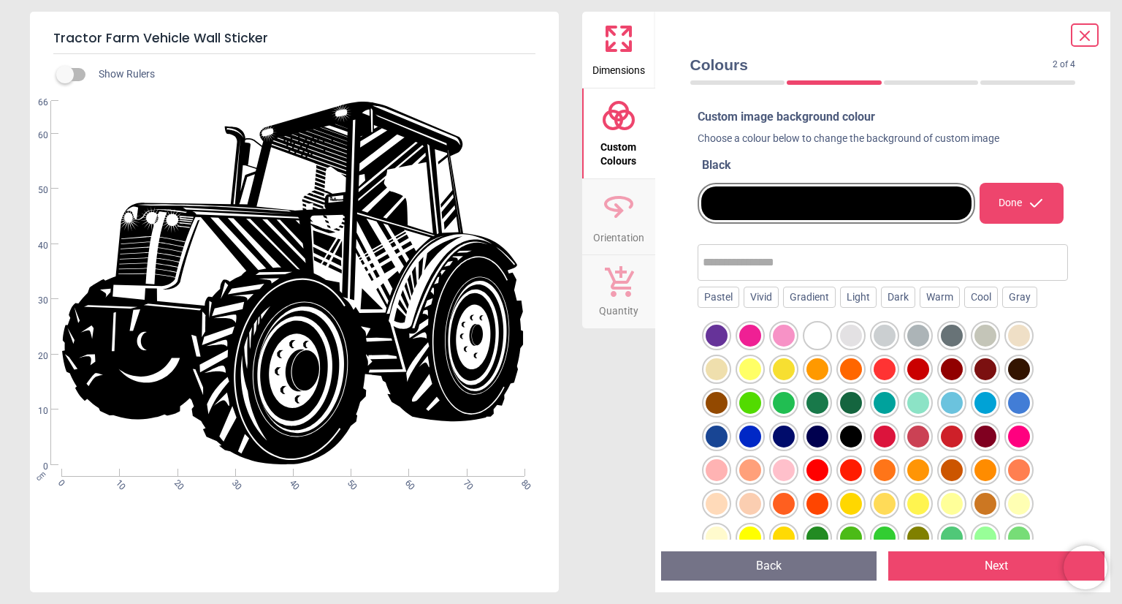
click at [818, 401] on div at bounding box center [818, 403] width 22 height 22
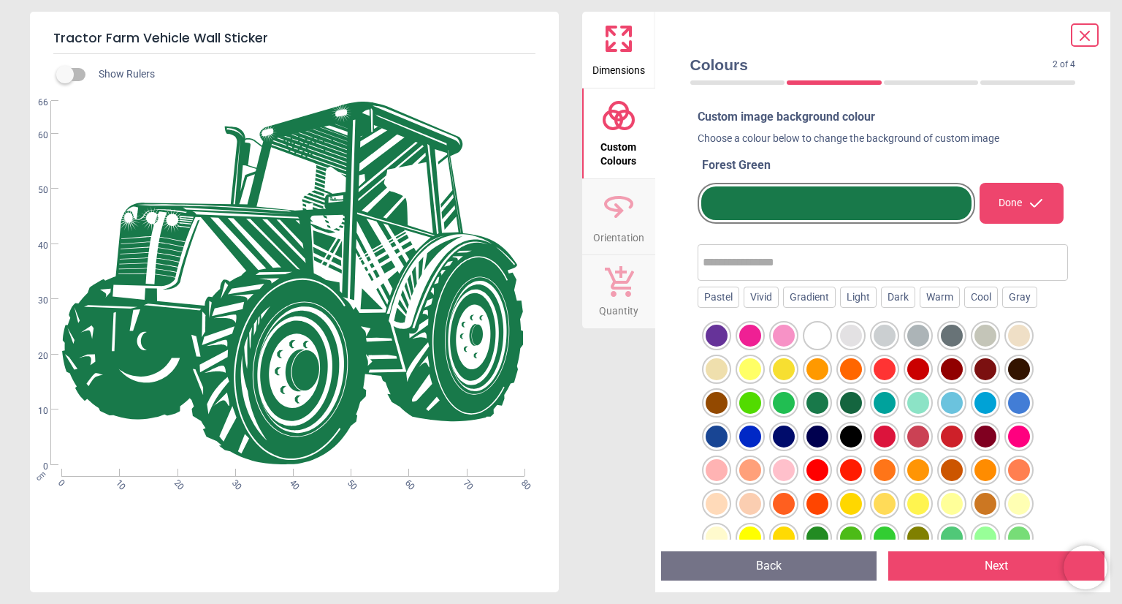
click at [846, 405] on div at bounding box center [851, 403] width 22 height 22
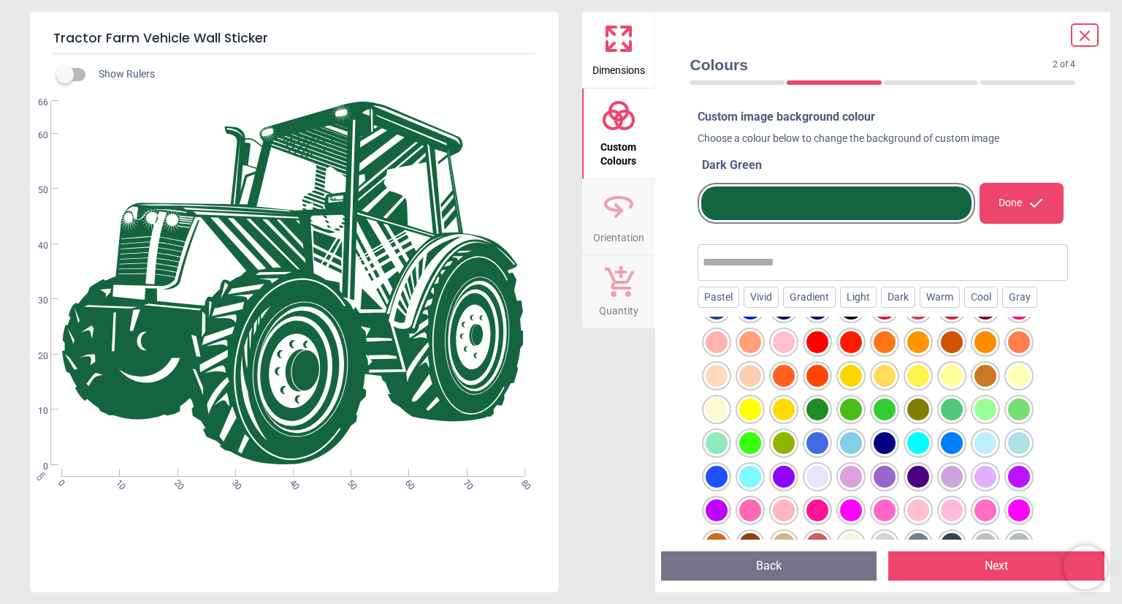
scroll to position [132, 0]
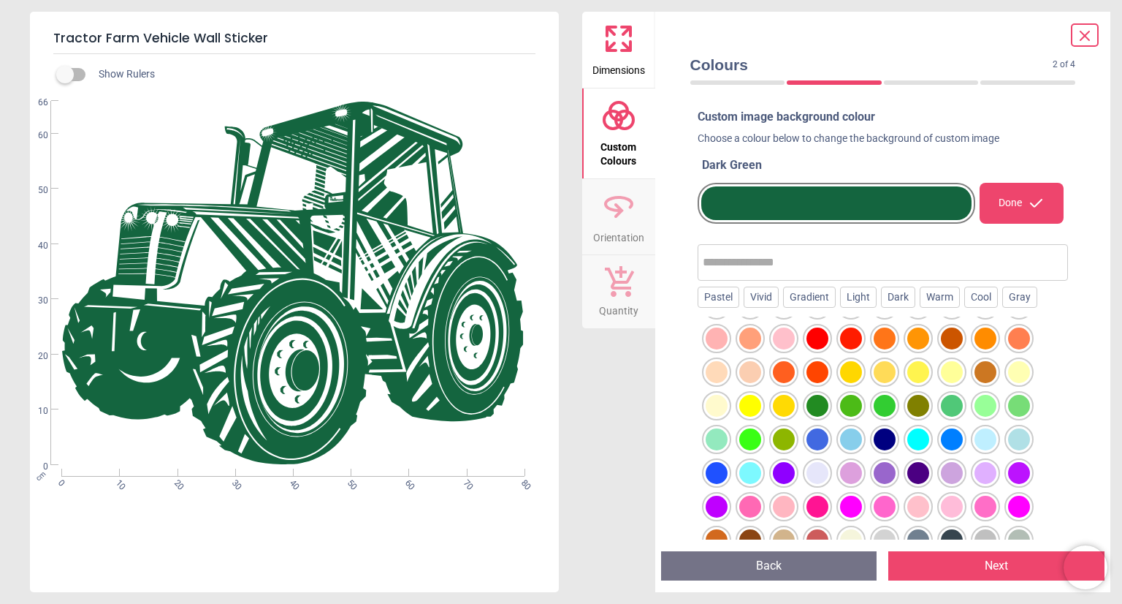
click at [815, 398] on div at bounding box center [818, 406] width 22 height 22
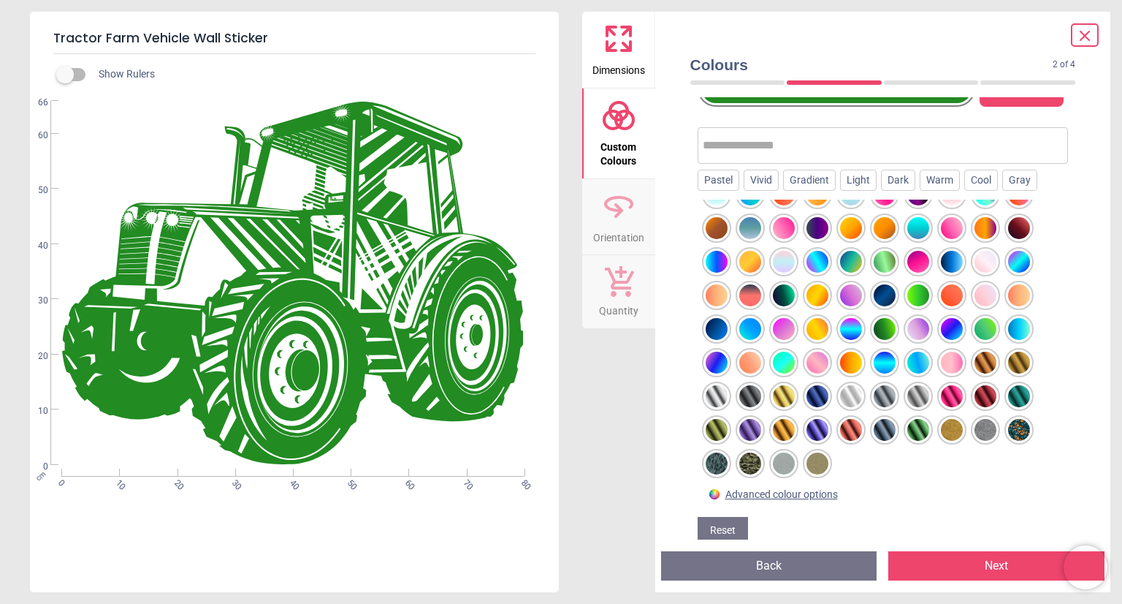
scroll to position [140, 0]
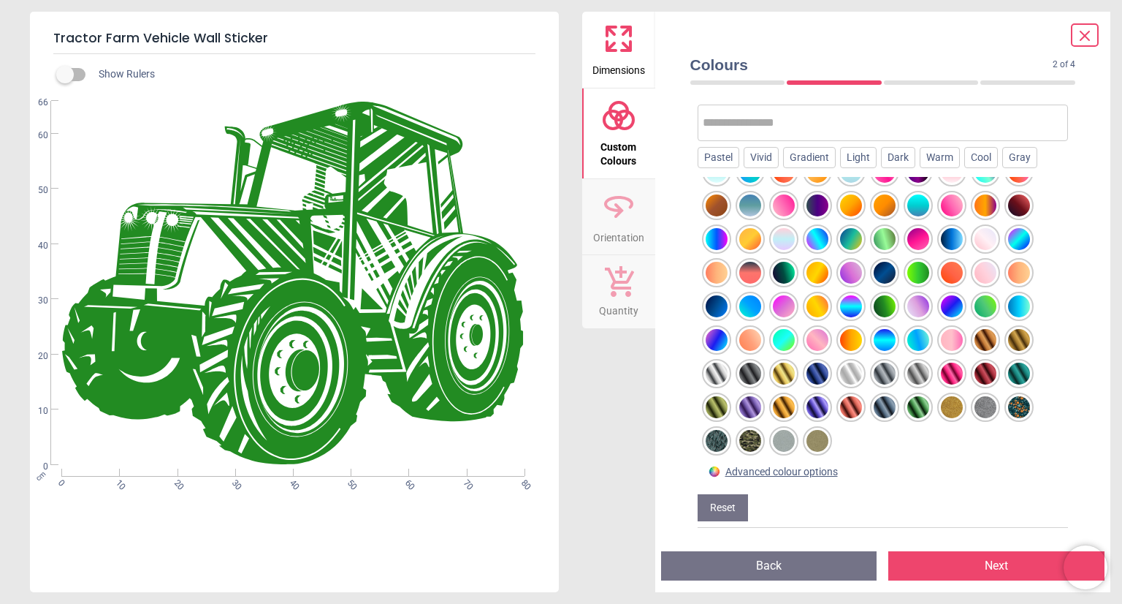
click at [814, 441] on div at bounding box center [818, 441] width 22 height 22
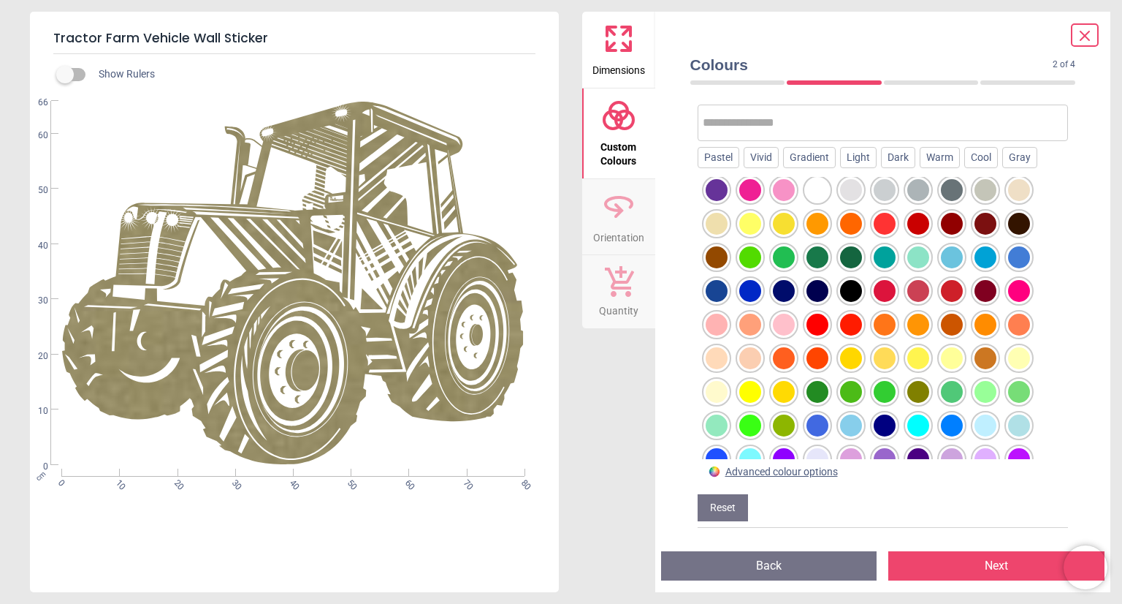
scroll to position [0, 0]
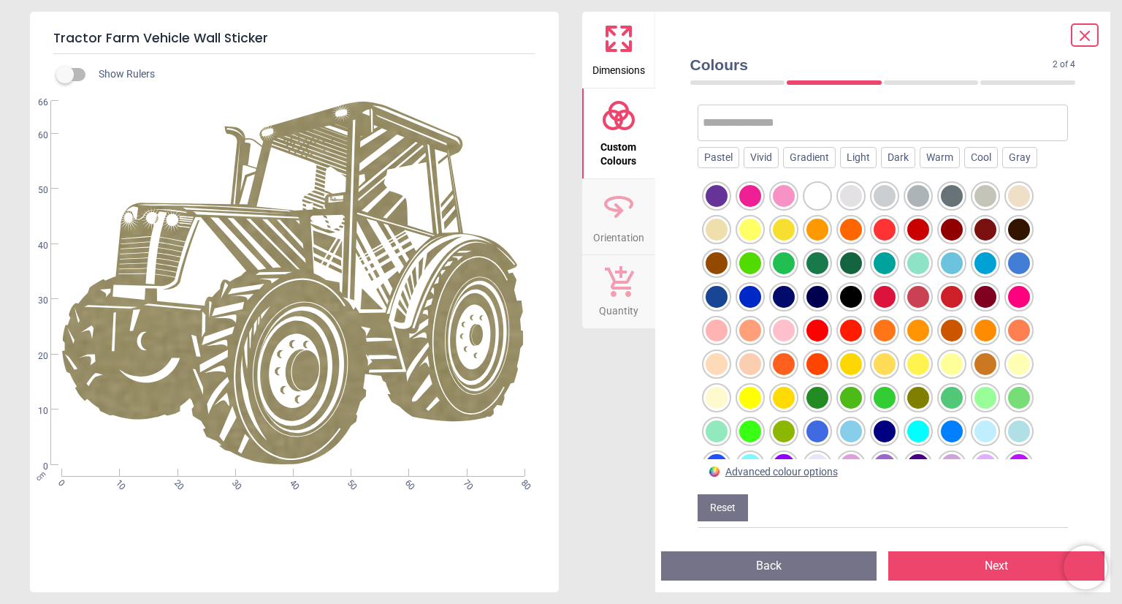
click at [843, 262] on div at bounding box center [851, 263] width 22 height 22
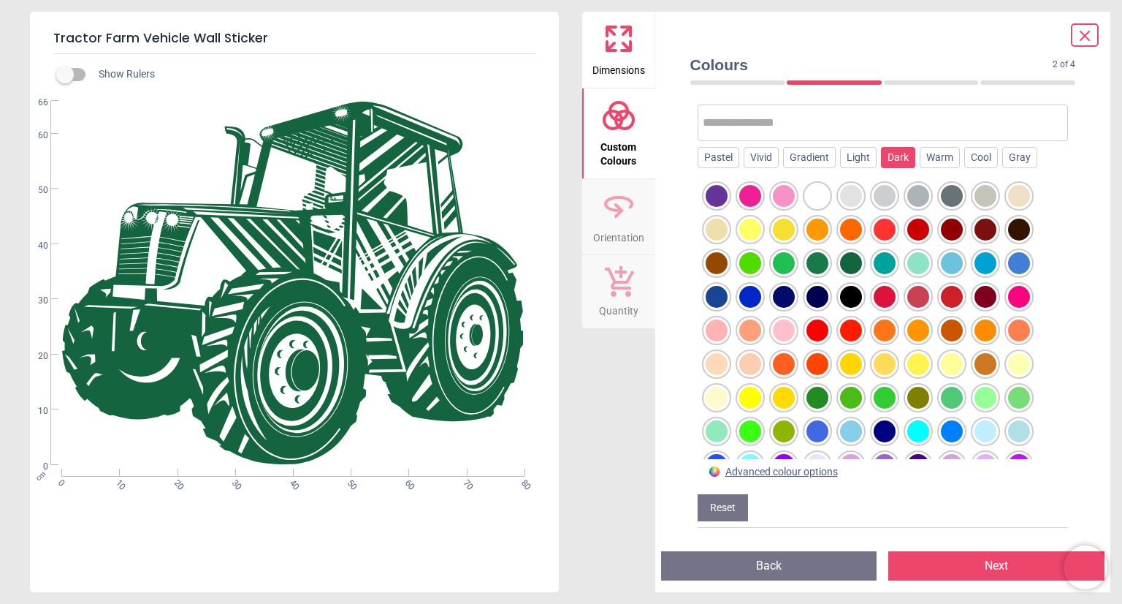
click at [894, 159] on div "Dark" at bounding box center [898, 158] width 34 height 22
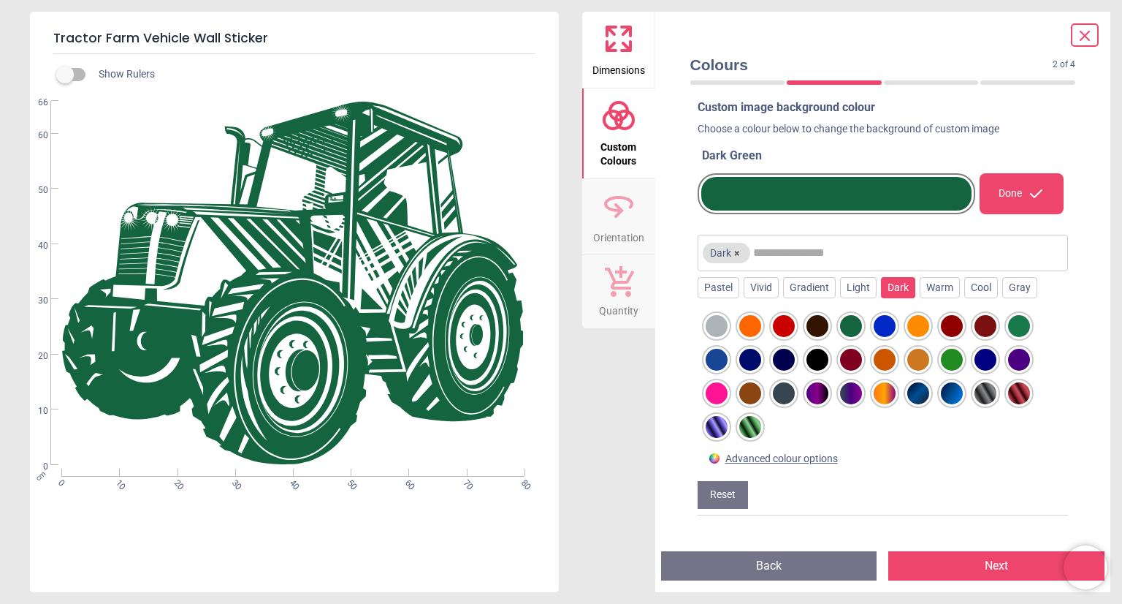
scroll to position [9, 0]
click at [1081, 41] on icon at bounding box center [1085, 36] width 18 height 18
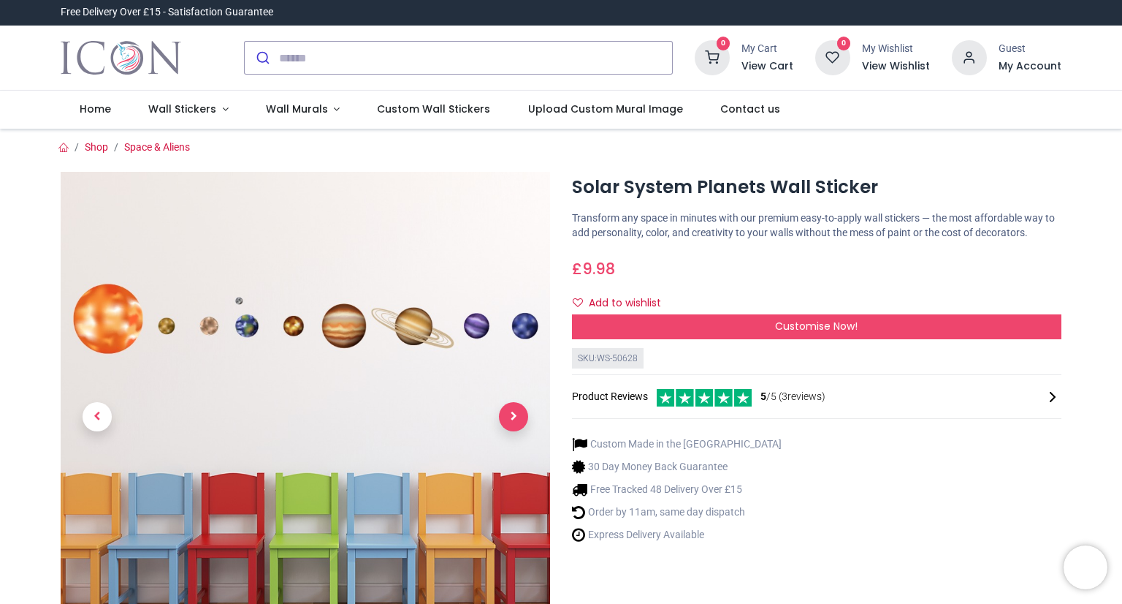
click at [514, 406] on span "Next" at bounding box center [513, 416] width 29 height 29
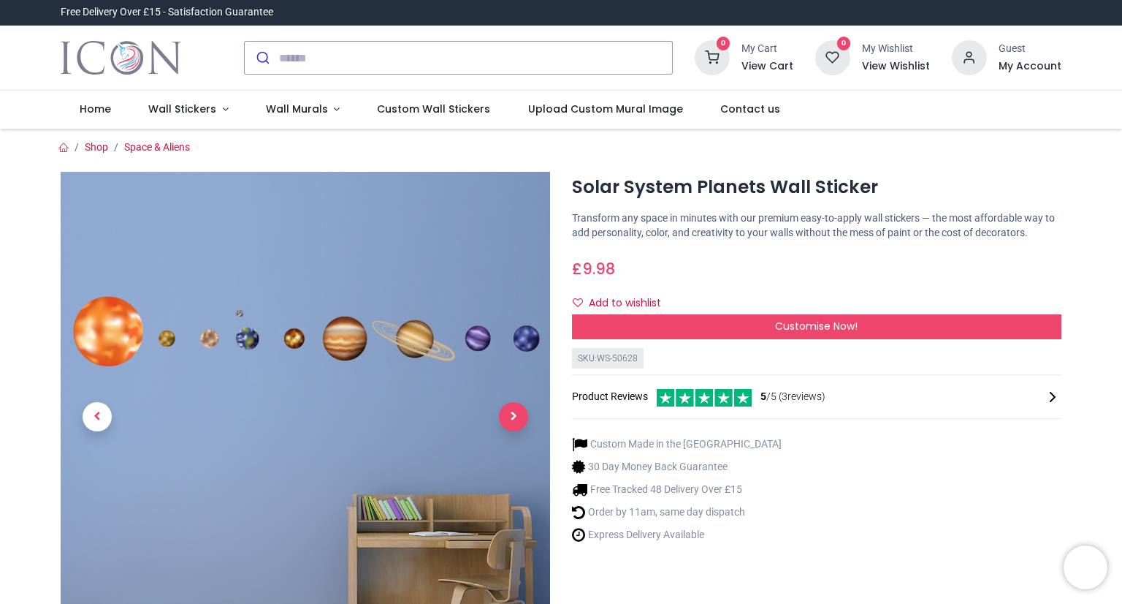
click at [514, 406] on span "Next" at bounding box center [513, 416] width 29 height 29
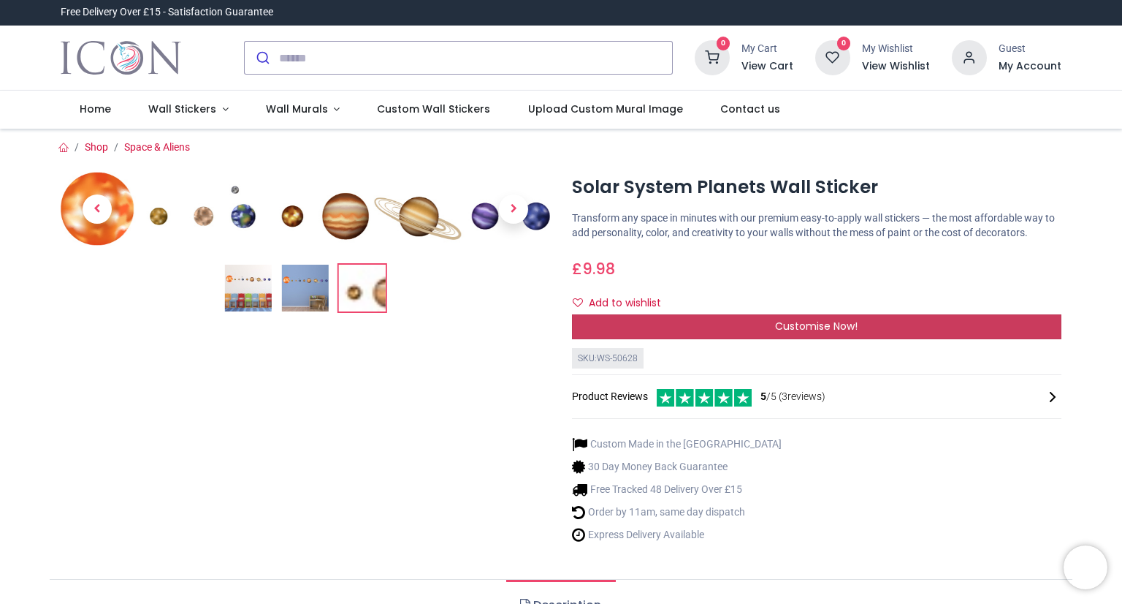
click at [729, 334] on div "Customise Now!" at bounding box center [817, 326] width 490 height 25
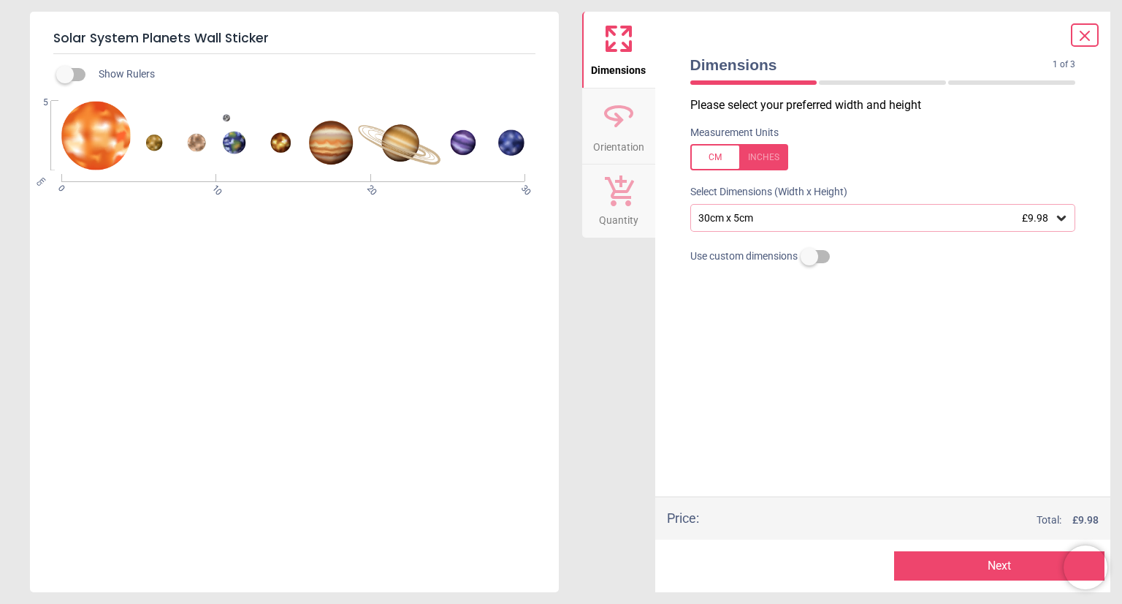
click at [748, 222] on div "30cm x 5cm £9.98" at bounding box center [876, 218] width 358 height 12
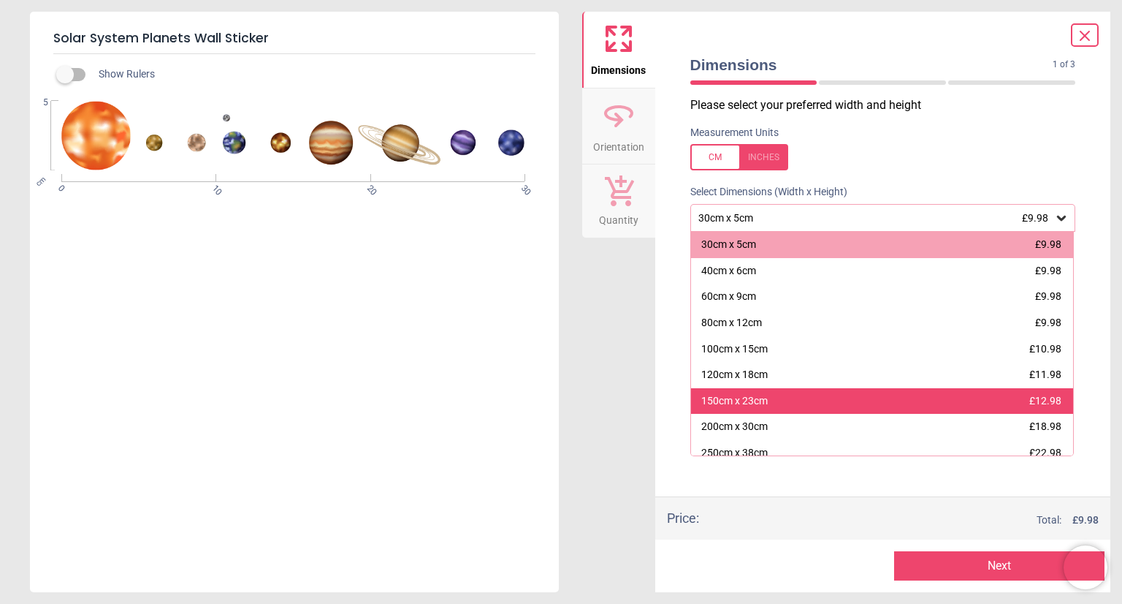
scroll to position [62, 0]
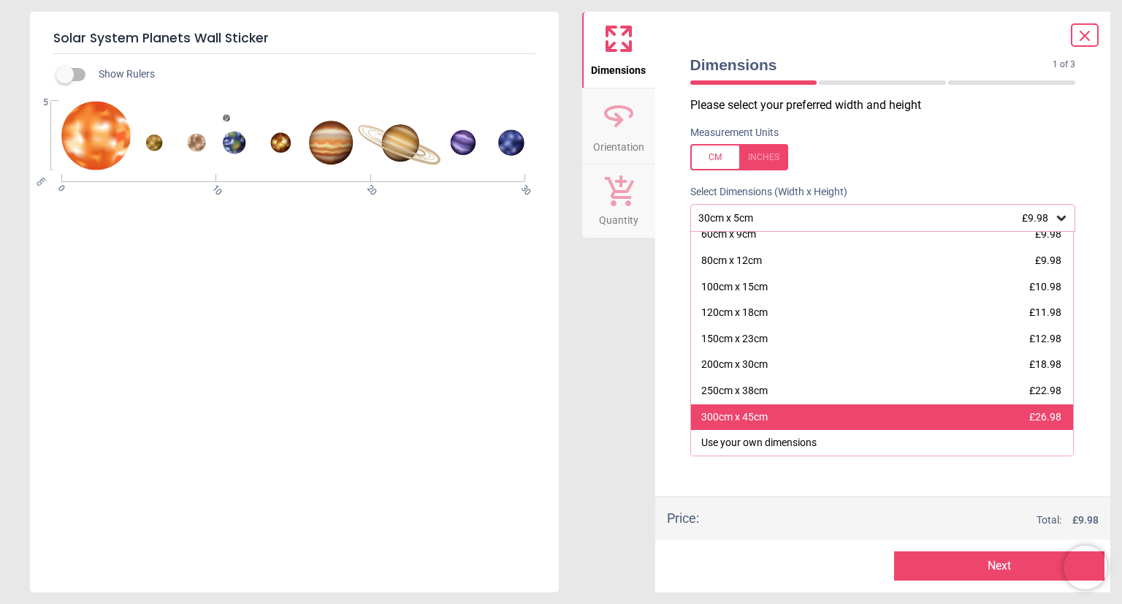
click at [756, 416] on div "300cm x 45cm" at bounding box center [734, 417] width 66 height 15
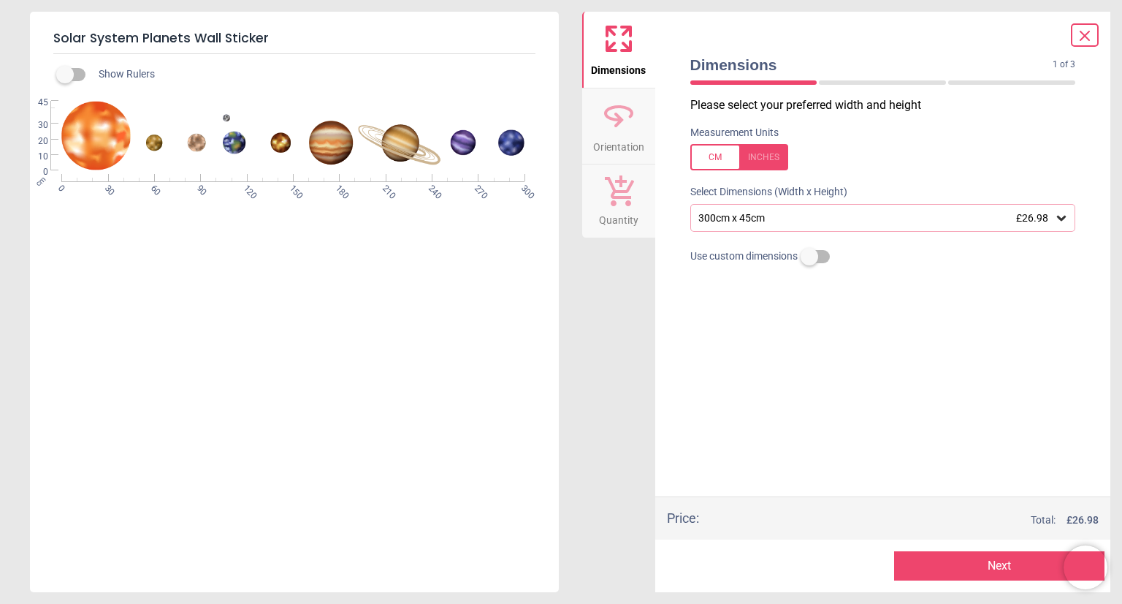
click at [779, 221] on div "300cm x 45cm £26.98" at bounding box center [876, 218] width 358 height 12
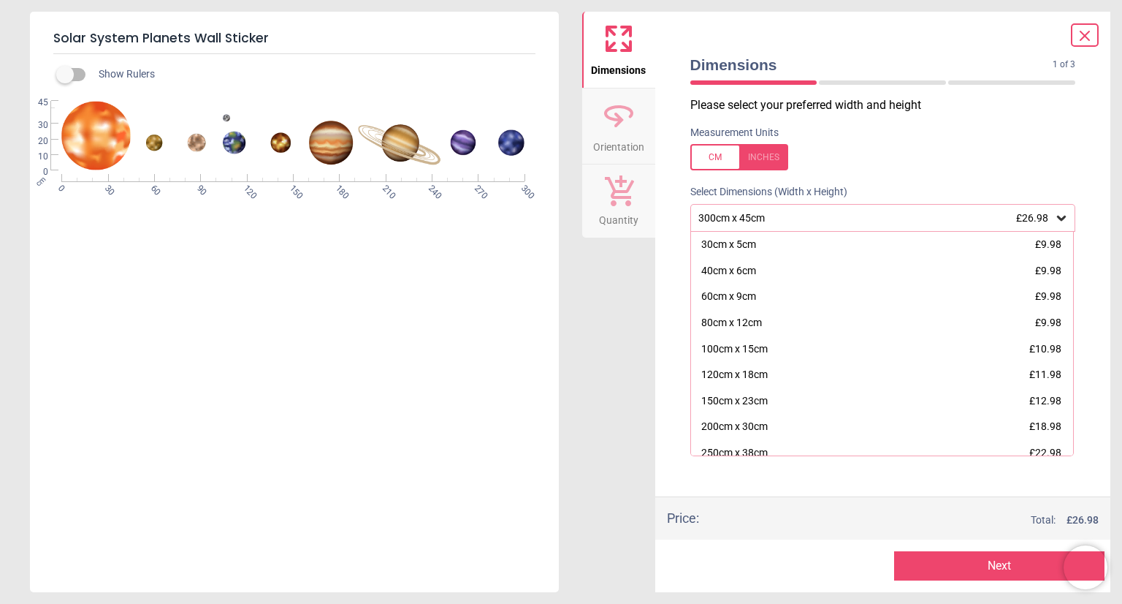
scroll to position [37, 0]
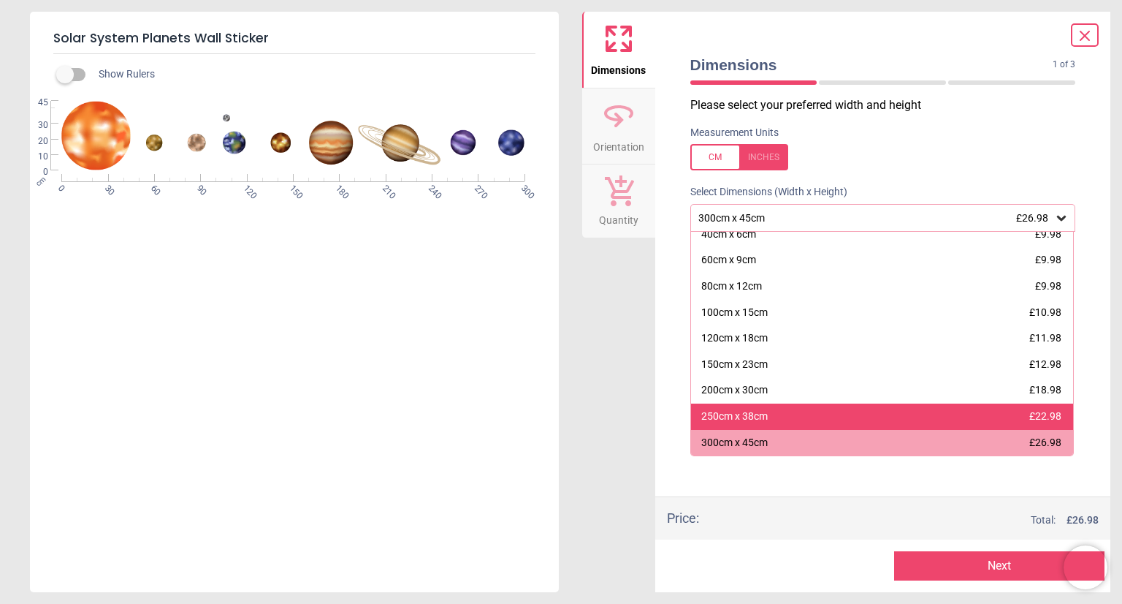
click at [744, 411] on div "250cm x 38cm" at bounding box center [734, 416] width 66 height 15
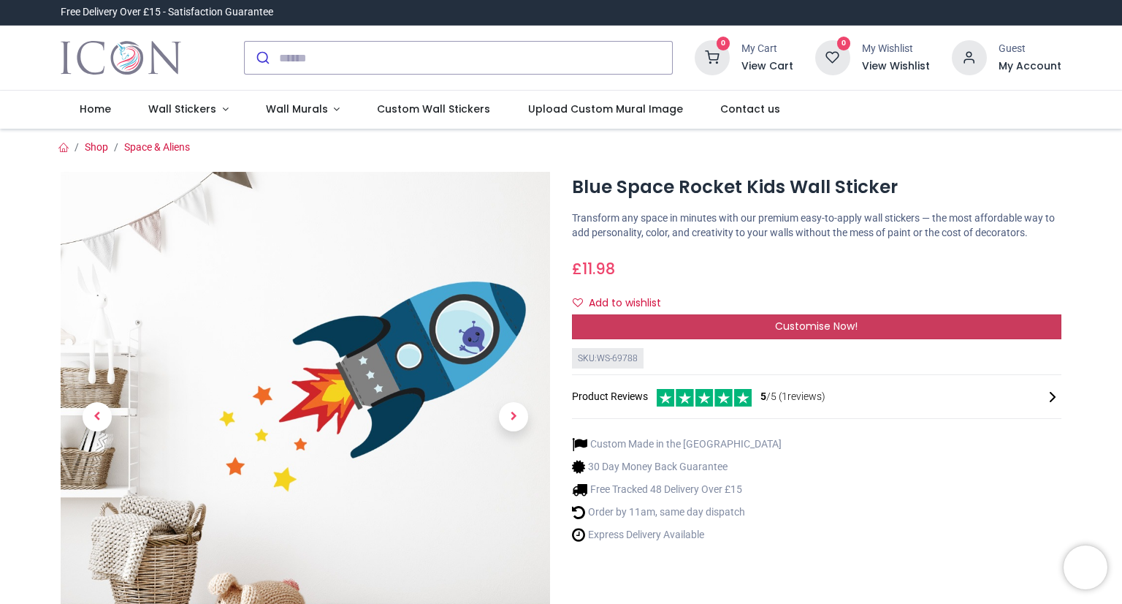
click at [757, 329] on div "Customise Now!" at bounding box center [817, 326] width 490 height 25
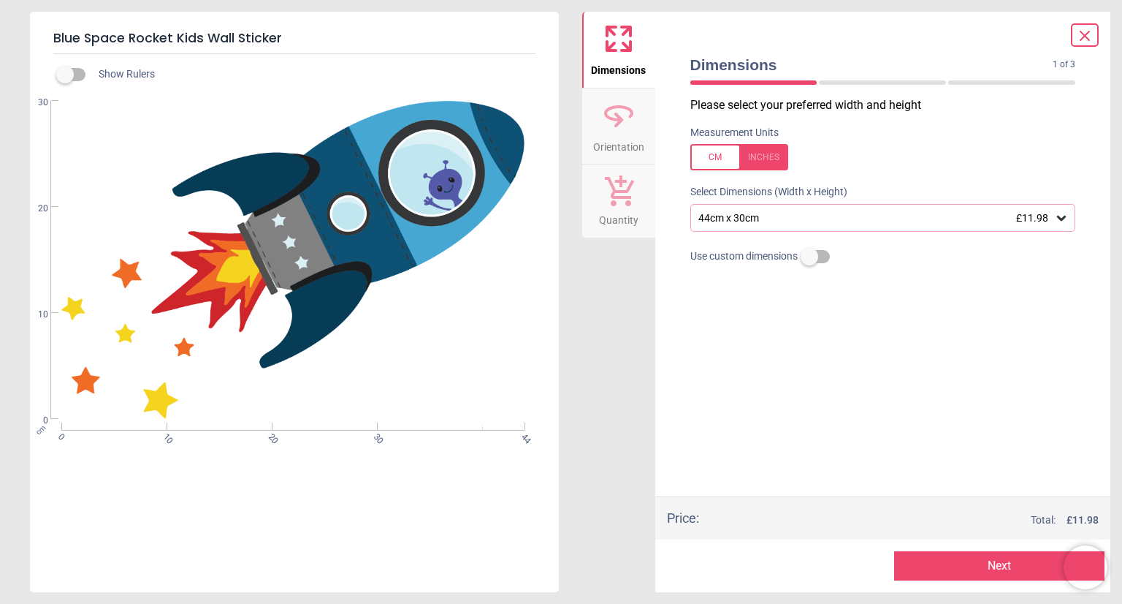
click at [631, 137] on span "Orientation" at bounding box center [618, 144] width 51 height 22
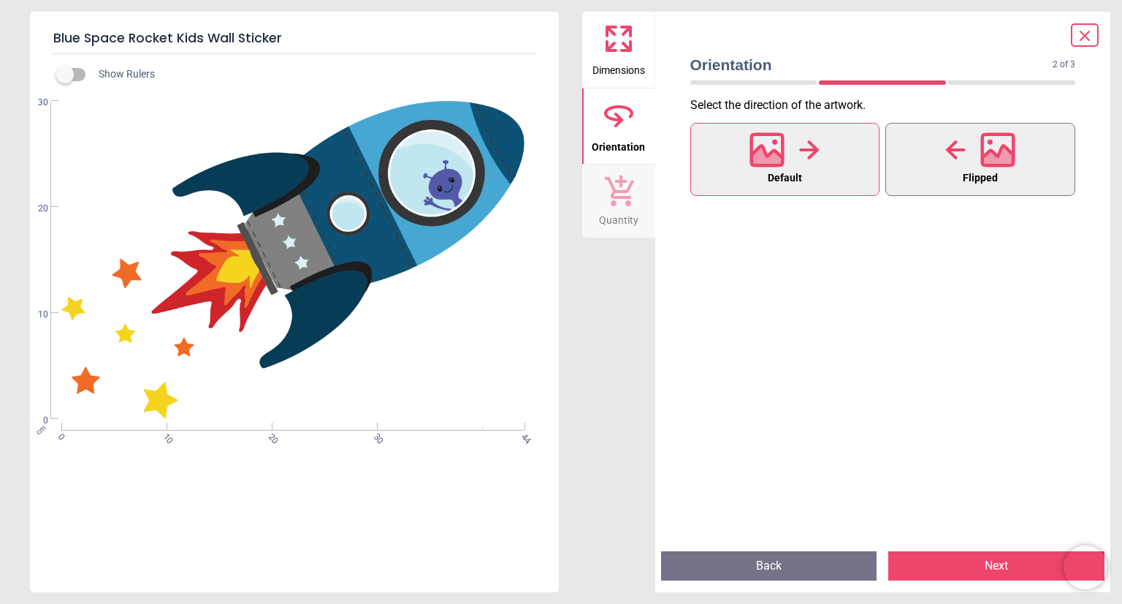
click at [979, 136] on div at bounding box center [981, 150] width 70 height 38
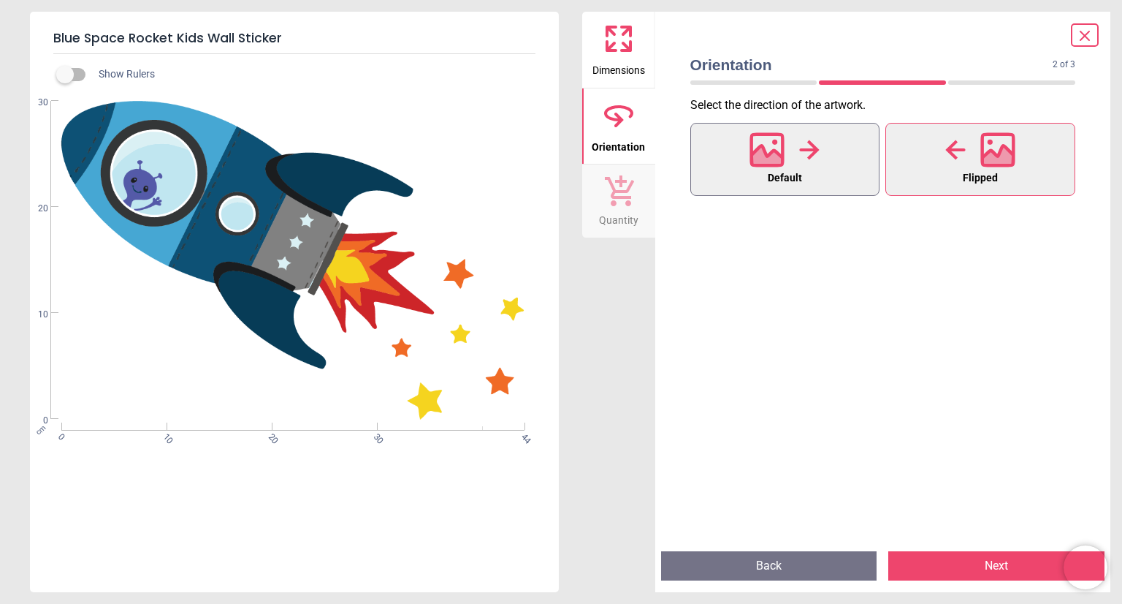
click at [772, 136] on icon at bounding box center [767, 149] width 35 height 35
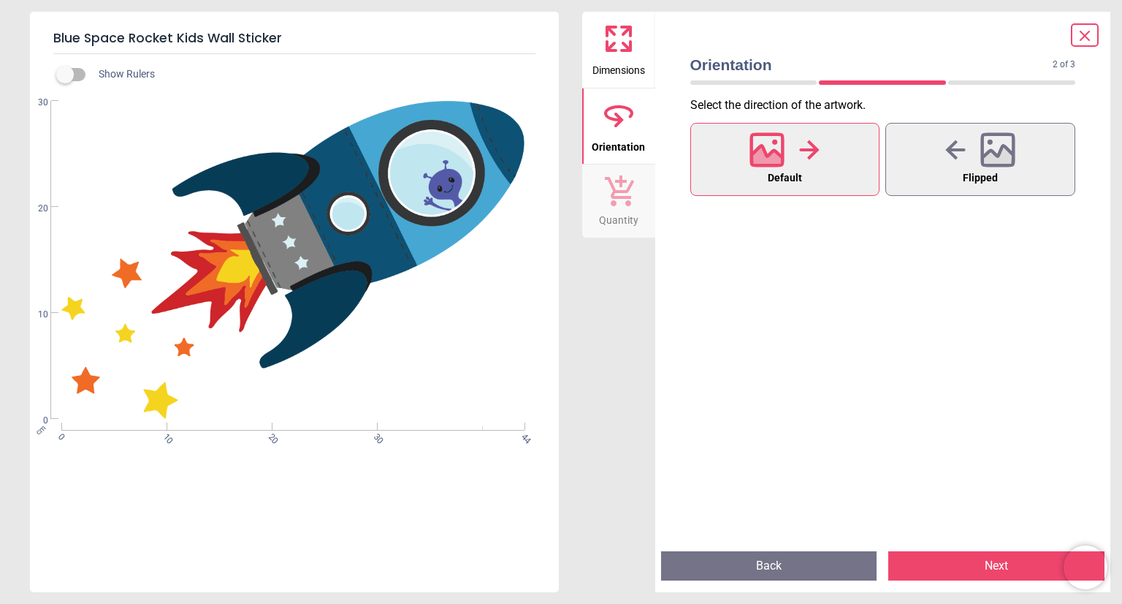
click at [1079, 30] on icon at bounding box center [1085, 36] width 18 height 18
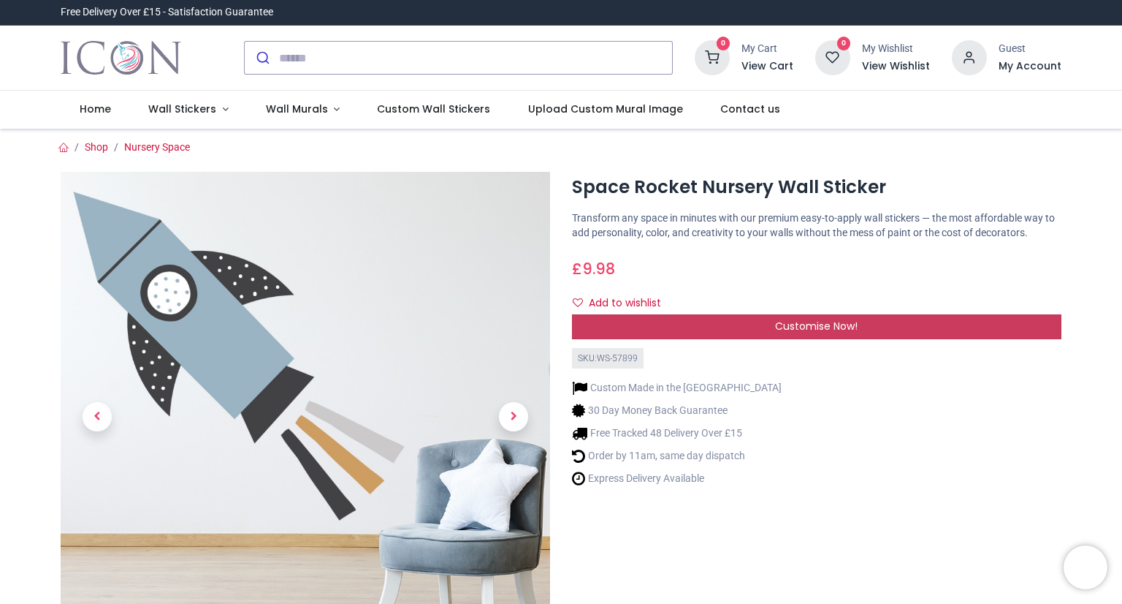
click at [659, 330] on div "Customise Now!" at bounding box center [817, 326] width 490 height 25
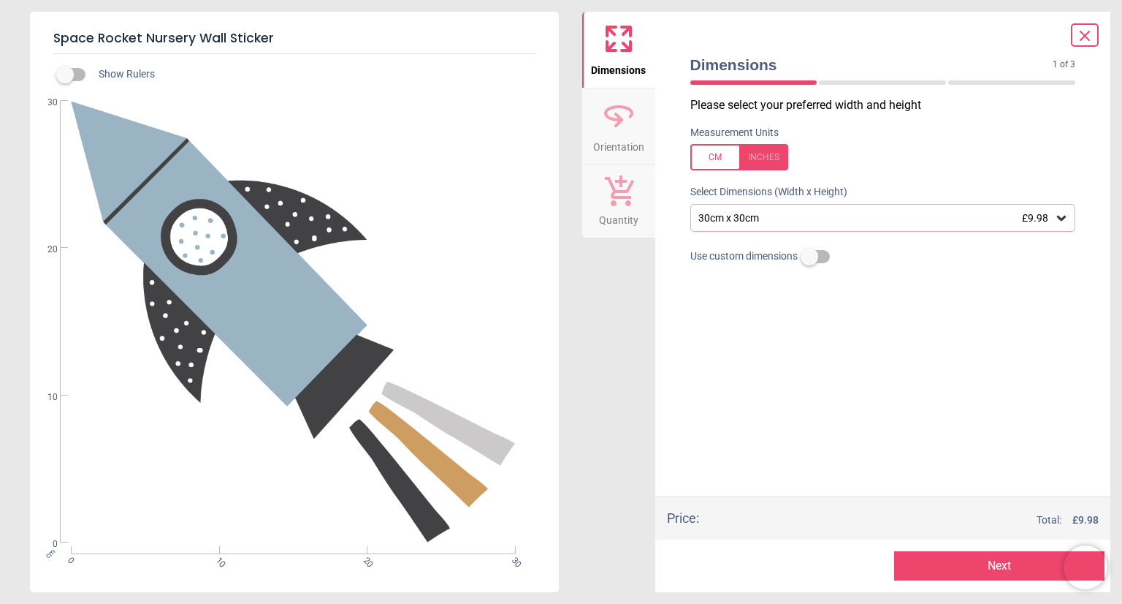
click at [720, 215] on div "30cm x 30cm £9.98" at bounding box center [876, 218] width 358 height 12
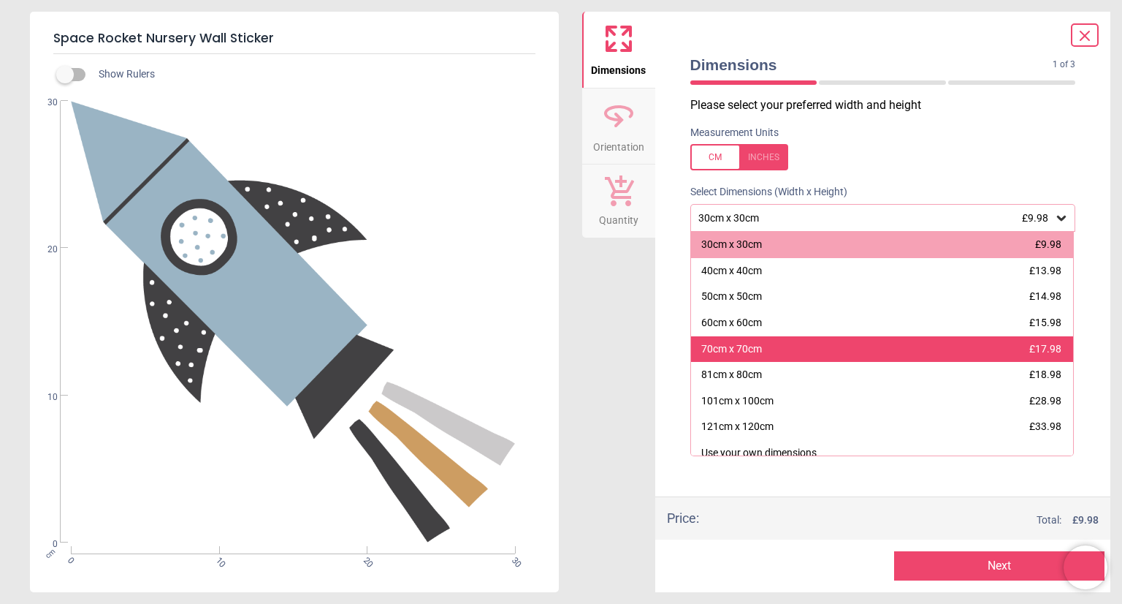
scroll to position [10, 0]
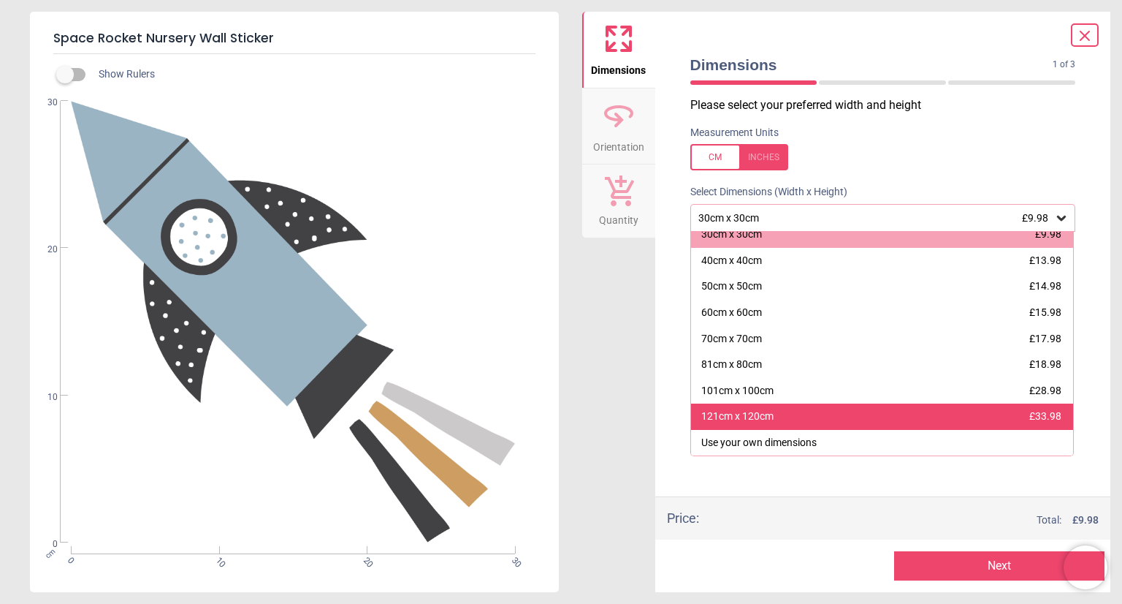
click at [745, 419] on div "121cm x 120cm" at bounding box center [737, 416] width 72 height 15
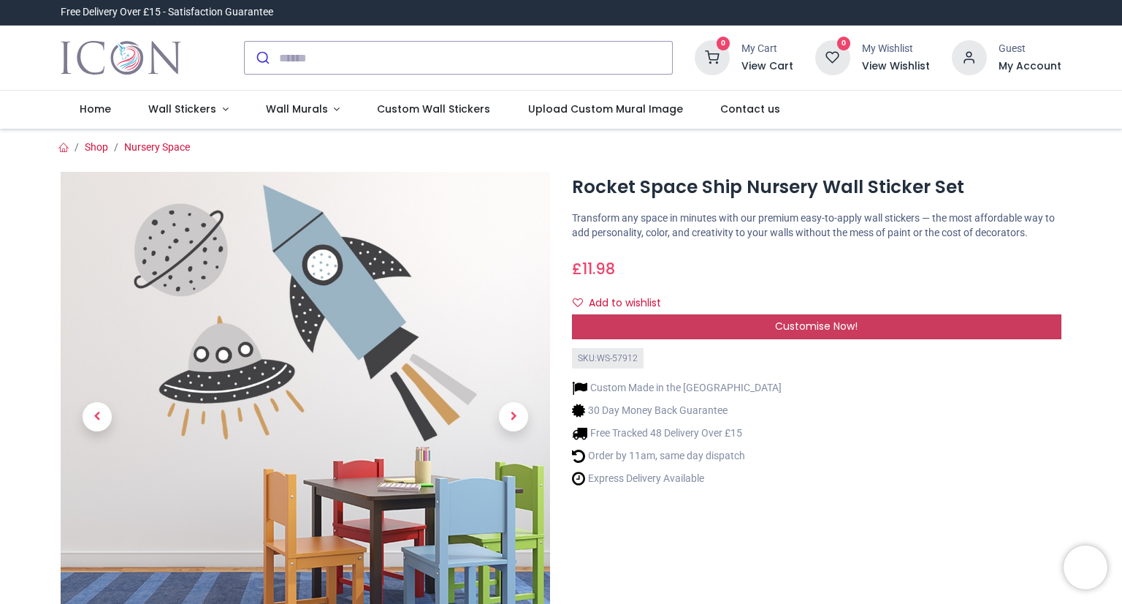
click at [670, 330] on div "Customise Now!" at bounding box center [817, 326] width 490 height 25
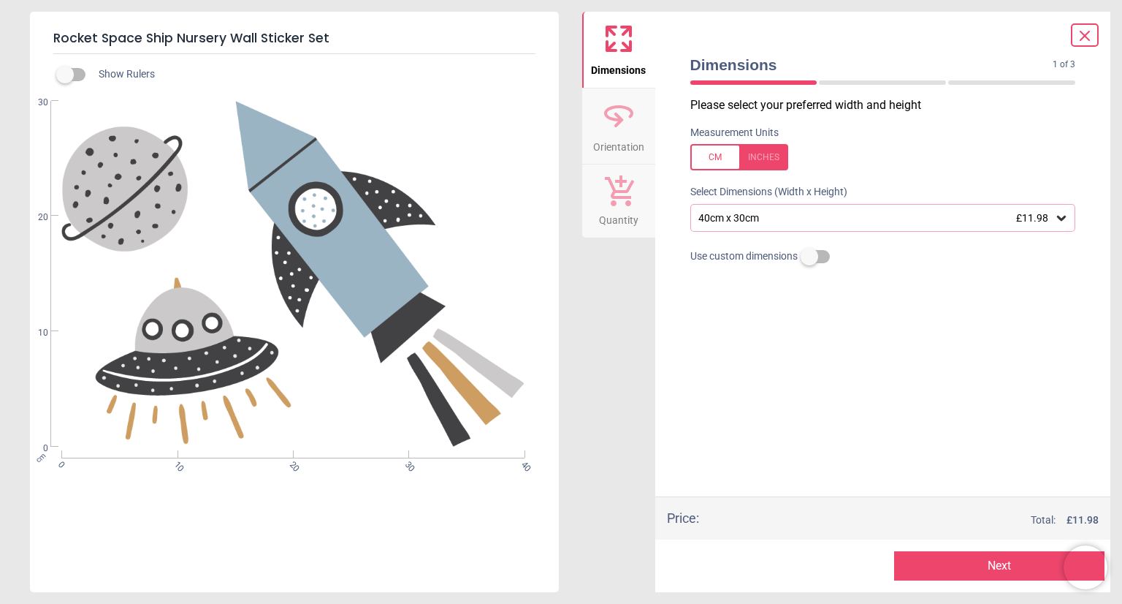
click at [725, 218] on div "40cm x 30cm £11.98" at bounding box center [876, 218] width 358 height 12
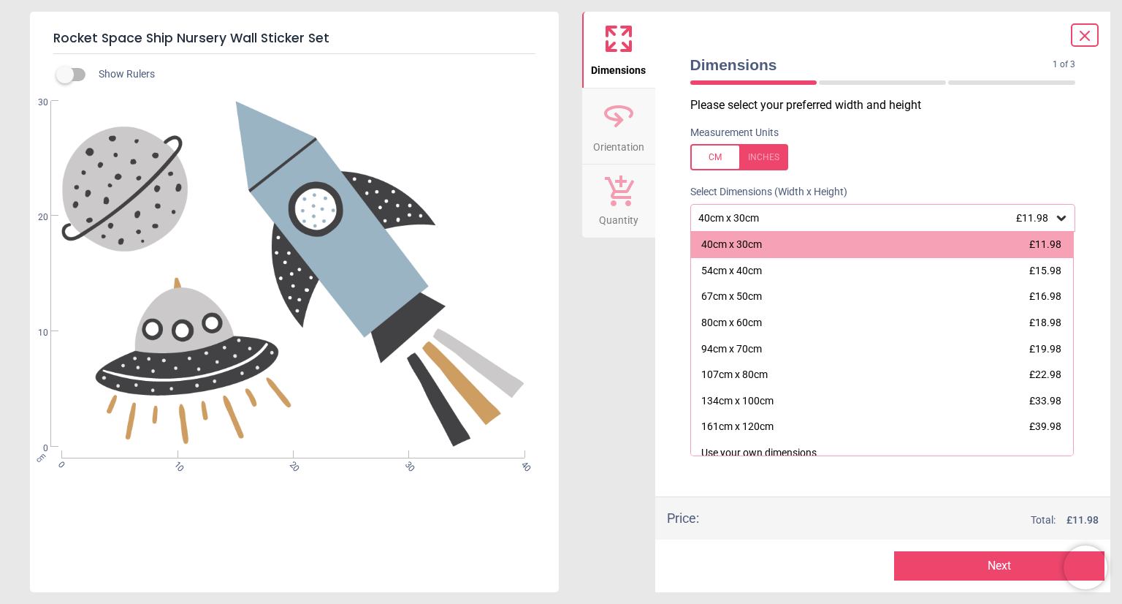
click at [725, 218] on div "40cm x 30cm £11.98" at bounding box center [876, 218] width 358 height 12
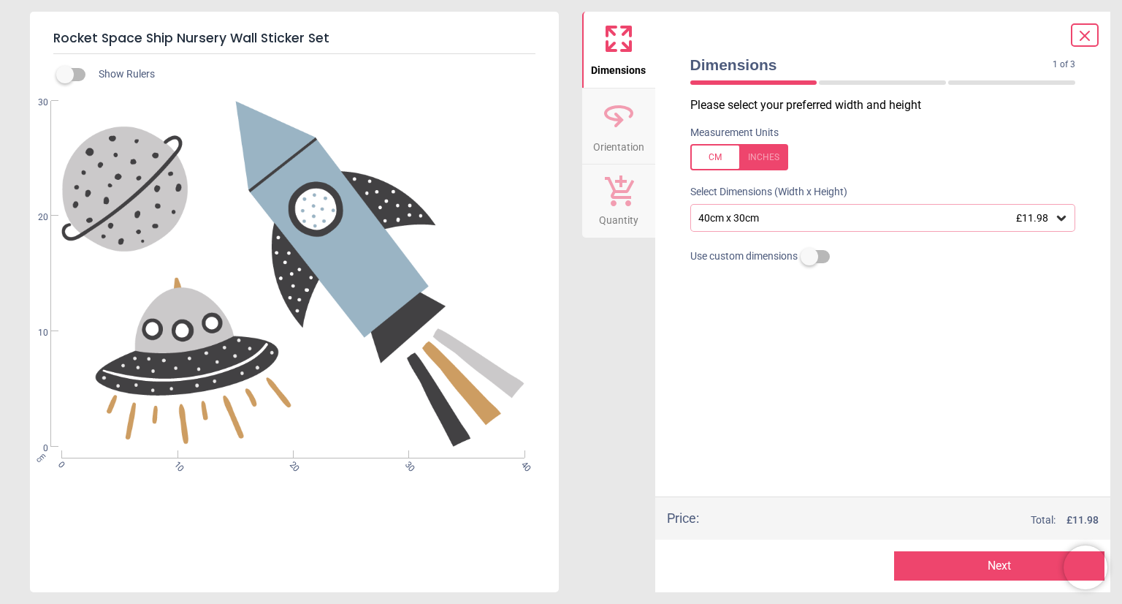
click at [725, 224] on div "40cm x 30cm £11.98" at bounding box center [884, 218] width 386 height 28
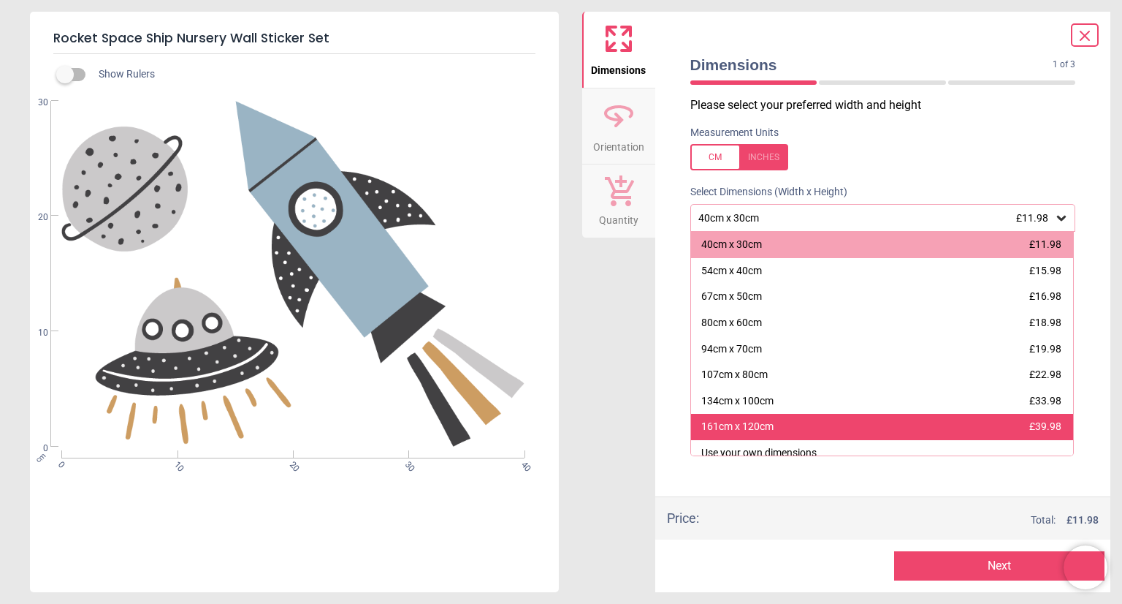
click at [724, 426] on div "161cm x 120cm" at bounding box center [737, 426] width 72 height 15
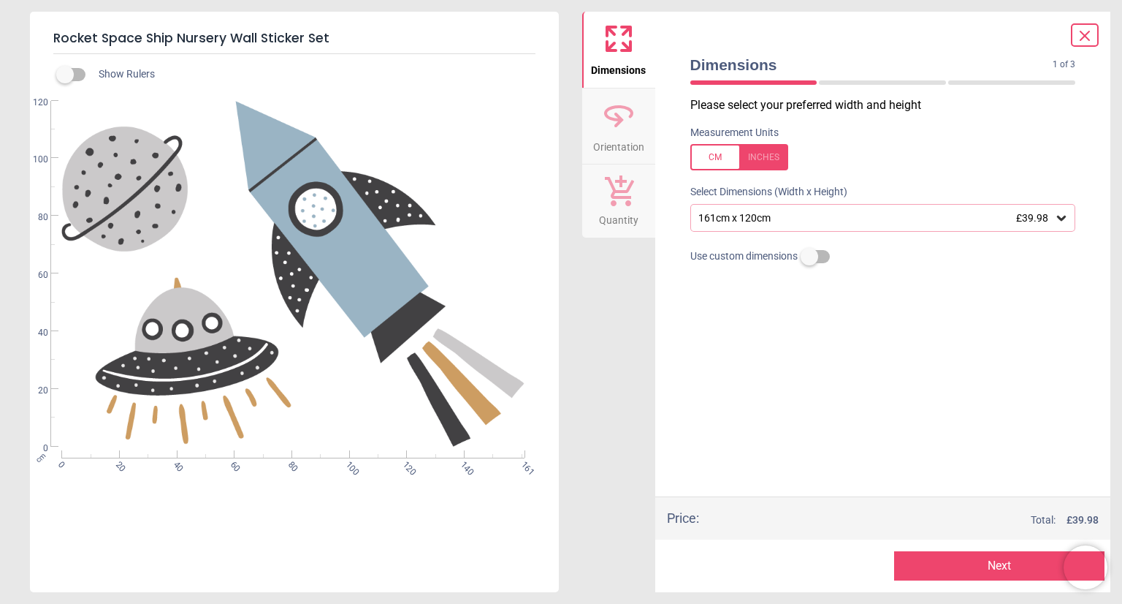
click at [747, 221] on div "161cm x 120cm £39.98" at bounding box center [876, 218] width 358 height 12
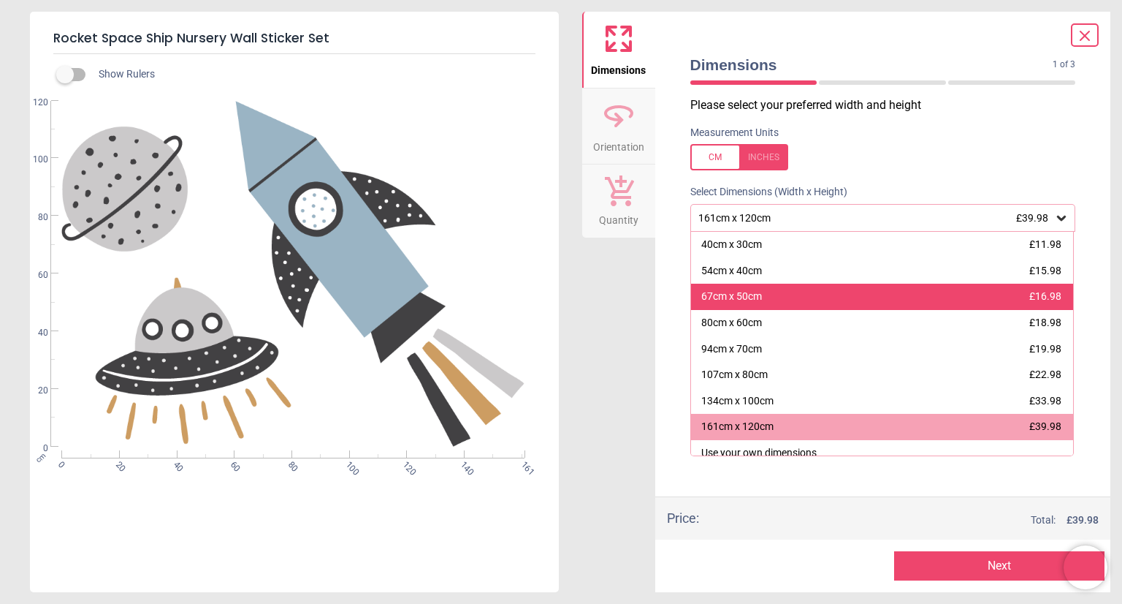
scroll to position [10, 0]
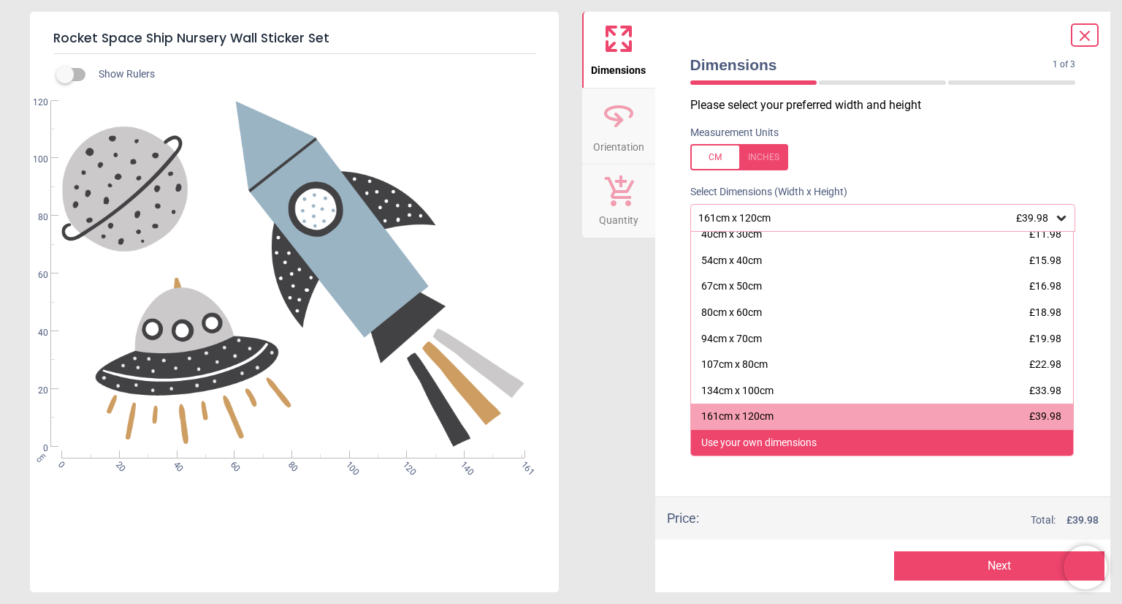
click at [751, 438] on div "Use your own dimensions" at bounding box center [758, 443] width 115 height 15
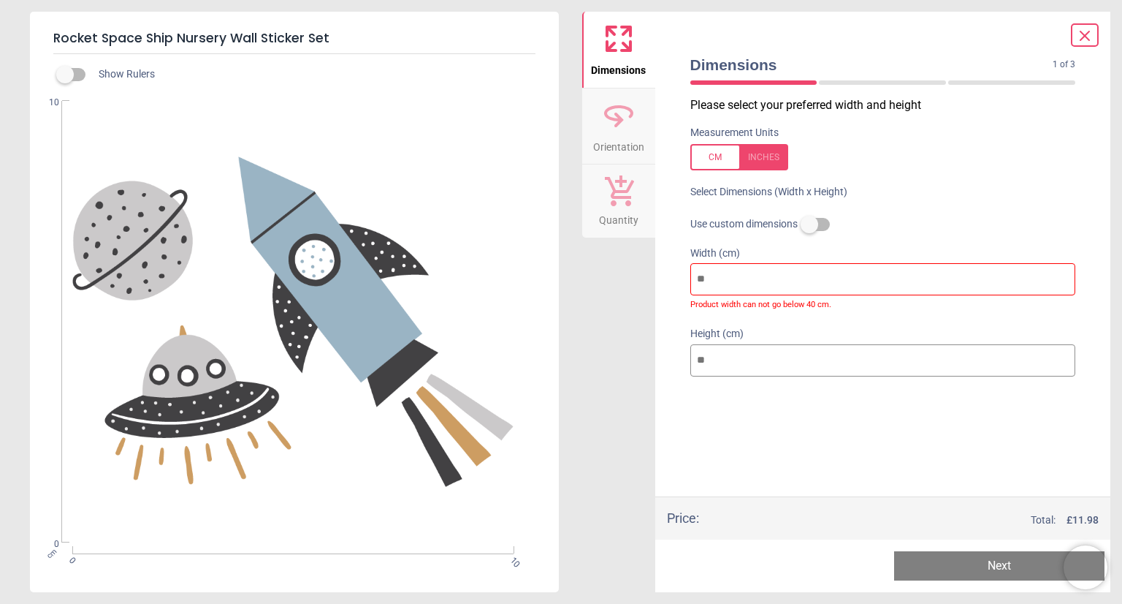
type input "*"
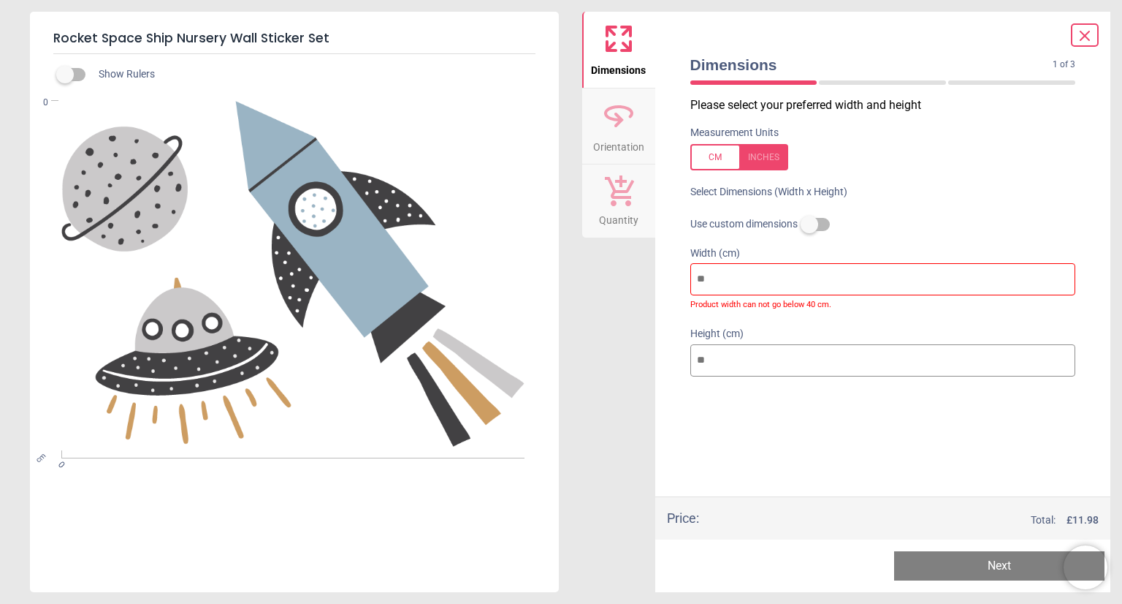
type input "*"
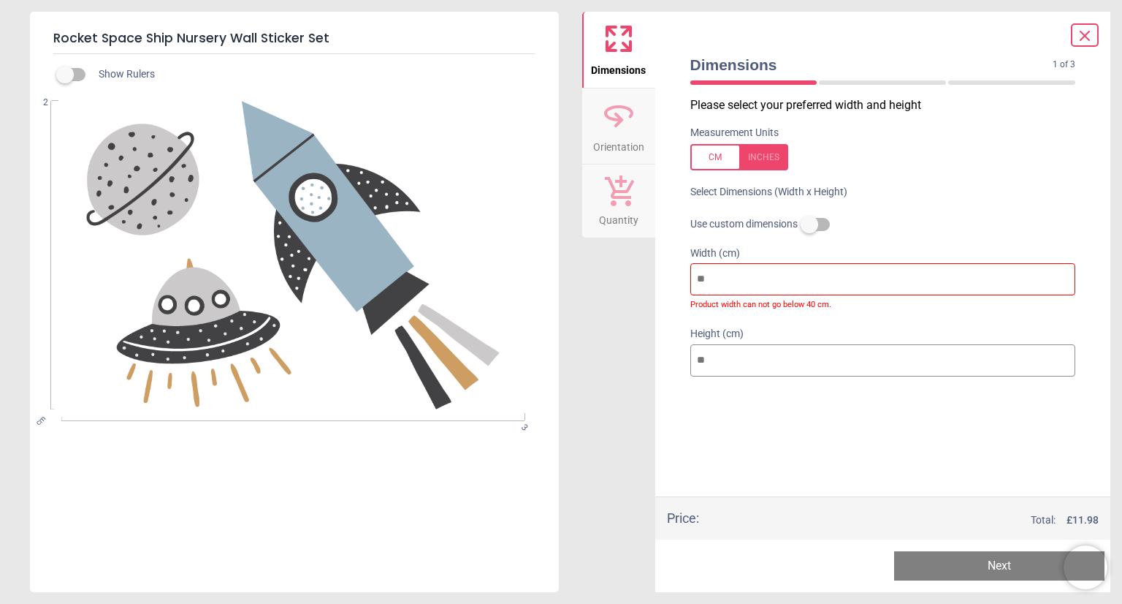
type input "**"
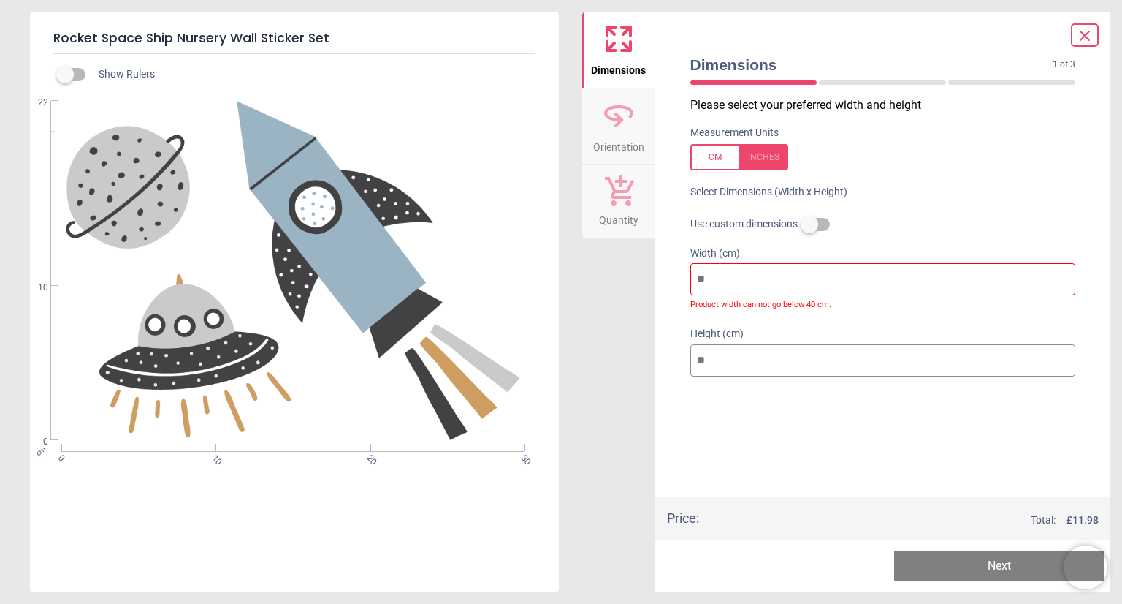
type input "***"
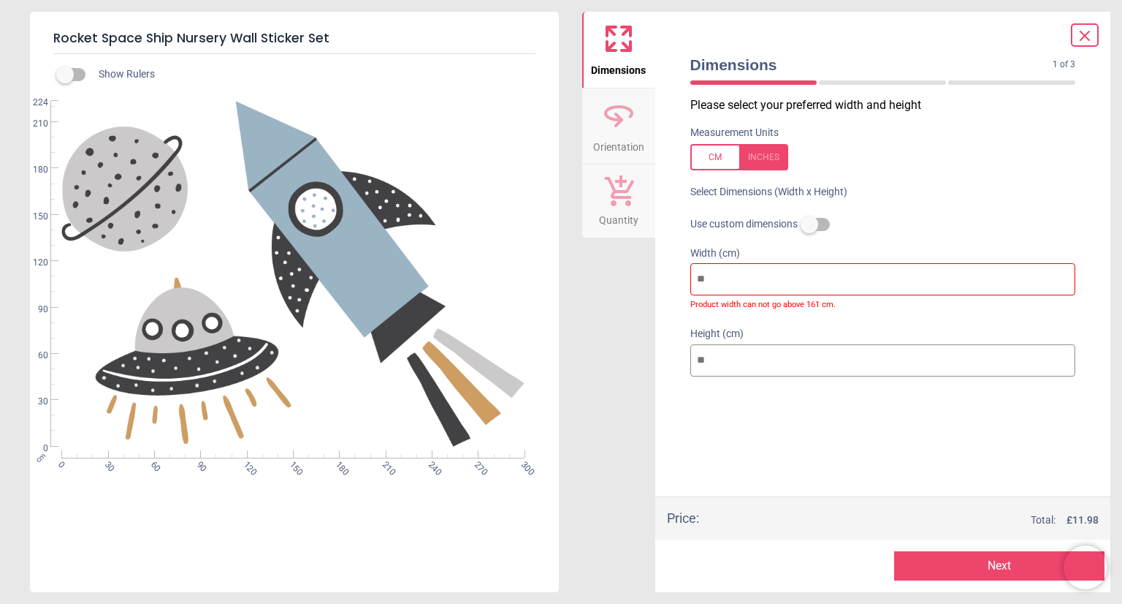
type input "***"
click at [767, 356] on input "***" at bounding box center [884, 360] width 386 height 32
type input "**"
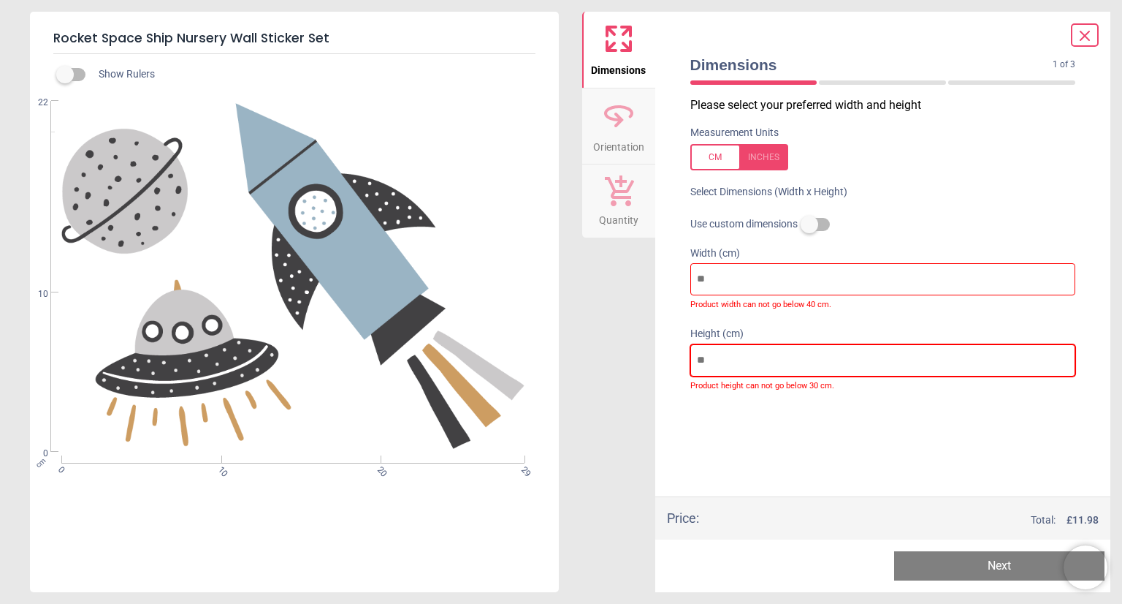
type input "*"
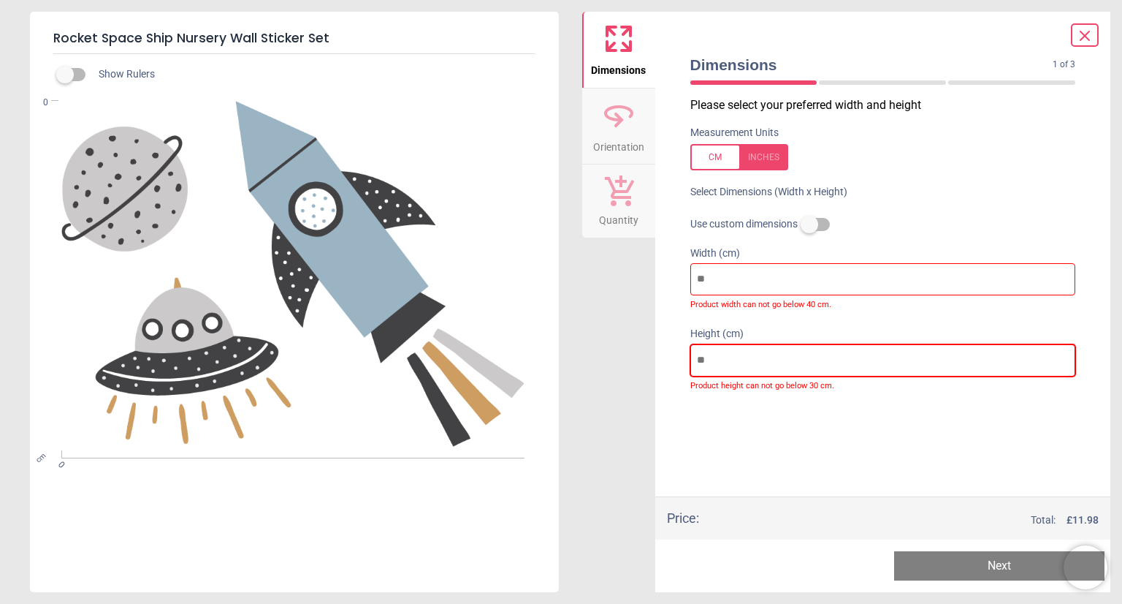
type input "*"
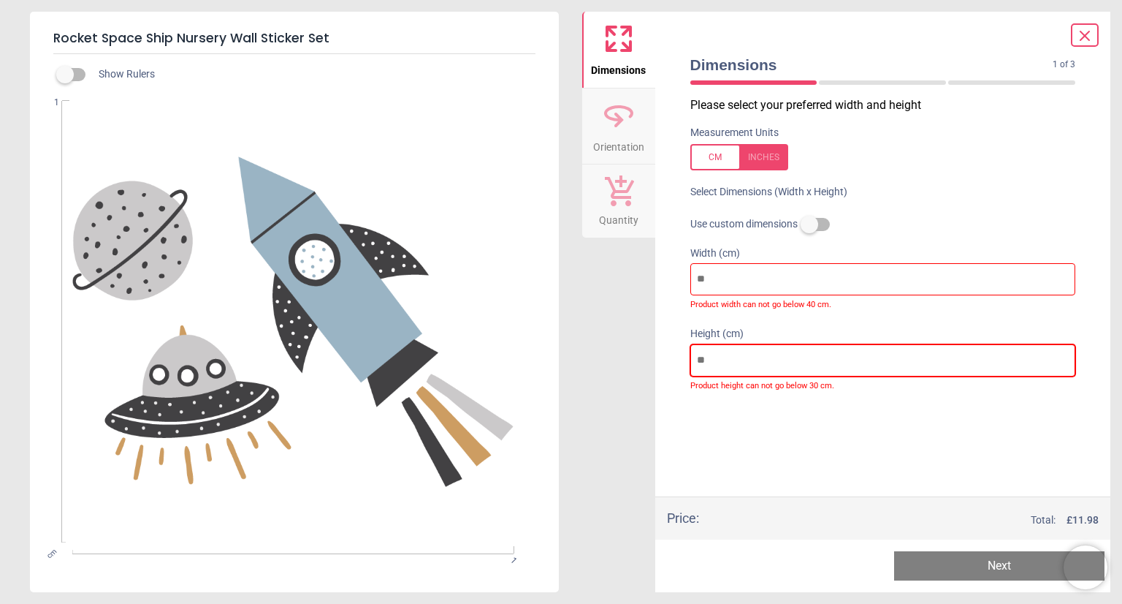
type input "**"
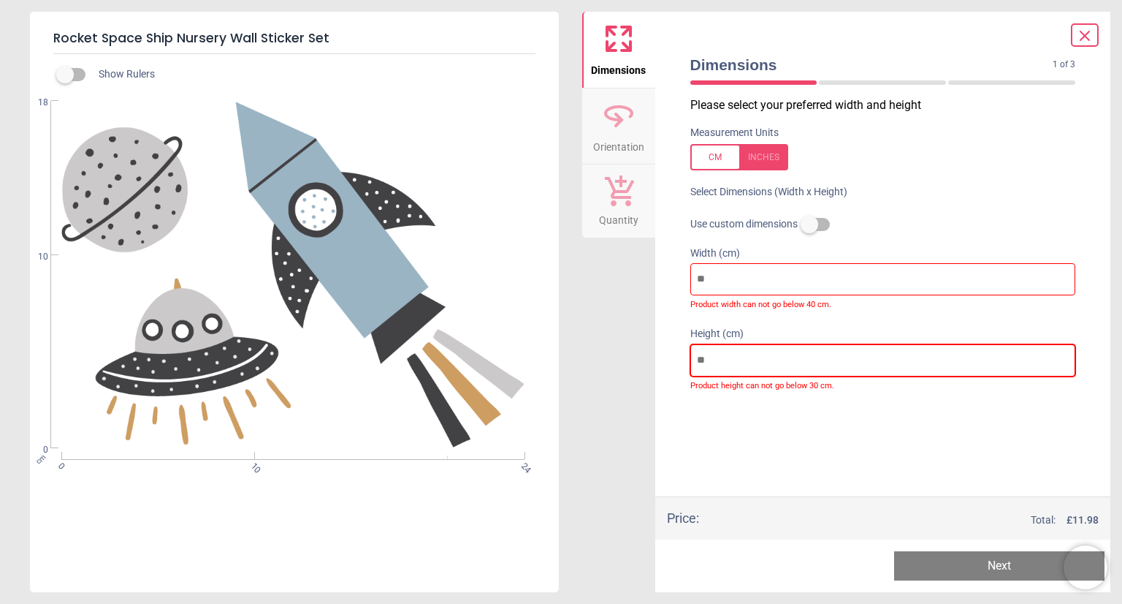
type input "***"
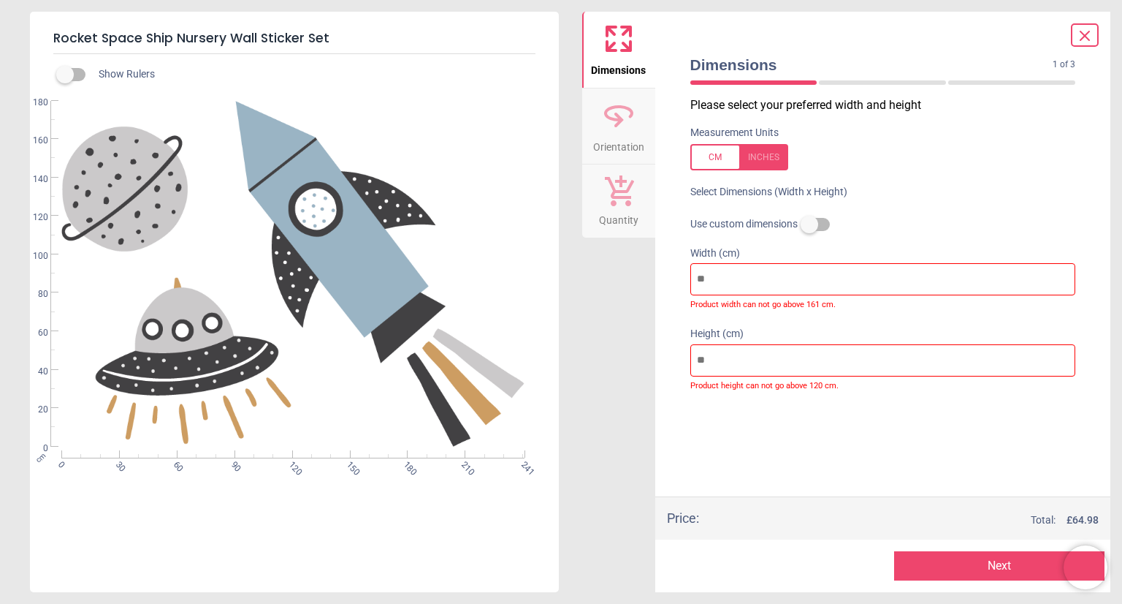
click at [1081, 39] on icon at bounding box center [1085, 35] width 9 height 9
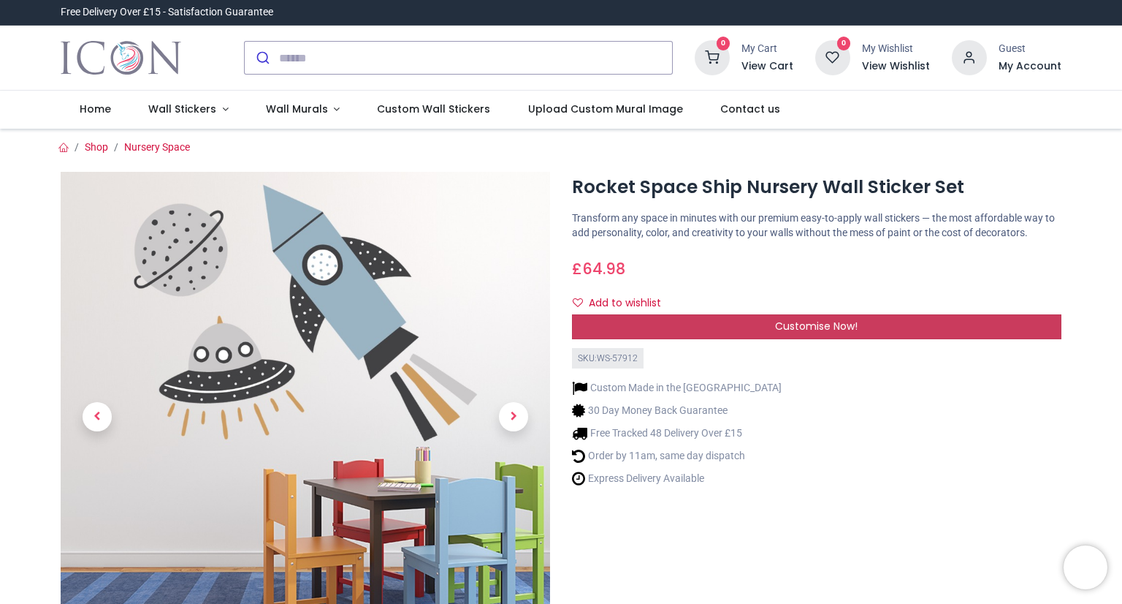
click at [704, 332] on div "Customise Now!" at bounding box center [817, 326] width 490 height 25
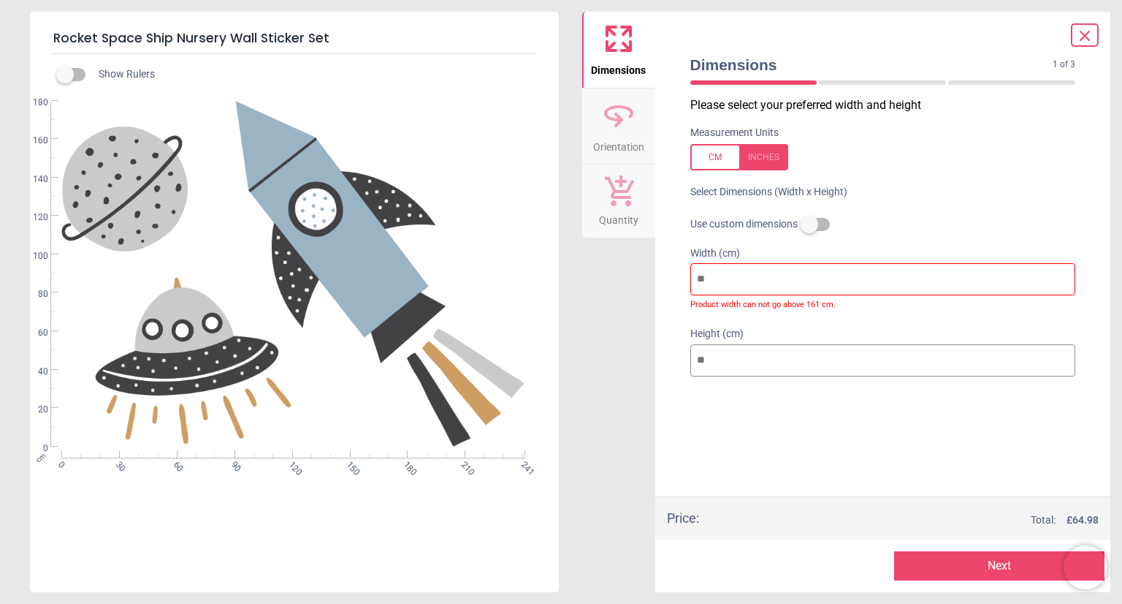
type input "**"
type input "*"
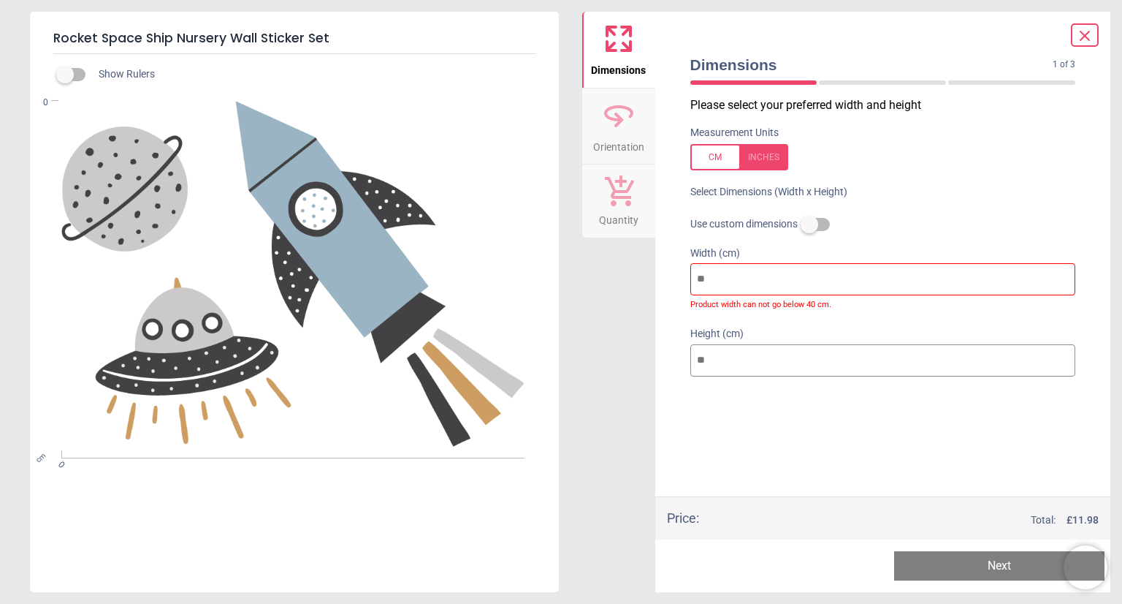
click at [1084, 39] on icon at bounding box center [1085, 36] width 18 height 18
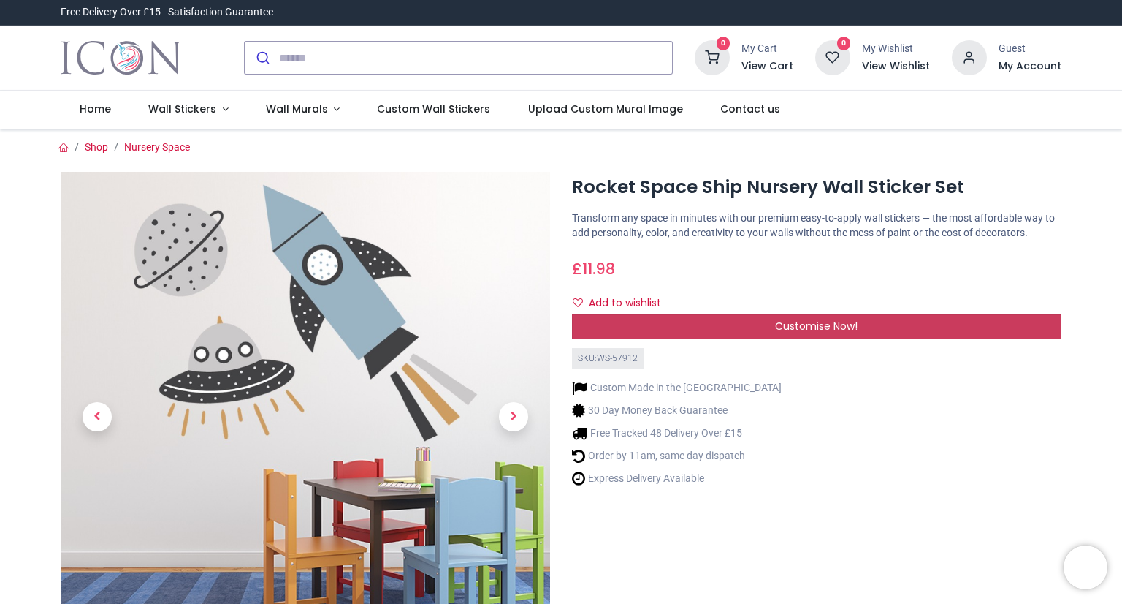
click at [605, 331] on div "Customise Now!" at bounding box center [817, 326] width 490 height 25
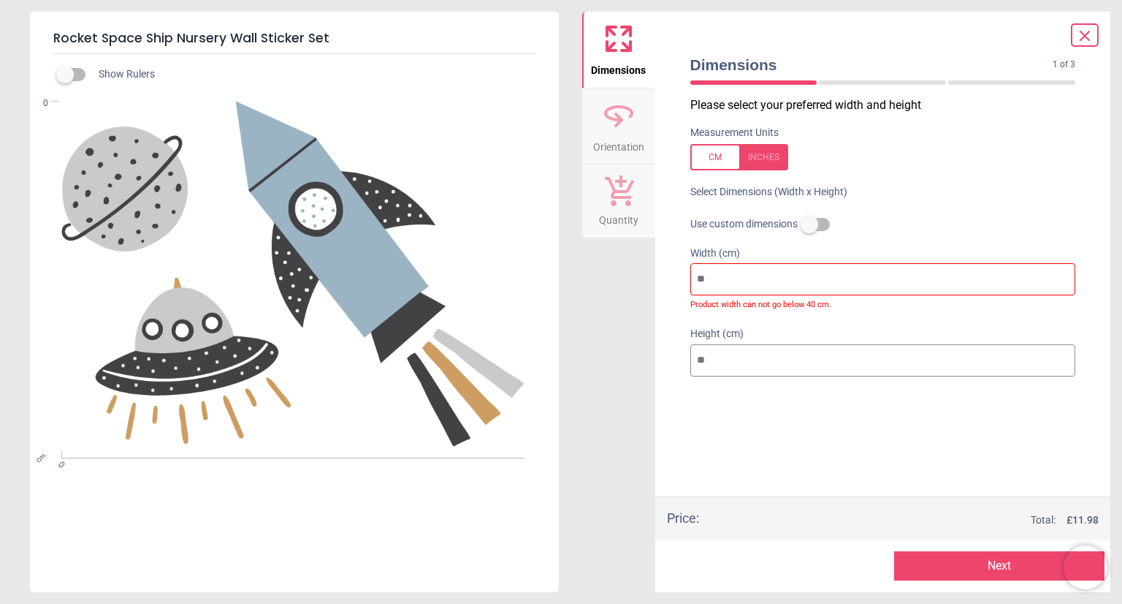
click at [756, 83] on div at bounding box center [754, 82] width 127 height 4
click at [630, 129] on icon at bounding box center [618, 115] width 35 height 35
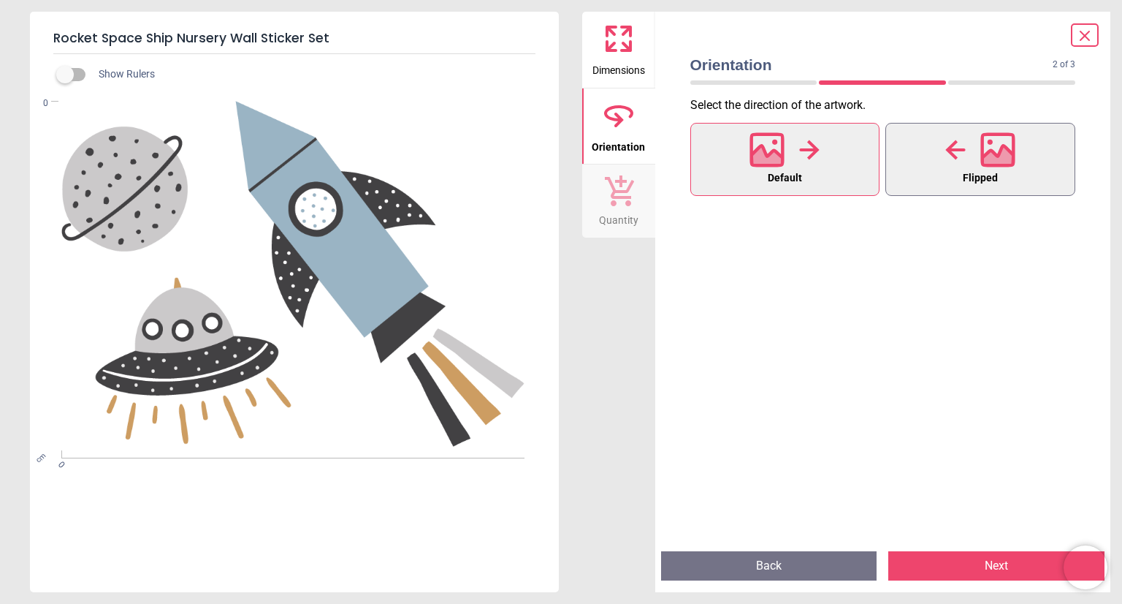
click at [986, 159] on icon at bounding box center [998, 158] width 31 height 26
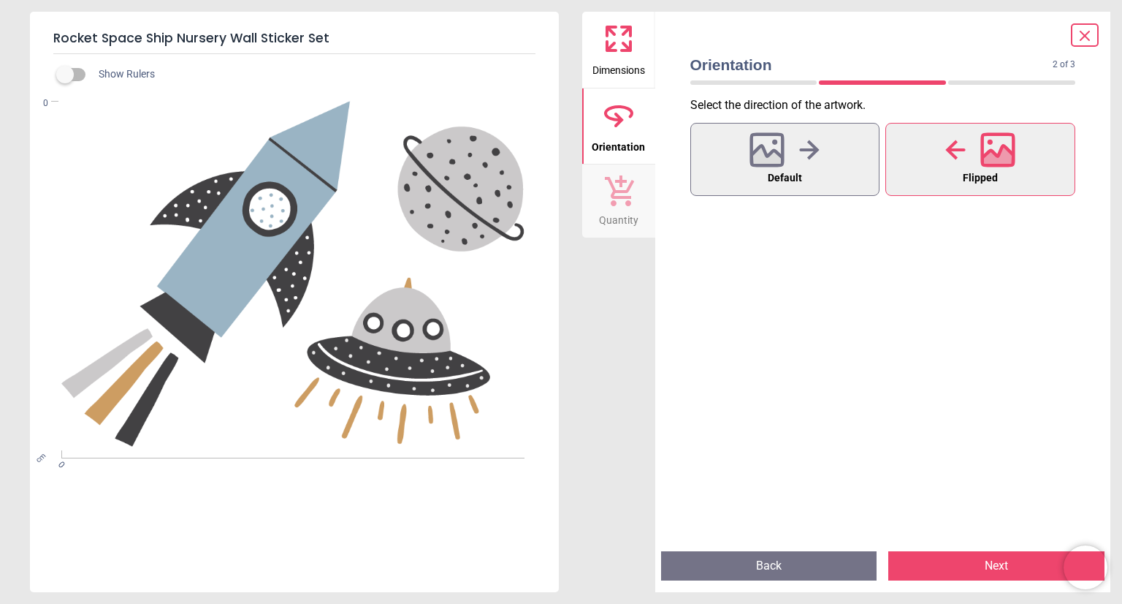
click at [629, 53] on icon at bounding box center [618, 38] width 35 height 35
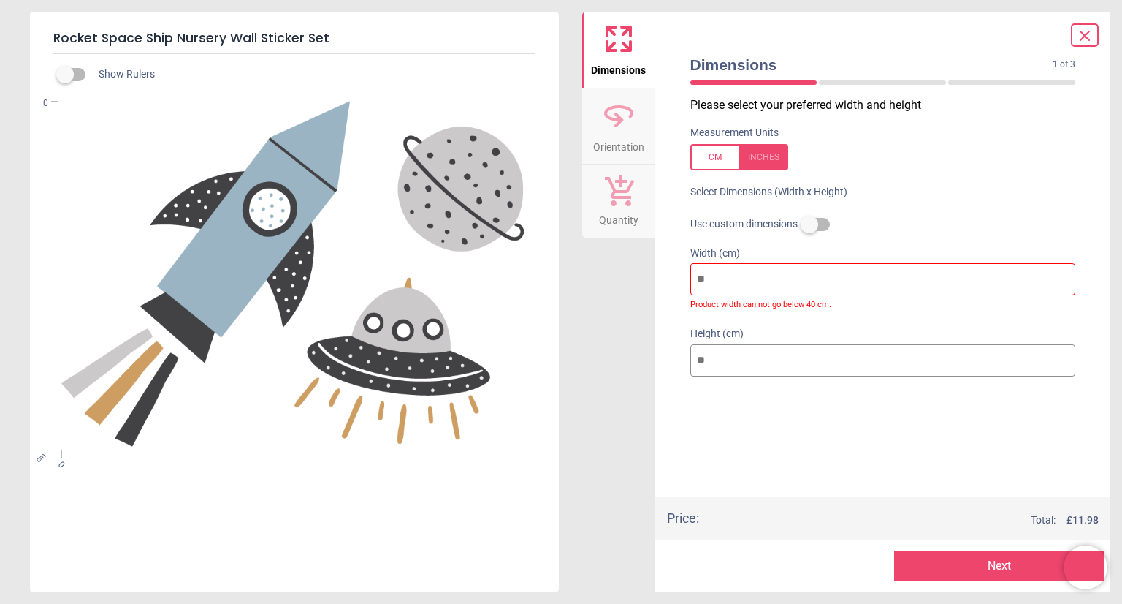
click at [810, 224] on label at bounding box center [810, 224] width 0 height 0
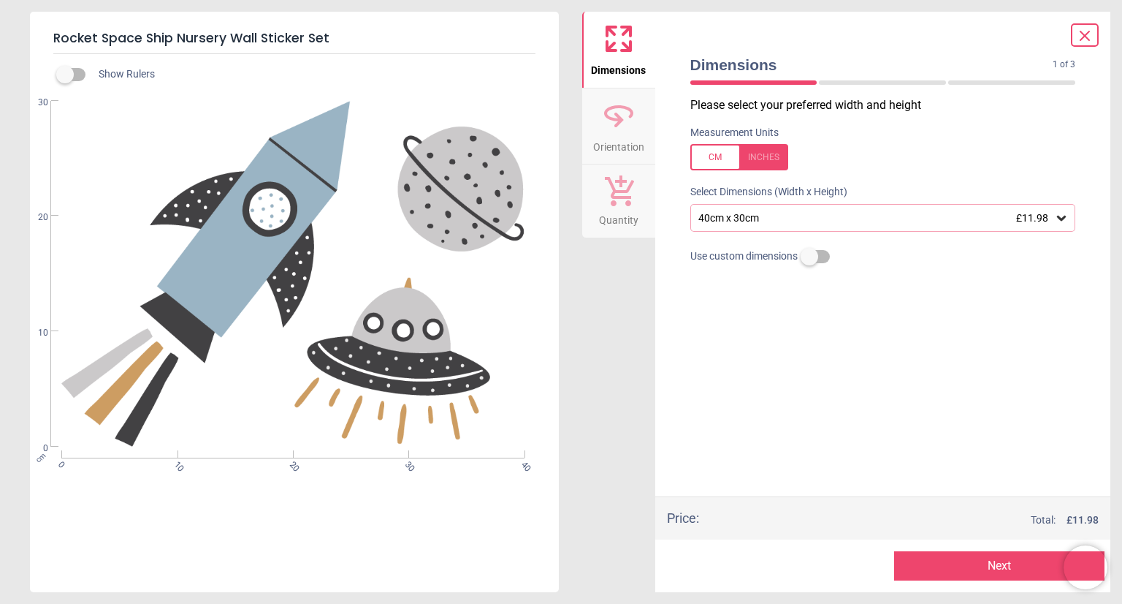
click at [847, 218] on div "40cm x 30cm £11.98" at bounding box center [876, 218] width 358 height 12
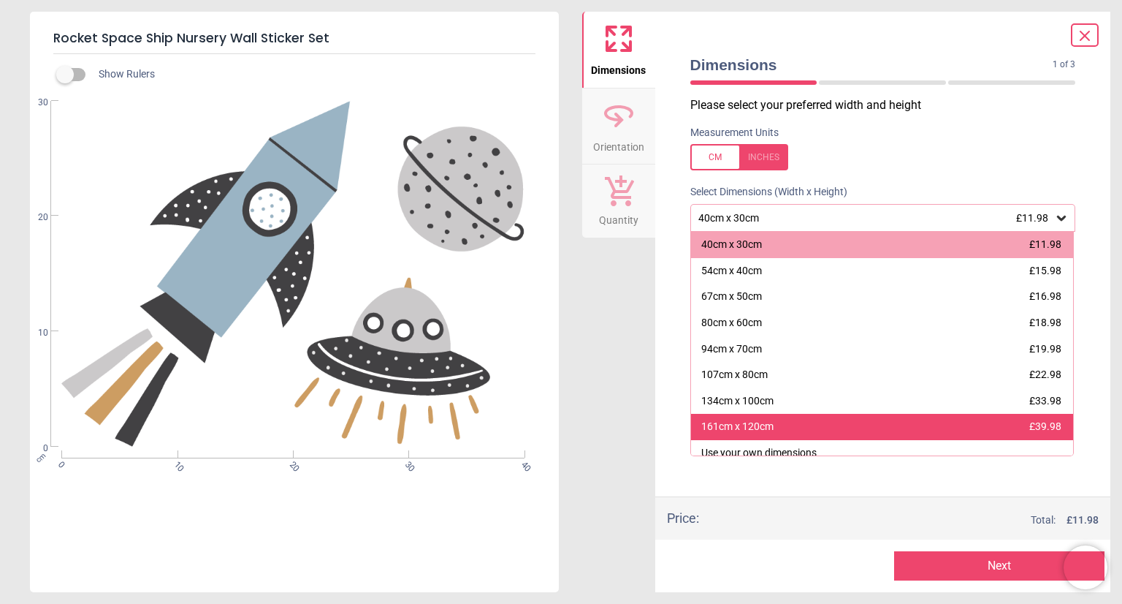
click at [853, 429] on div "161cm x 120cm £39.98" at bounding box center [882, 427] width 383 height 26
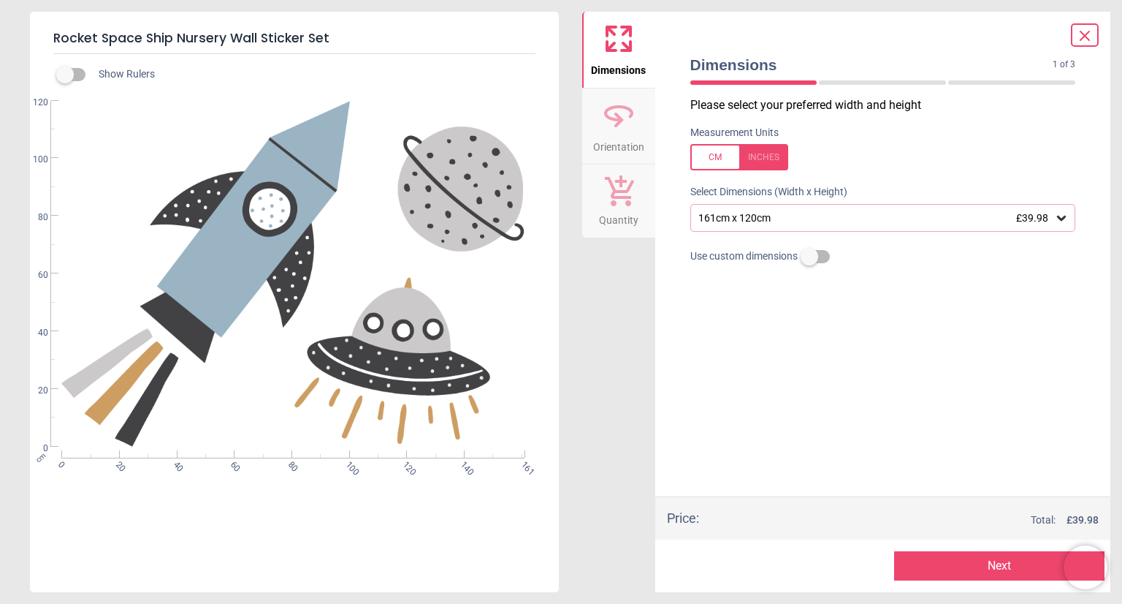
click at [791, 219] on div "161cm x 120cm £39.98" at bounding box center [876, 218] width 358 height 12
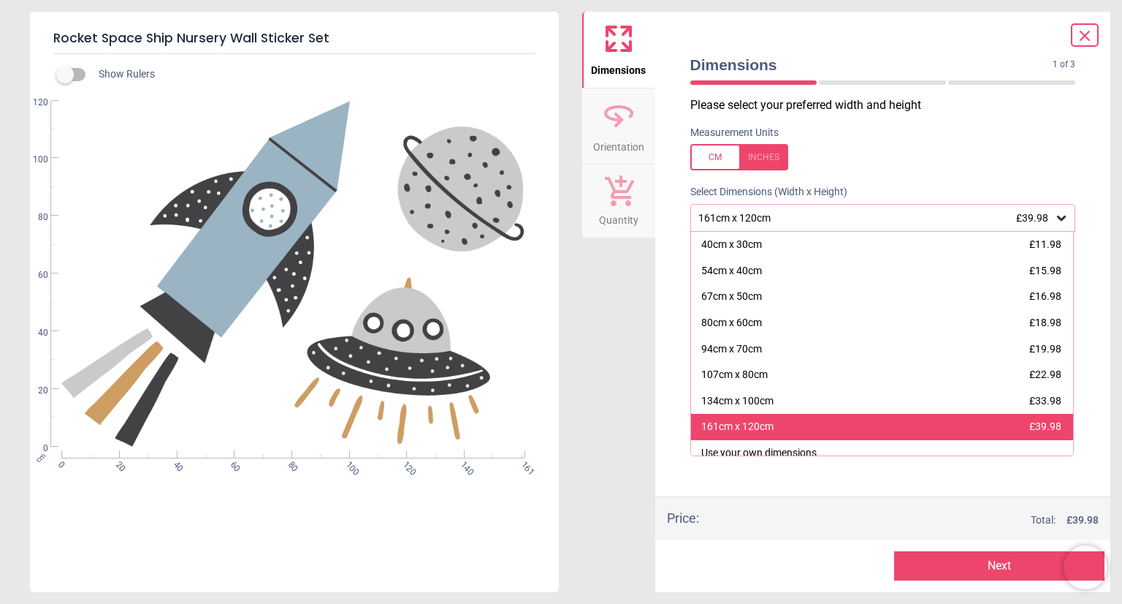
click at [844, 431] on div "161cm x 120cm £39.98" at bounding box center [882, 427] width 383 height 26
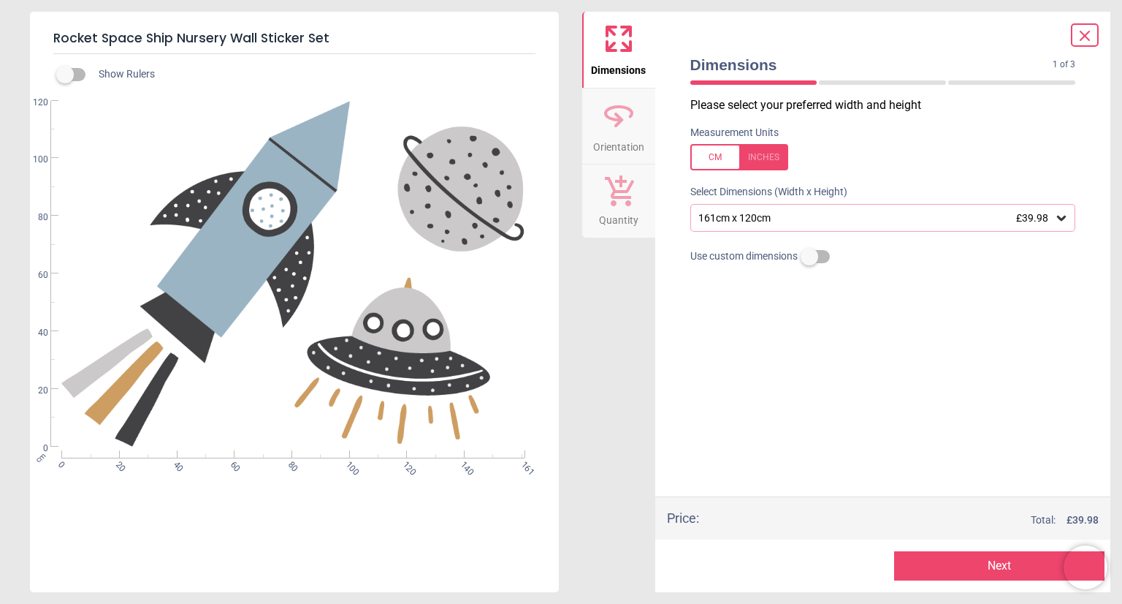
click at [1092, 43] on icon at bounding box center [1085, 36] width 18 height 18
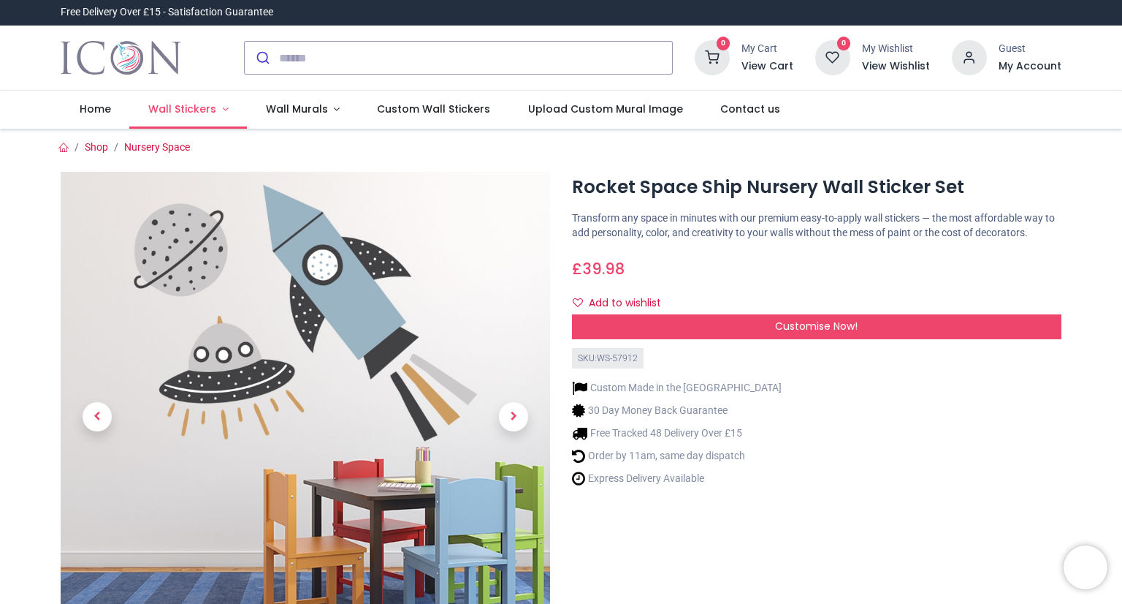
click at [189, 104] on span "Wall Stickers" at bounding box center [182, 109] width 68 height 15
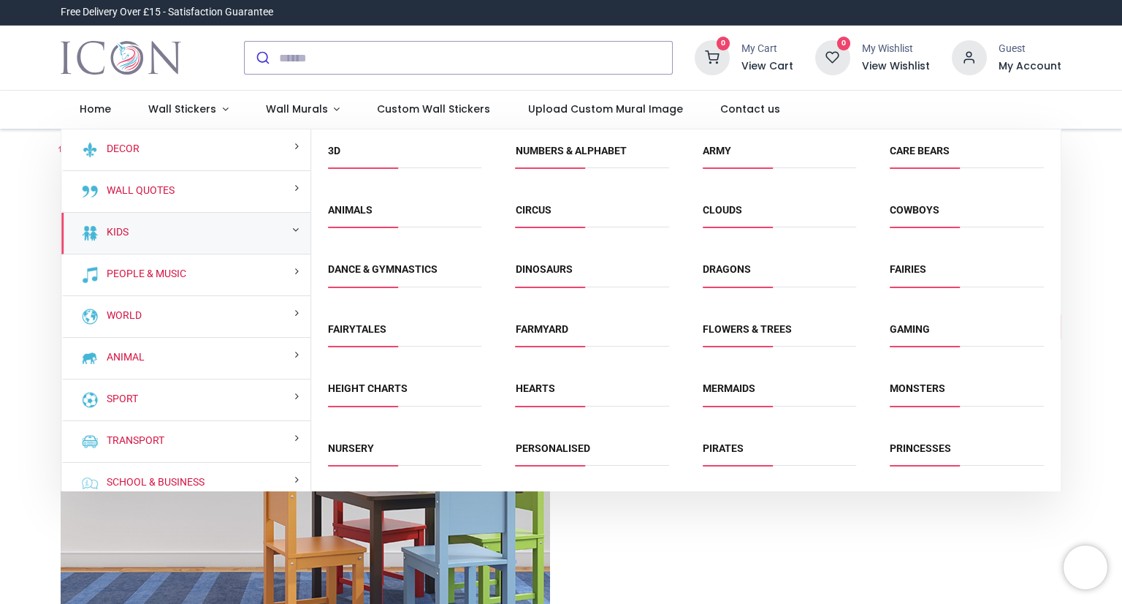
scroll to position [172, 0]
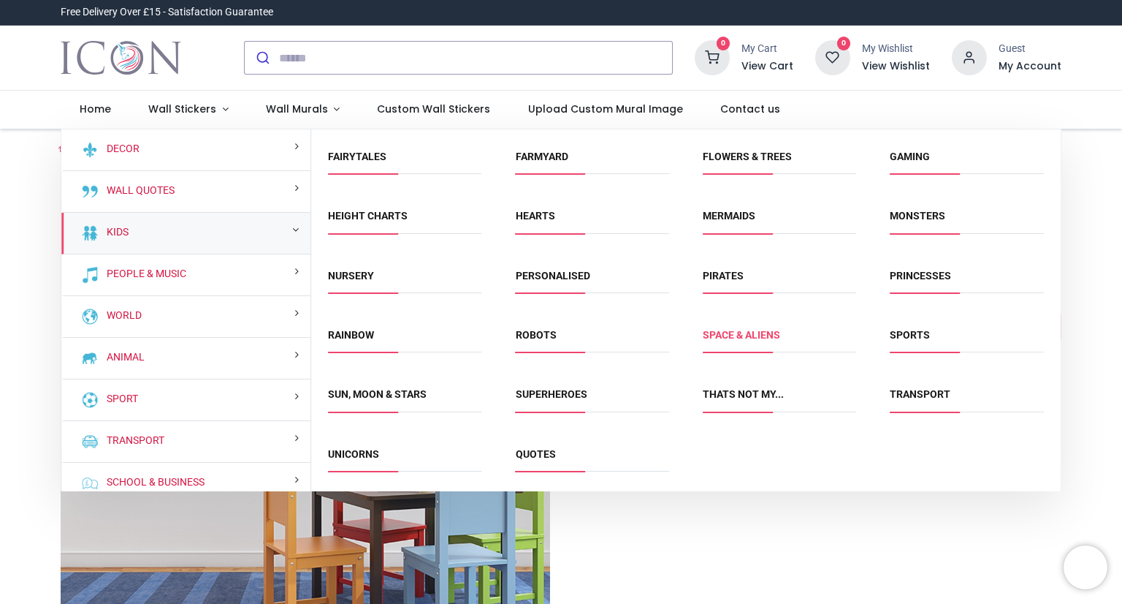
click at [717, 338] on link "Space & Aliens" at bounding box center [741, 335] width 77 height 12
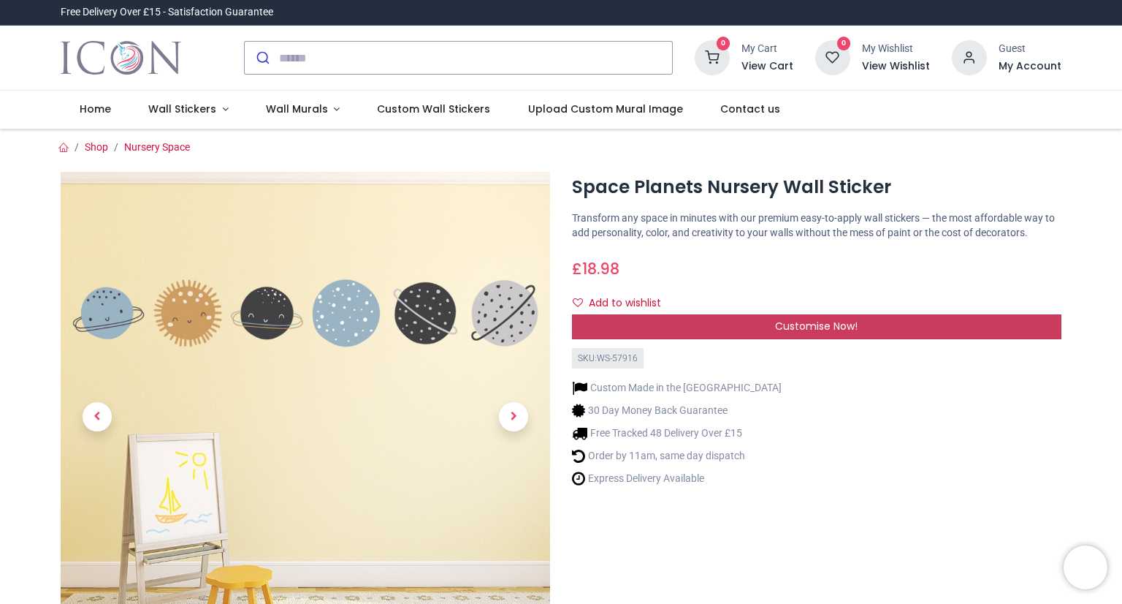
click at [635, 327] on div "Customise Now!" at bounding box center [817, 326] width 490 height 25
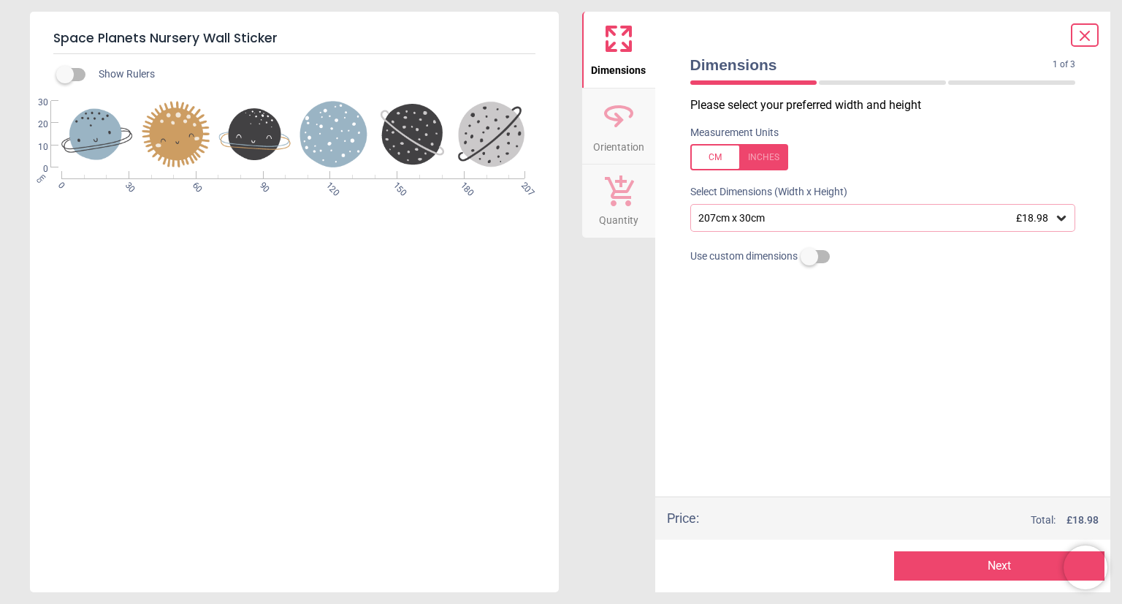
click at [787, 218] on div "207cm x 30cm £18.98" at bounding box center [876, 218] width 358 height 12
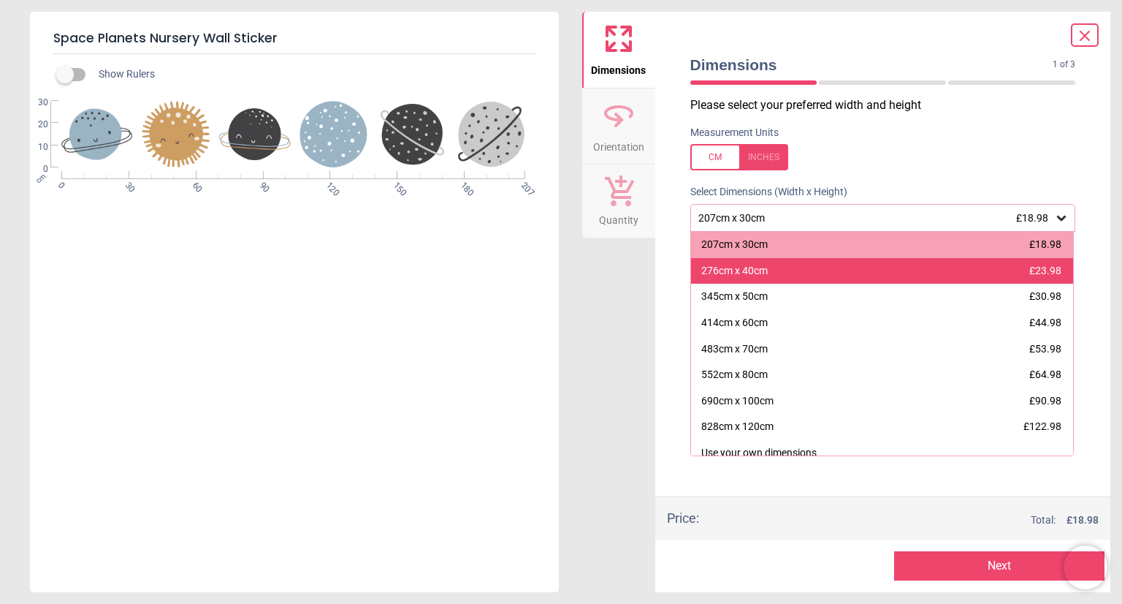
click at [772, 276] on div "276cm x 40cm £23.98" at bounding box center [882, 271] width 383 height 26
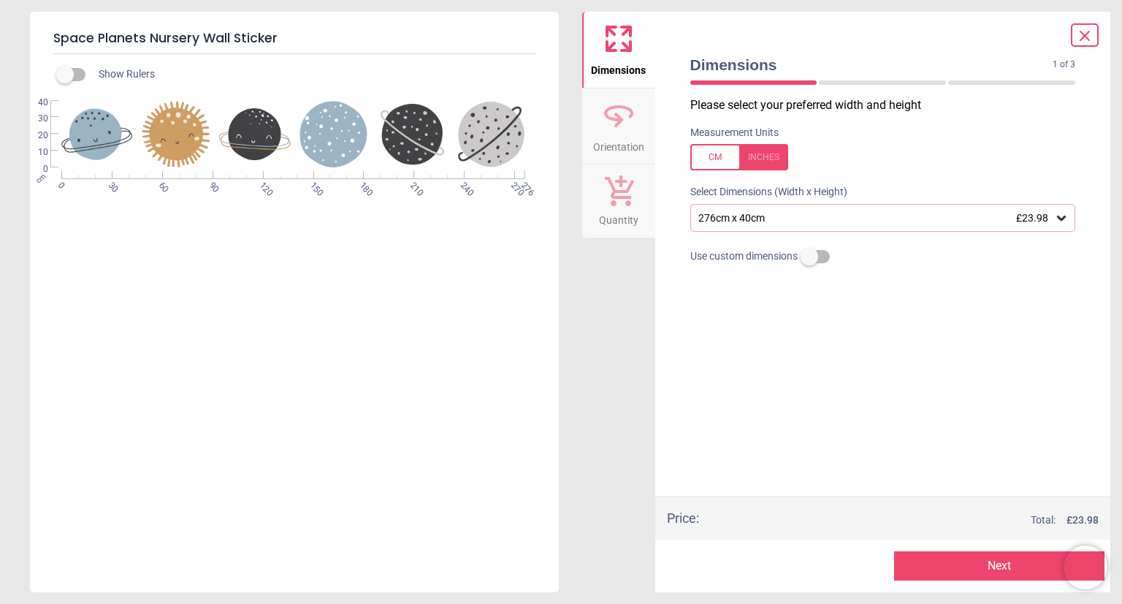
click at [800, 221] on div "276cm x 40cm £23.98" at bounding box center [876, 218] width 358 height 12
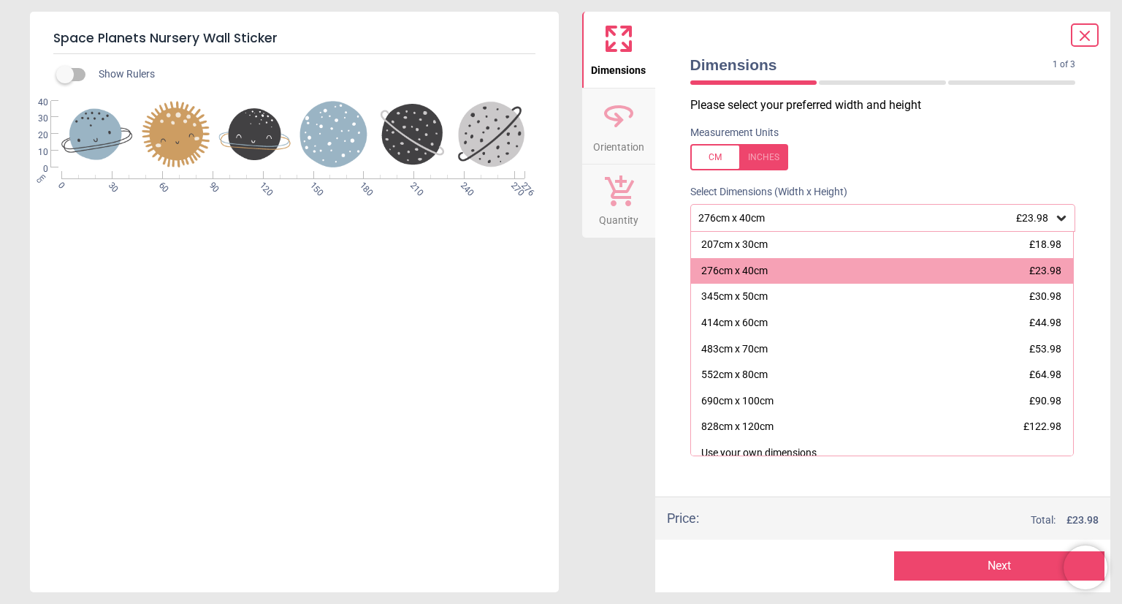
click at [856, 176] on div "Please select your preferred width and height Measurement Units Select Dimensio…" at bounding box center [883, 296] width 409 height 399
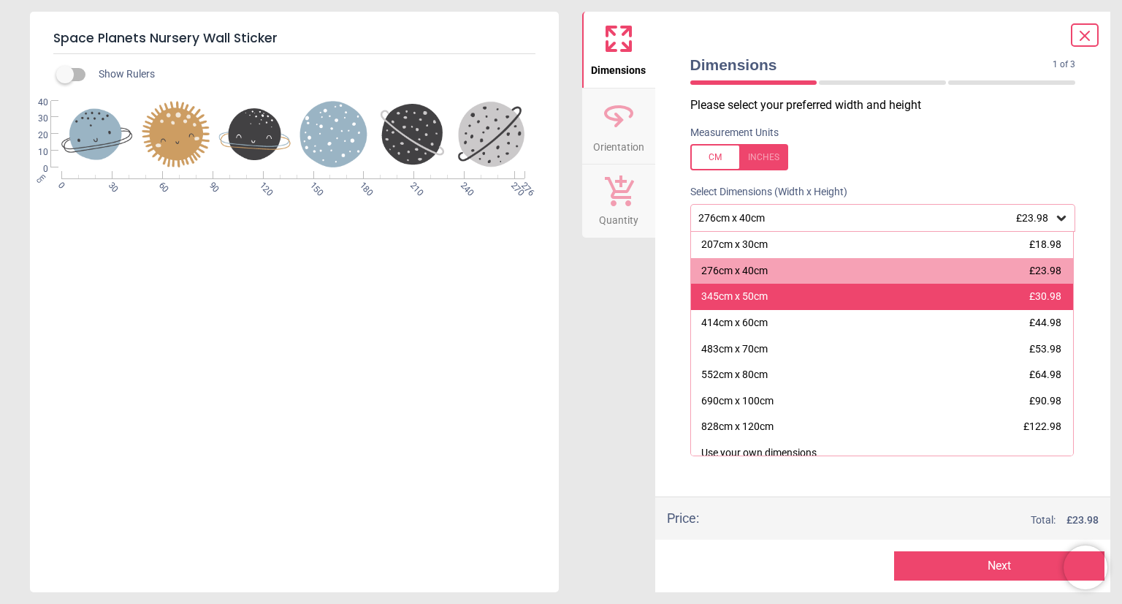
click at [734, 293] on div "345cm x 50cm" at bounding box center [734, 296] width 66 height 15
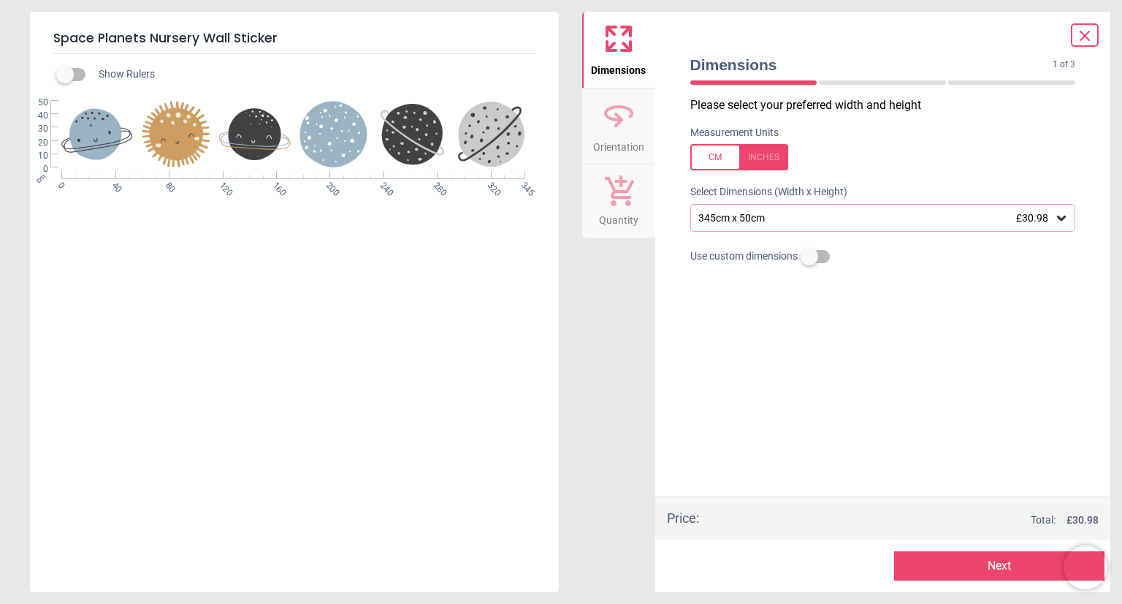
click at [794, 217] on div "345cm x 50cm £30.98" at bounding box center [876, 218] width 358 height 12
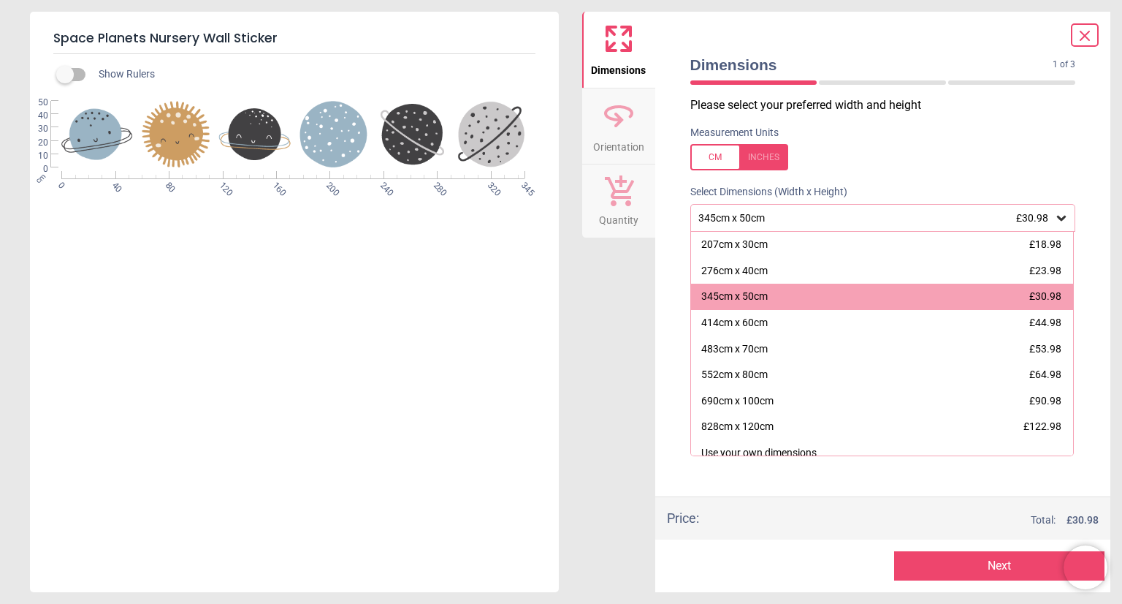
click at [679, 341] on div "Please select your preferred width and height Measurement Units Select Dimensio…" at bounding box center [883, 296] width 409 height 399
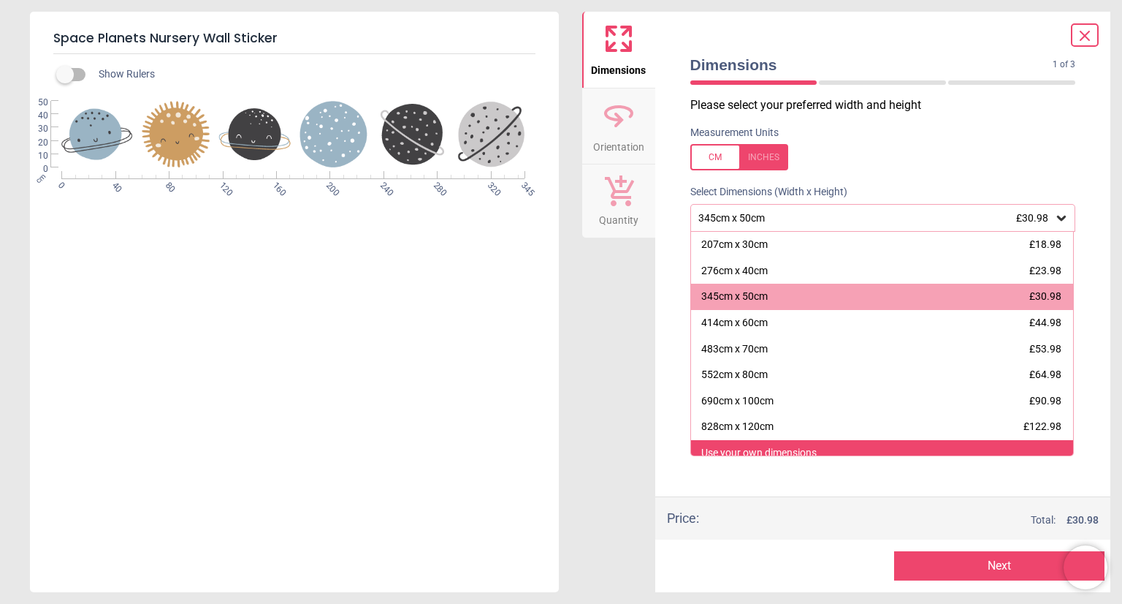
click at [788, 446] on div "Use your own dimensions" at bounding box center [758, 453] width 115 height 15
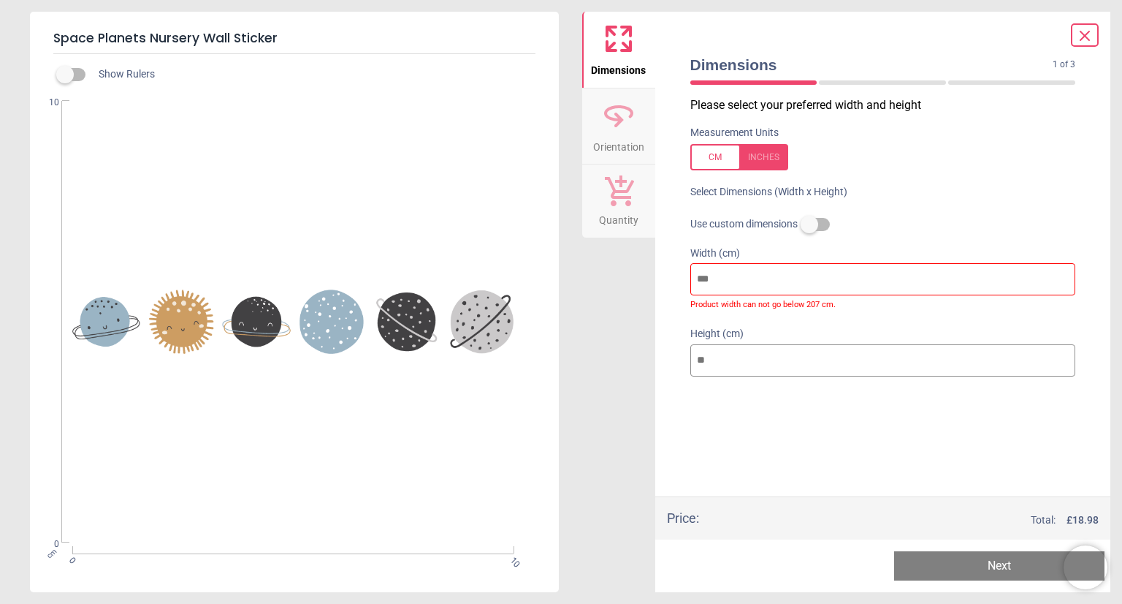
type input "*"
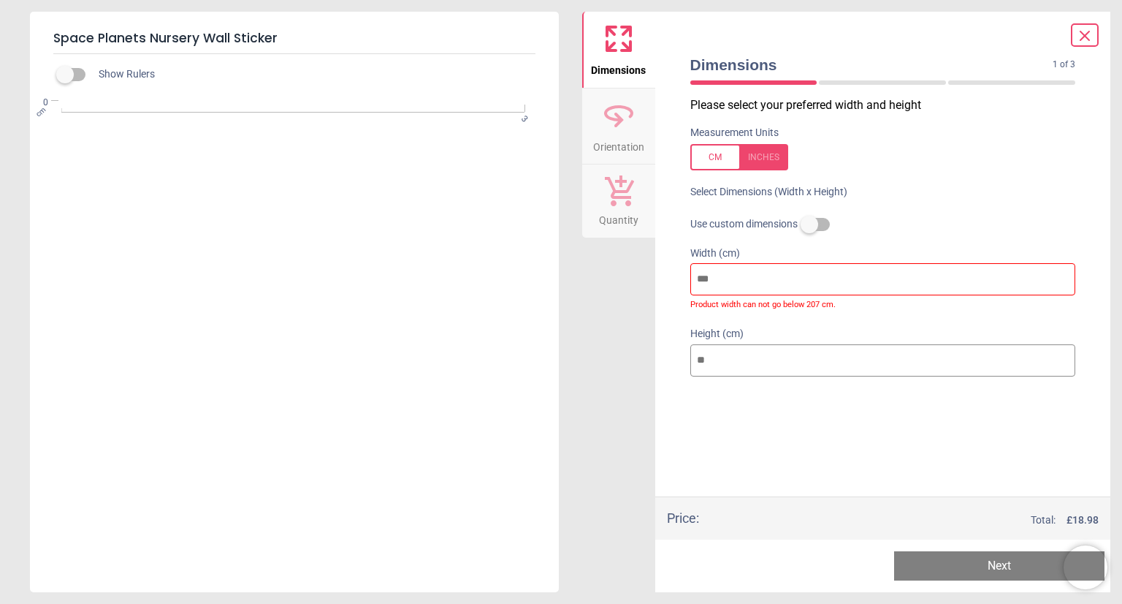
type input "**"
type input "*"
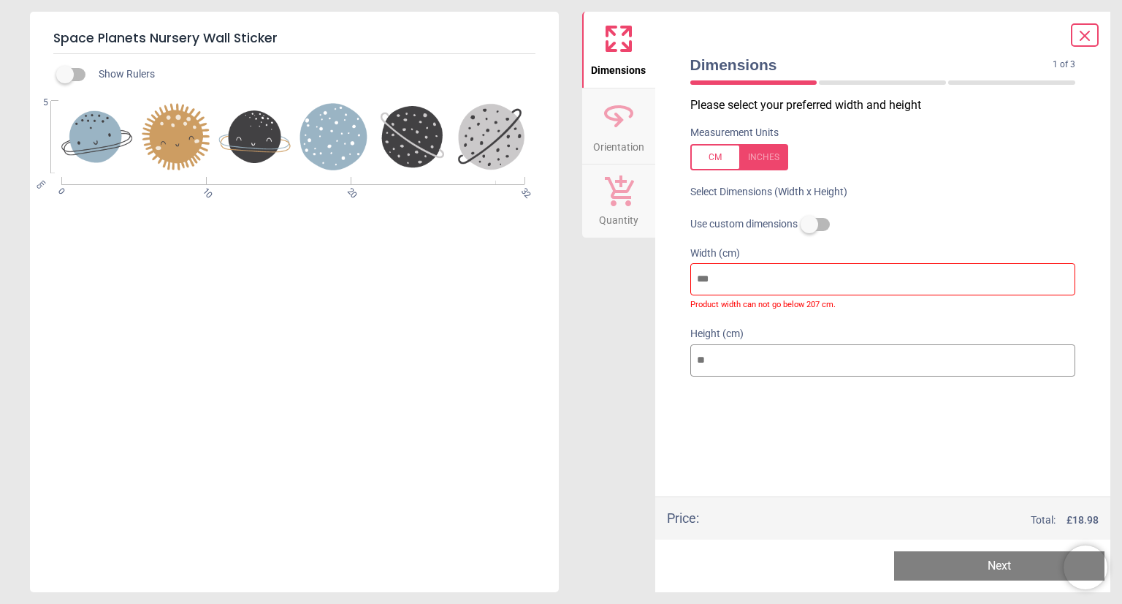
type input "***"
type input "**"
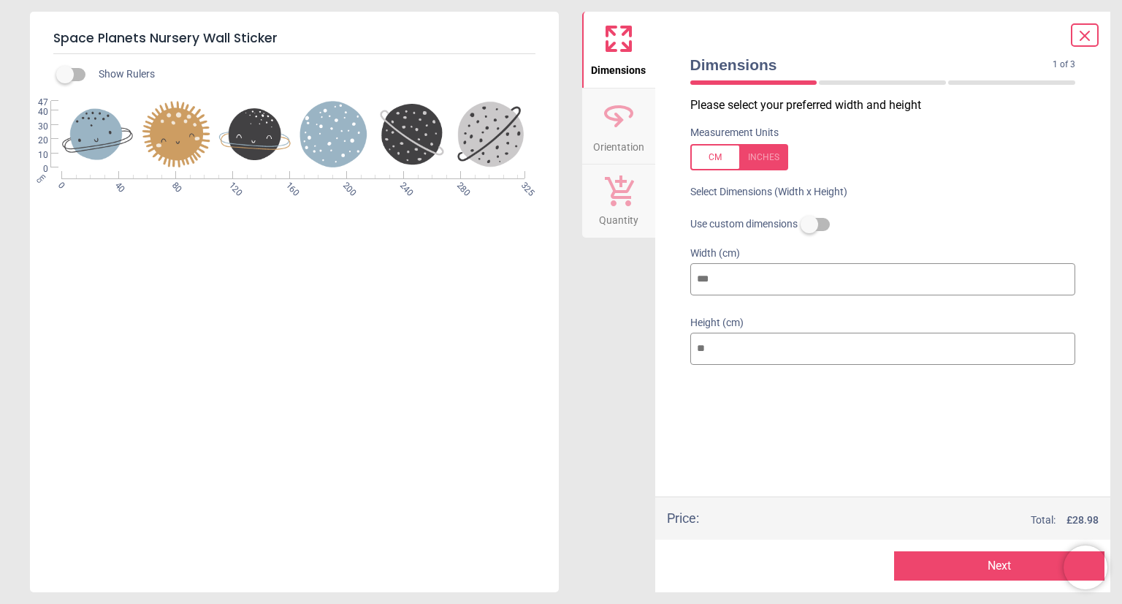
type input "***"
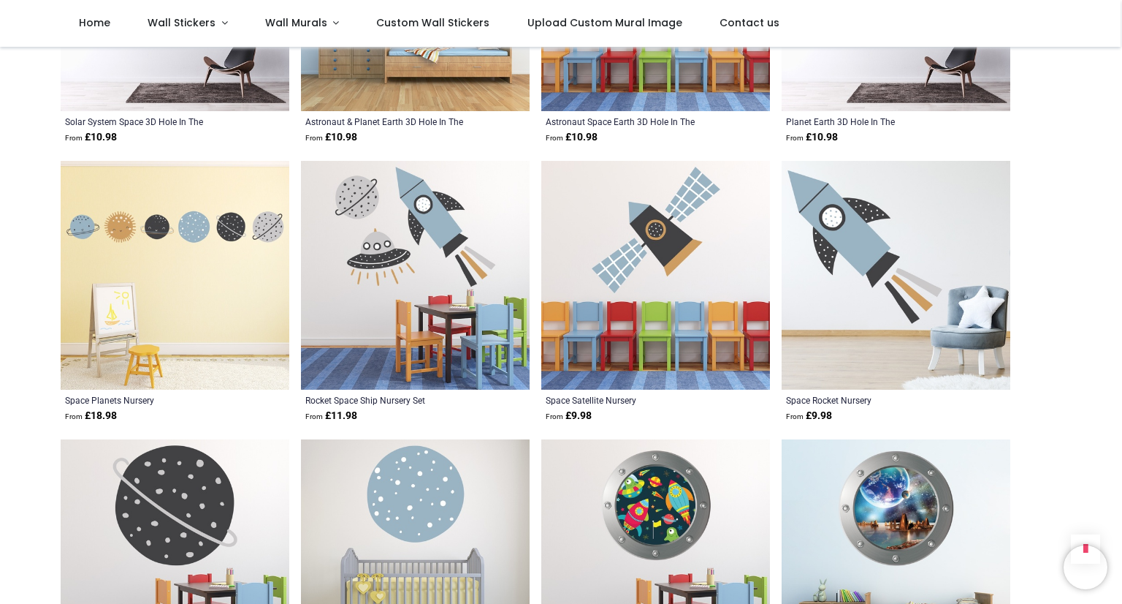
scroll to position [4658, 0]
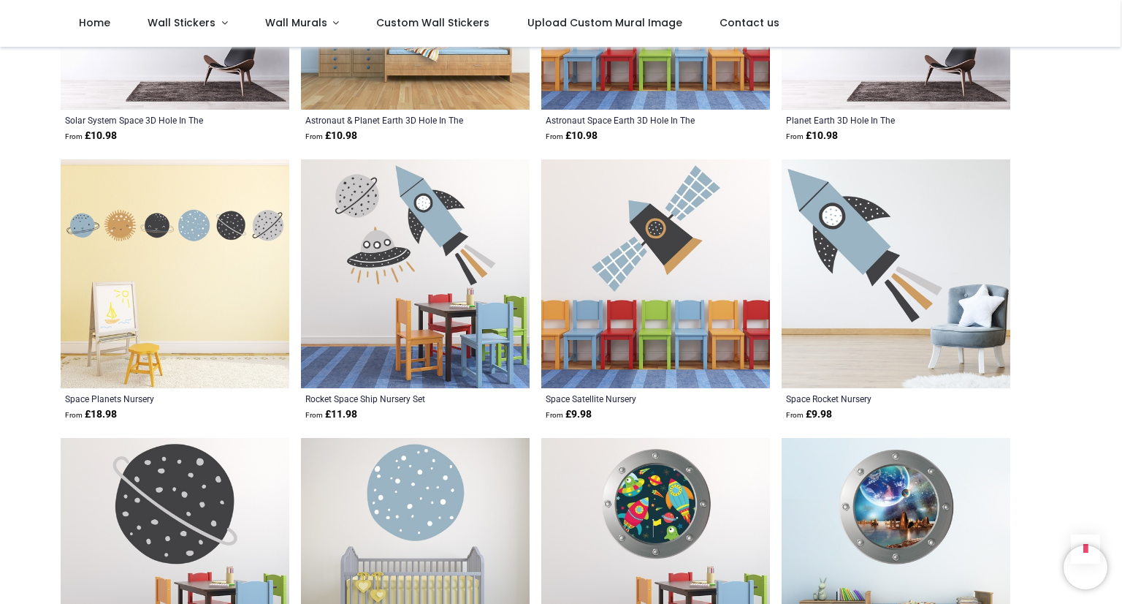
click at [842, 213] on img at bounding box center [896, 273] width 229 height 229
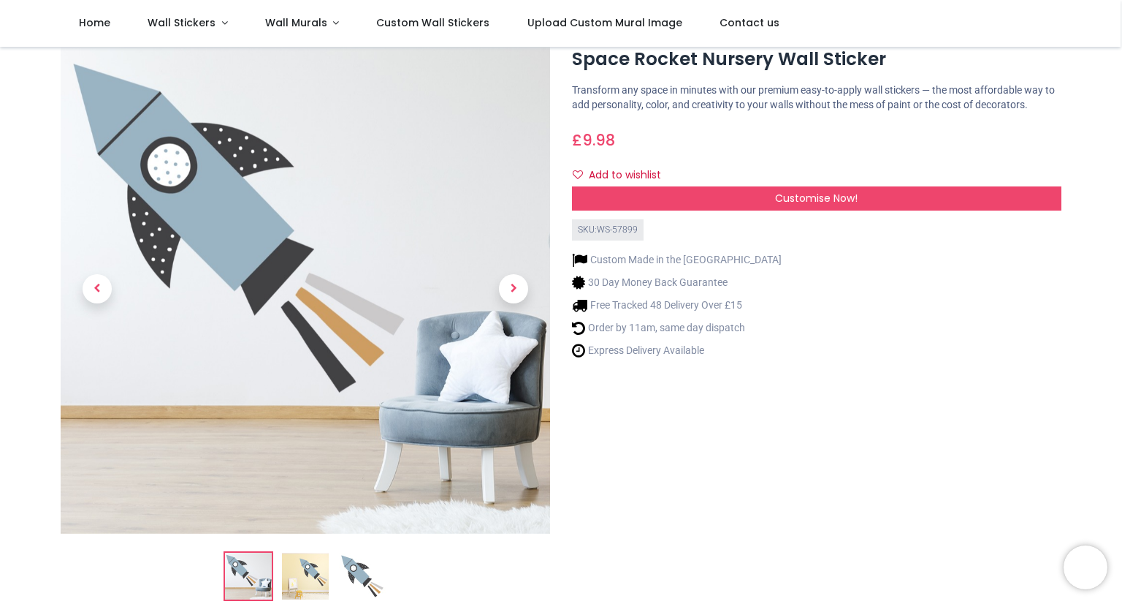
click at [832, 227] on div "SKU: WS-57899" at bounding box center [817, 229] width 490 height 21
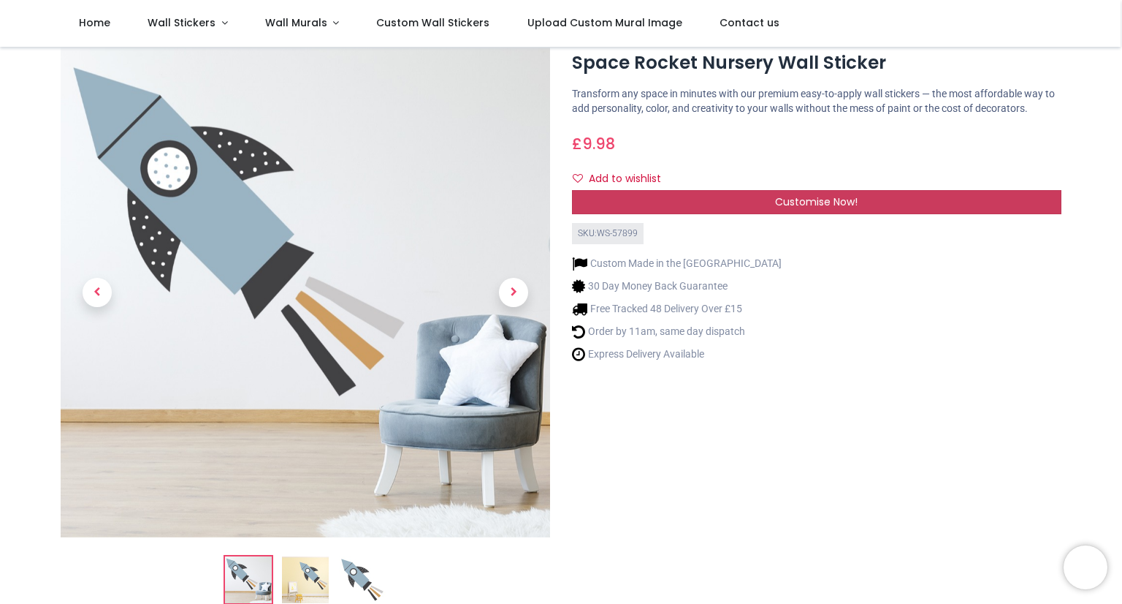
click at [840, 209] on div "Customise Now!" at bounding box center [817, 202] width 490 height 25
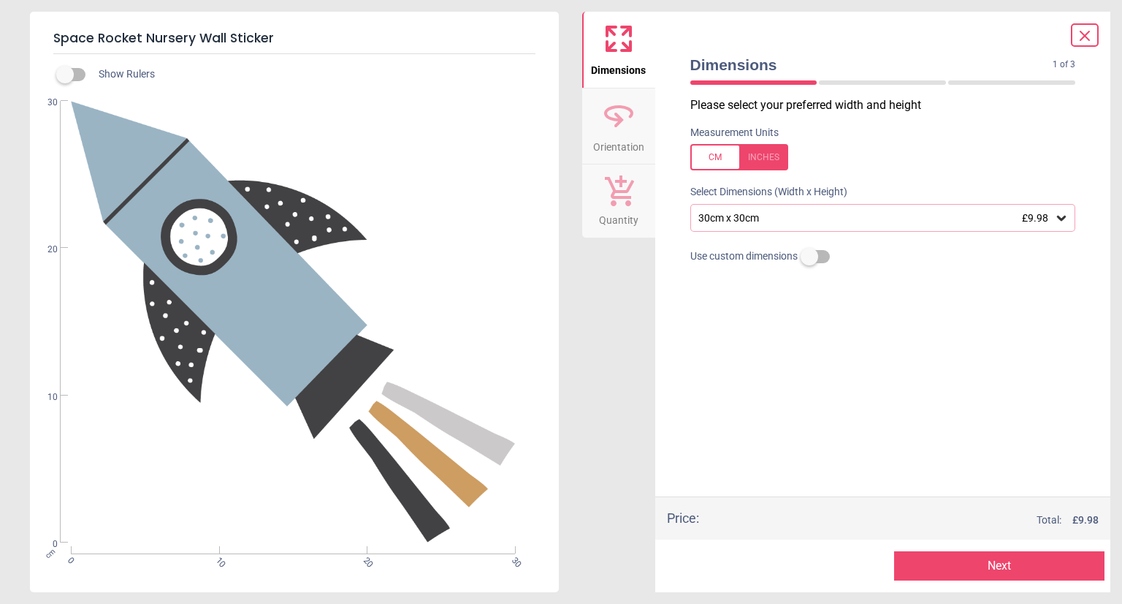
click at [835, 221] on div "30cm x 30cm £9.98" at bounding box center [876, 218] width 358 height 12
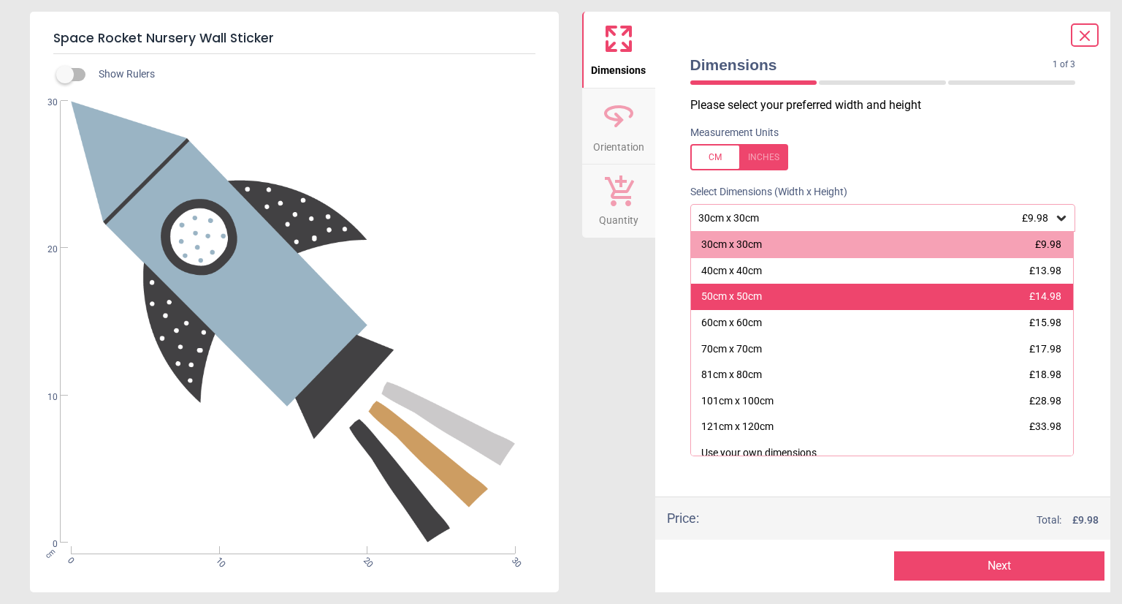
click at [826, 305] on div "50cm x 50cm £14.98" at bounding box center [882, 297] width 383 height 26
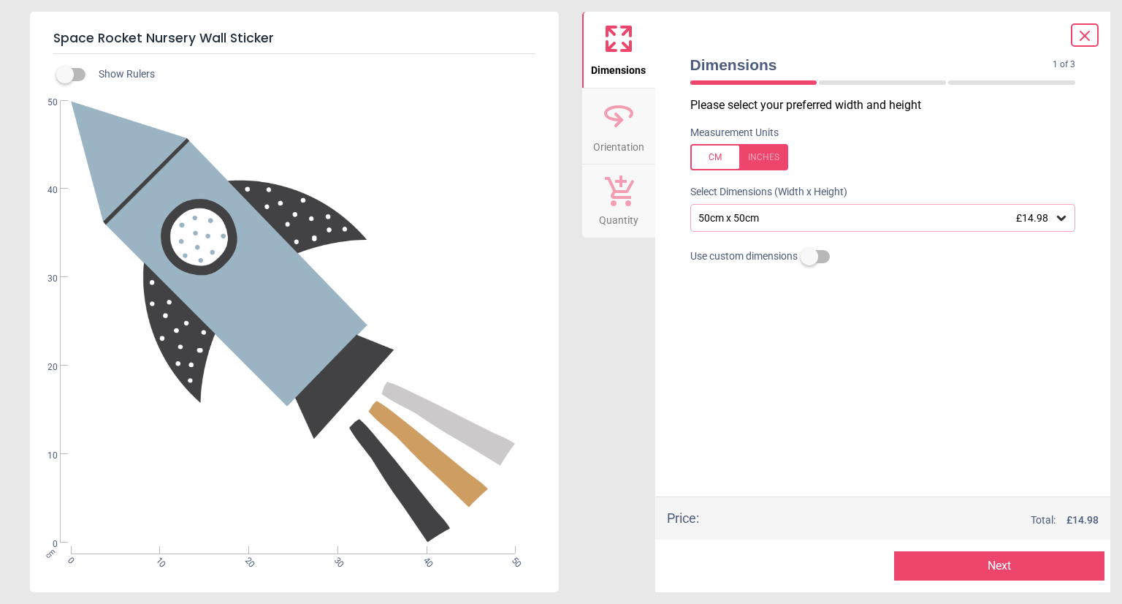
click at [825, 220] on div "50cm x 50cm £14.98" at bounding box center [876, 218] width 358 height 12
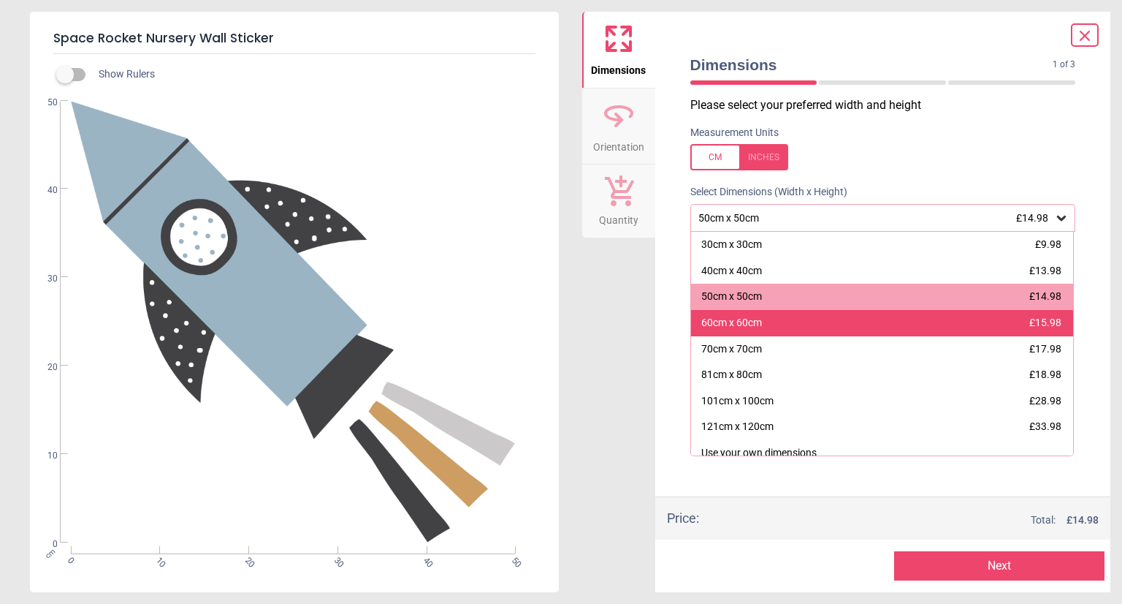
click at [814, 319] on div "60cm x 60cm £15.98" at bounding box center [882, 323] width 383 height 26
